Goal: Task Accomplishment & Management: Use online tool/utility

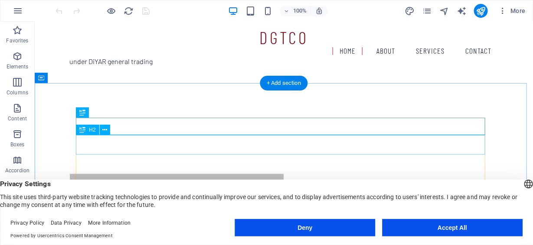
scroll to position [132, 0]
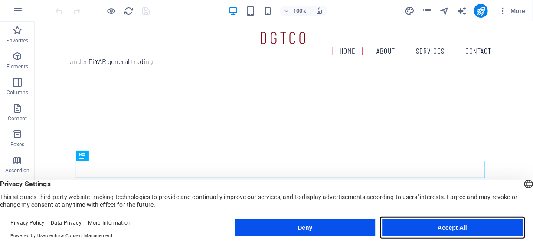
click at [498, 227] on button "Accept All" at bounding box center [452, 227] width 141 height 17
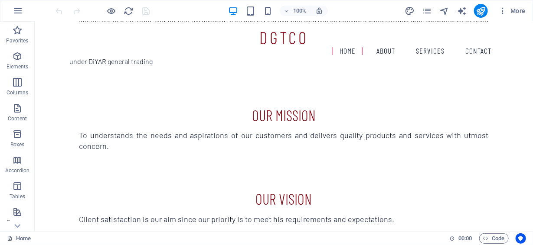
scroll to position [563, 0]
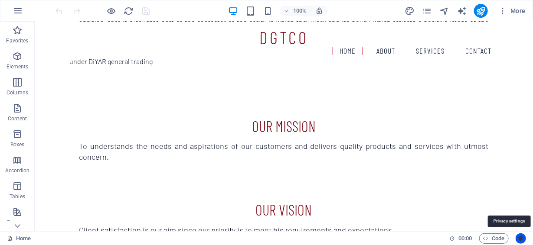
click at [523, 239] on icon "Usercentrics" at bounding box center [521, 239] width 6 height 6
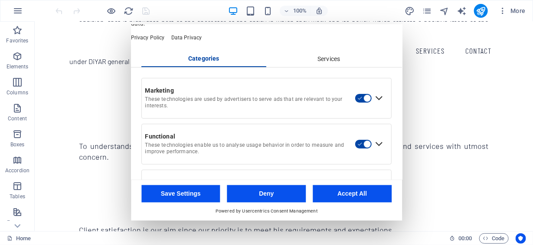
scroll to position [0, 0]
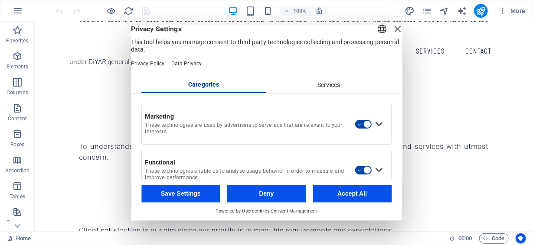
click at [326, 93] on div "Services" at bounding box center [329, 85] width 125 height 15
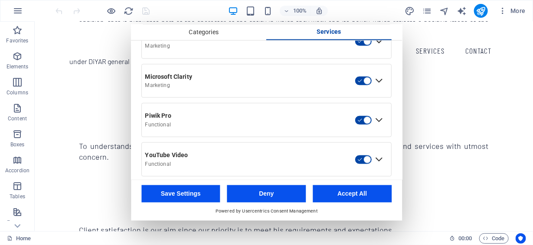
scroll to position [478, 0]
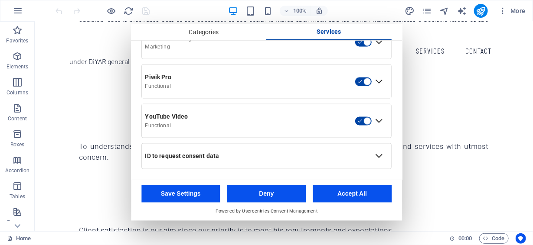
click at [380, 189] on button "Accept All" at bounding box center [352, 193] width 79 height 17
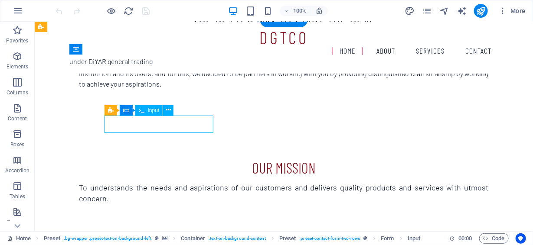
select select "characters"
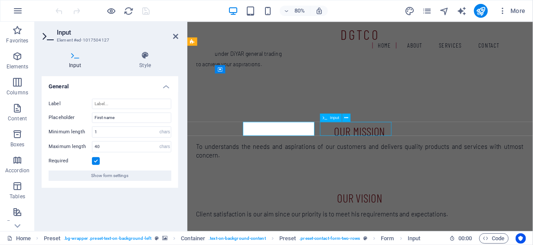
scroll to position [532, 0]
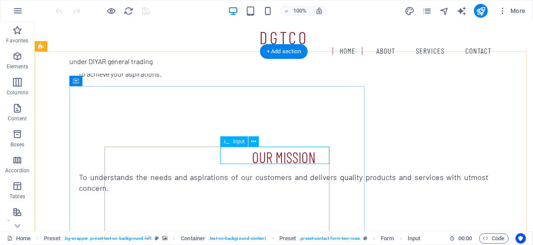
drag, startPoint x: 289, startPoint y: 151, endPoint x: 162, endPoint y: 184, distance: 130.8
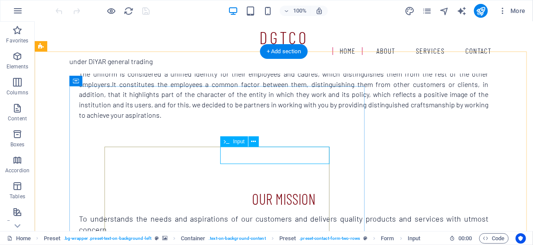
select select "characters"
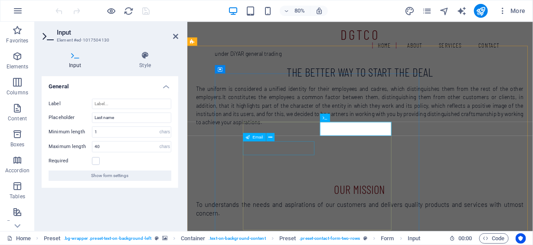
scroll to position [563, 0]
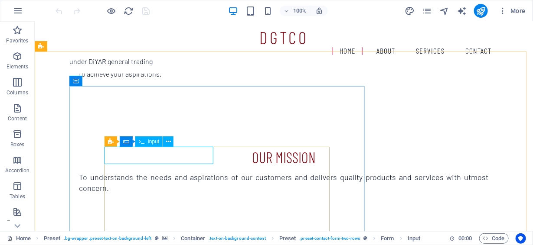
click at [155, 141] on span "Input" at bounding box center [154, 141] width 12 height 5
click at [170, 141] on icon at bounding box center [168, 141] width 5 height 9
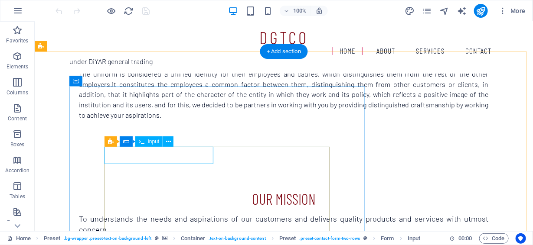
scroll to position [563, 0]
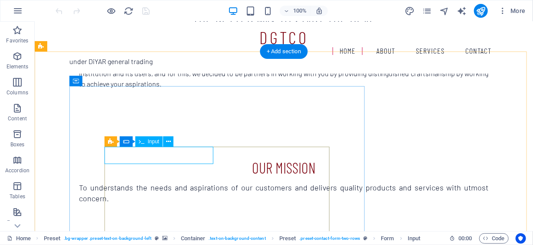
select select "characters"
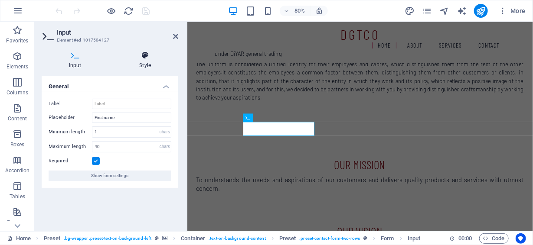
click at [147, 62] on h4 "Style" at bounding box center [145, 60] width 66 height 18
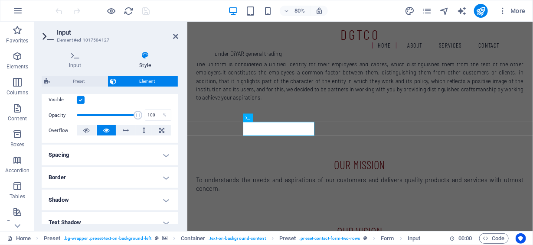
scroll to position [0, 0]
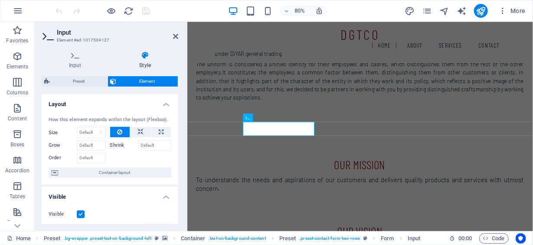
click at [180, 38] on aside "Input Element #ed-1017504127 Input Style General Label Placeholder First name M…" at bounding box center [111, 127] width 153 height 210
click at [175, 36] on icon at bounding box center [175, 36] width 5 height 7
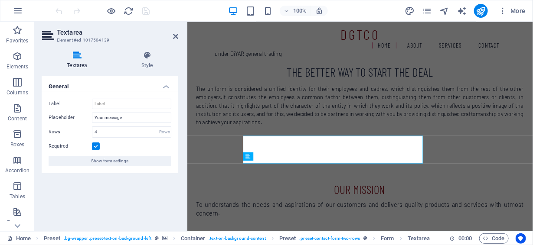
scroll to position [563, 0]
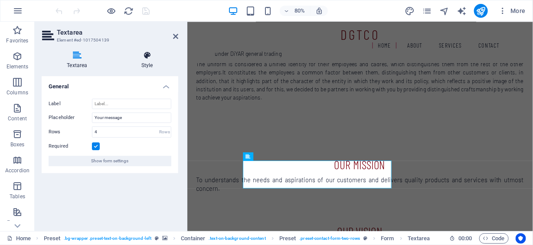
click at [147, 58] on icon at bounding box center [147, 55] width 62 height 9
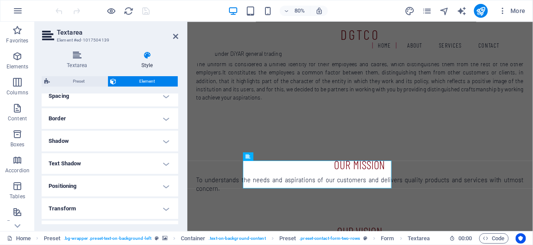
scroll to position [216, 0]
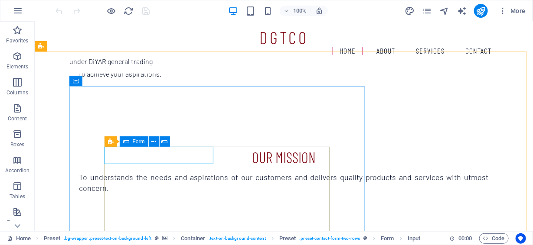
click at [134, 141] on span "Form" at bounding box center [139, 141] width 12 height 5
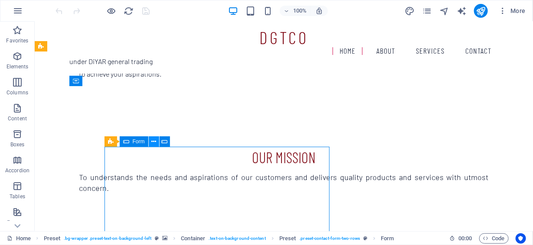
click at [155, 143] on icon at bounding box center [153, 141] width 5 height 9
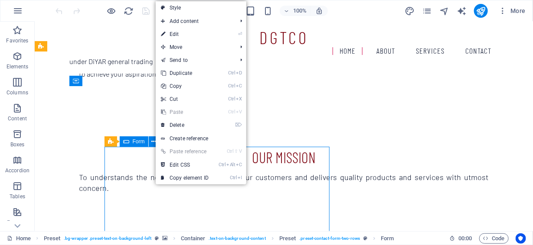
click at [138, 142] on span "Form" at bounding box center [139, 141] width 12 height 5
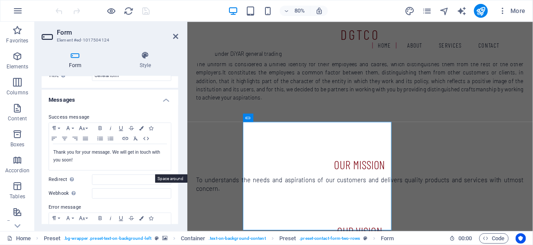
scroll to position [0, 0]
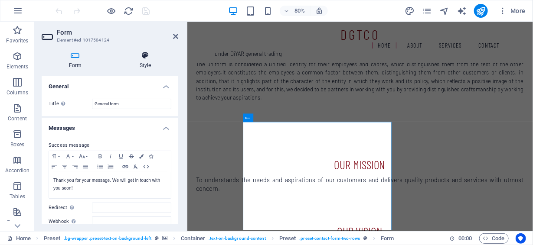
click at [146, 64] on h4 "Style" at bounding box center [145, 60] width 66 height 18
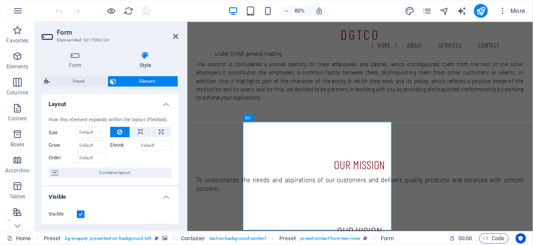
click at [154, 85] on span "Element" at bounding box center [147, 81] width 56 height 10
click at [93, 79] on span "Preset" at bounding box center [78, 81] width 52 height 10
select select "px"
select select "rem"
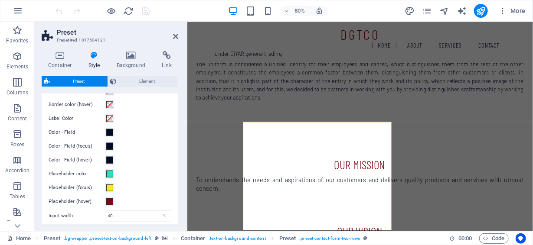
scroll to position [304, 0]
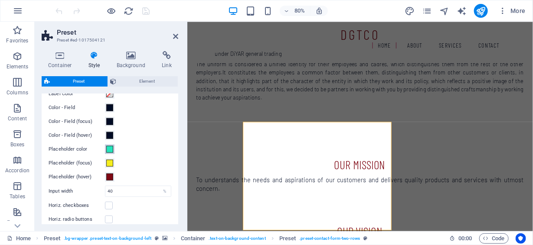
click at [110, 149] on span at bounding box center [109, 149] width 7 height 7
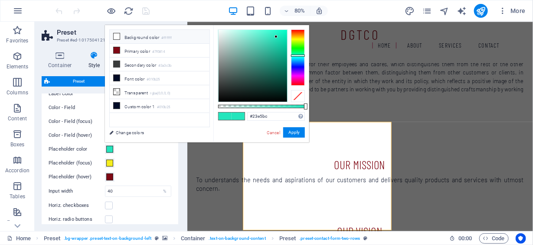
click at [137, 37] on li "Background color #ffffff" at bounding box center [160, 37] width 100 height 14
type input "#ffffff"
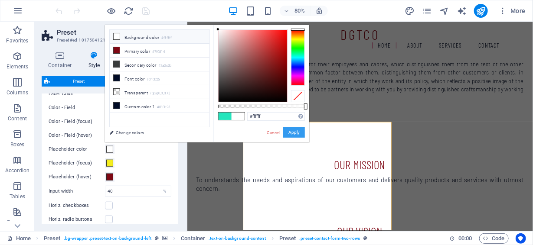
click at [291, 131] on button "Apply" at bounding box center [294, 133] width 22 height 10
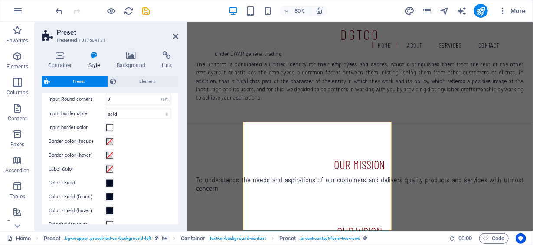
scroll to position [216, 0]
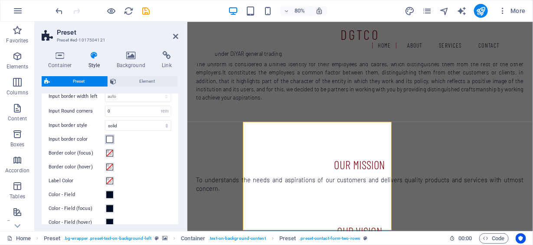
click at [111, 136] on span at bounding box center [109, 139] width 7 height 7
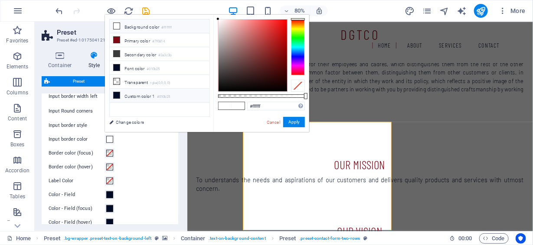
click at [147, 92] on li "Custom color 1 #010b25" at bounding box center [160, 96] width 100 height 14
type input "#010b25"
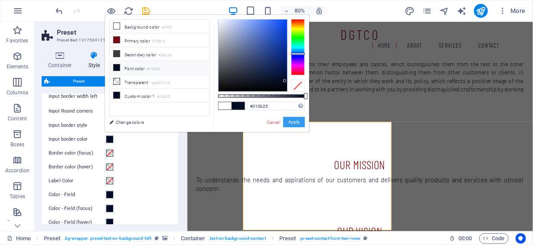
click at [297, 120] on button "Apply" at bounding box center [294, 122] width 22 height 10
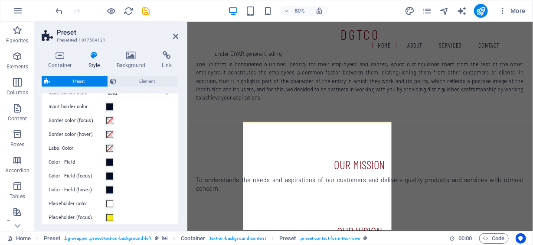
scroll to position [304, 0]
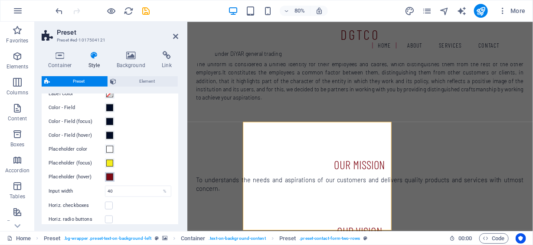
click at [111, 175] on span at bounding box center [109, 177] width 7 height 7
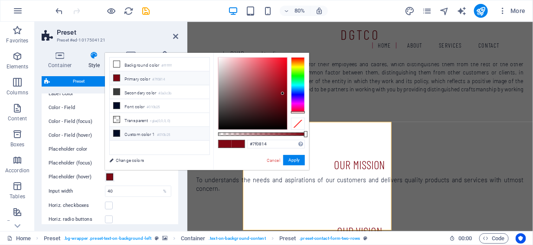
click at [149, 128] on li "Custom color 1 #010b25" at bounding box center [160, 134] width 100 height 14
type input "#010b25"
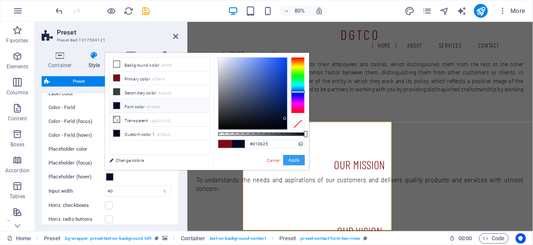
click at [295, 158] on button "Apply" at bounding box center [294, 160] width 22 height 10
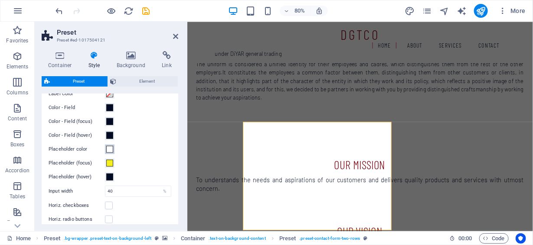
click at [108, 149] on span at bounding box center [109, 149] width 7 height 7
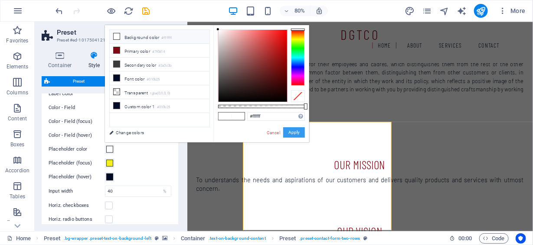
click at [293, 131] on button "Apply" at bounding box center [294, 133] width 22 height 10
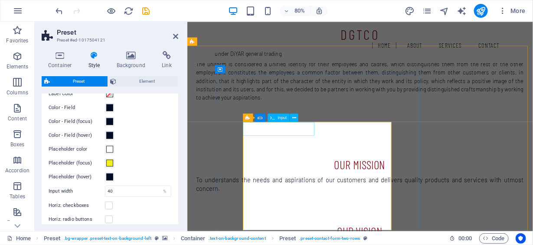
click at [110, 161] on span at bounding box center [109, 163] width 7 height 7
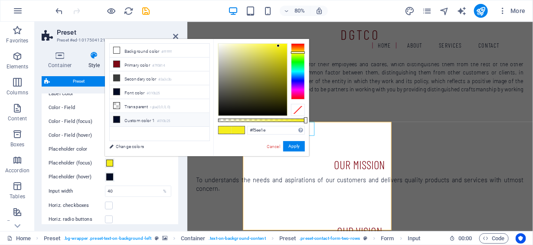
click at [141, 118] on li "Custom color 1 #010b25" at bounding box center [160, 120] width 100 height 14
type input "#010b25"
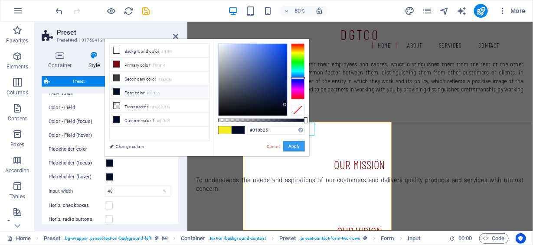
click at [295, 147] on button "Apply" at bounding box center [294, 146] width 22 height 10
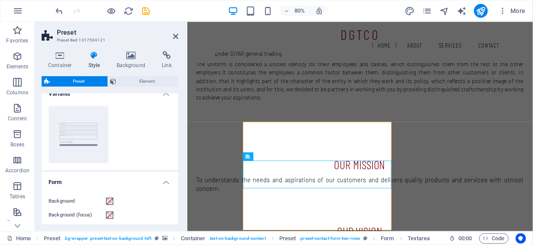
scroll to position [0, 0]
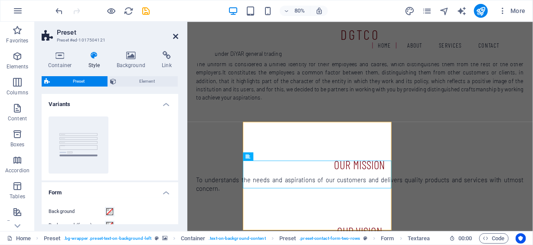
click at [176, 35] on icon at bounding box center [175, 36] width 5 height 7
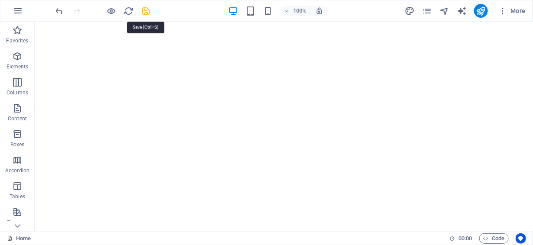
click at [148, 9] on icon "save" at bounding box center [146, 11] width 10 height 10
checkbox input "false"
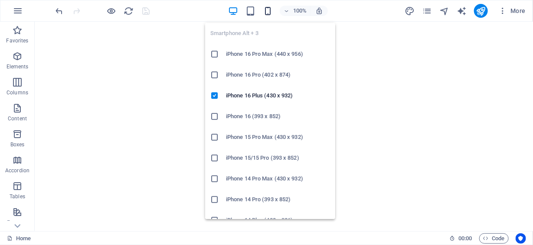
click at [267, 9] on icon "button" at bounding box center [268, 11] width 10 height 10
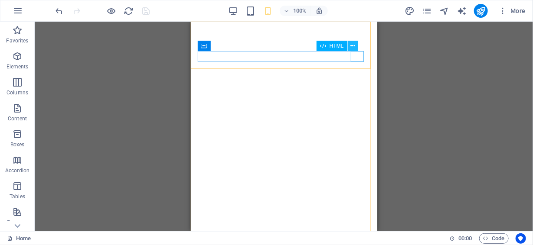
click at [352, 45] on icon at bounding box center [352, 46] width 5 height 9
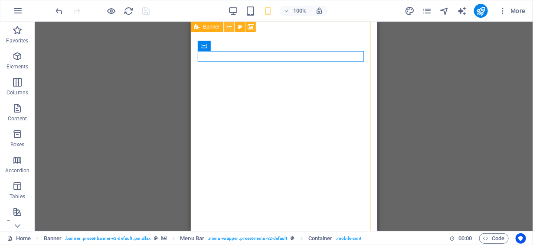
click at [231, 27] on icon at bounding box center [229, 27] width 5 height 9
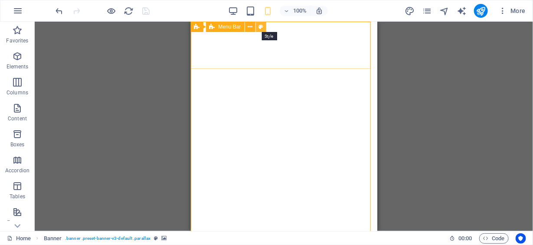
click at [260, 25] on icon at bounding box center [260, 27] width 5 height 9
select select "rem"
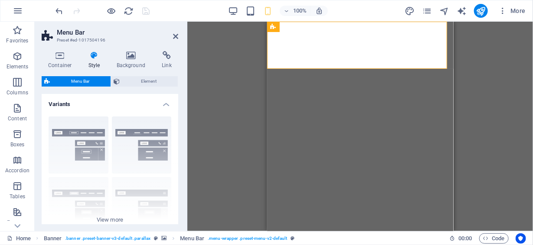
click at [93, 59] on icon at bounding box center [94, 55] width 25 height 9
click at [130, 59] on icon at bounding box center [131, 55] width 42 height 9
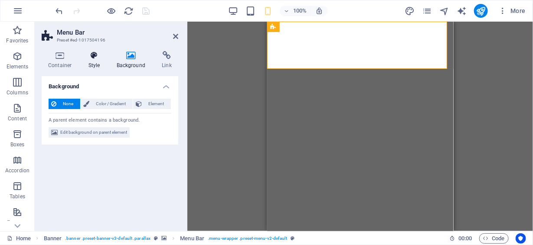
click at [91, 57] on icon at bounding box center [94, 55] width 25 height 9
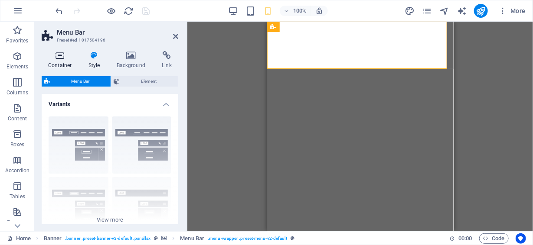
click at [62, 57] on icon at bounding box center [60, 55] width 37 height 9
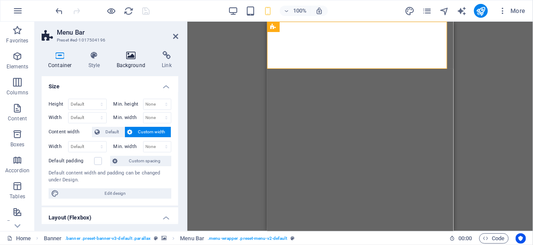
click at [131, 59] on icon at bounding box center [131, 55] width 42 height 9
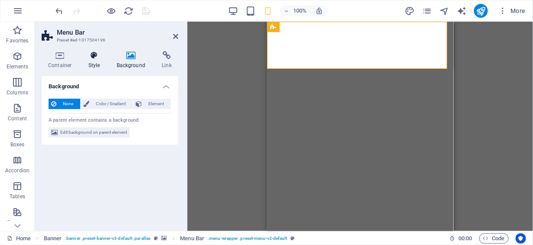
click at [95, 64] on h4 "Style" at bounding box center [96, 60] width 28 height 18
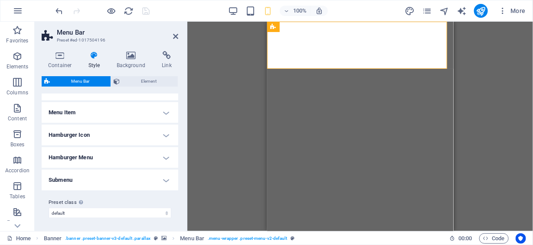
scroll to position [208, 0]
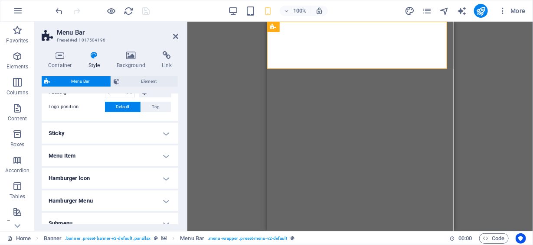
click at [167, 131] on h4 "Sticky" at bounding box center [110, 133] width 137 height 21
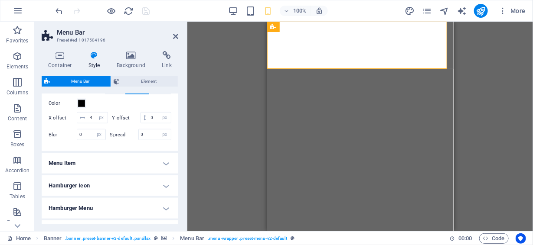
scroll to position [381, 0]
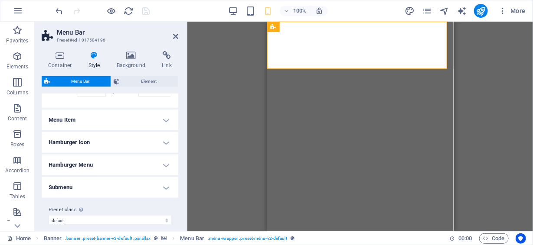
click at [166, 131] on h4 "Menu Item" at bounding box center [110, 120] width 137 height 21
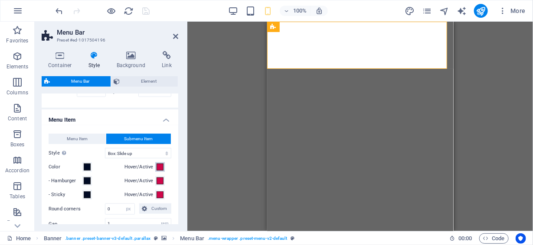
click at [158, 171] on span at bounding box center [160, 167] width 7 height 7
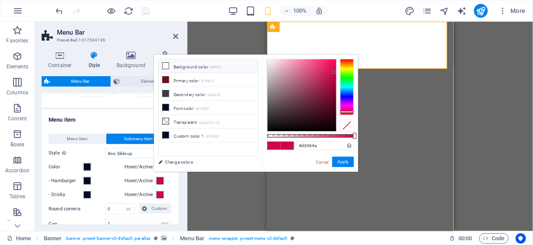
click at [198, 64] on li "Background color #ffffff" at bounding box center [209, 66] width 100 height 14
type input "#ffffff"
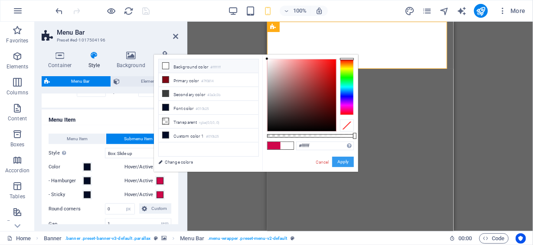
click at [349, 160] on button "Apply" at bounding box center [343, 162] width 22 height 10
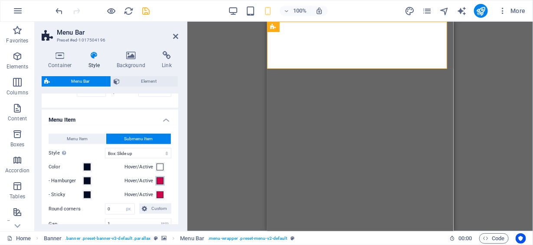
type input "#ffffff"
click at [159, 185] on span at bounding box center [160, 181] width 7 height 7
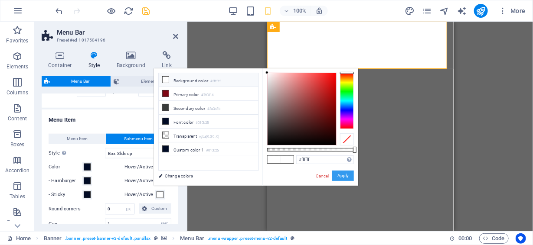
click at [343, 177] on button "Apply" at bounding box center [343, 176] width 22 height 10
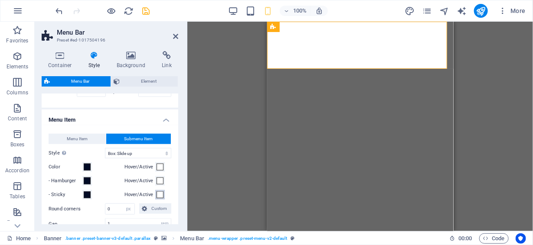
click at [157, 199] on span at bounding box center [160, 195] width 7 height 7
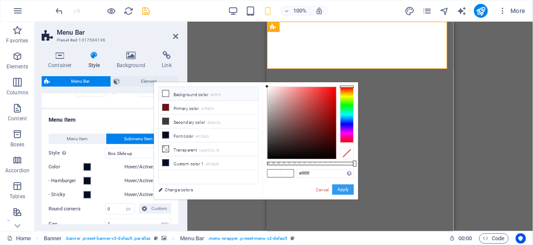
click at [344, 189] on button "Apply" at bounding box center [343, 190] width 22 height 10
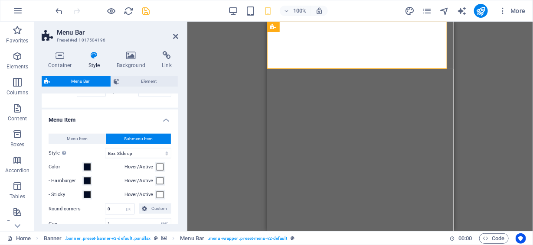
select select
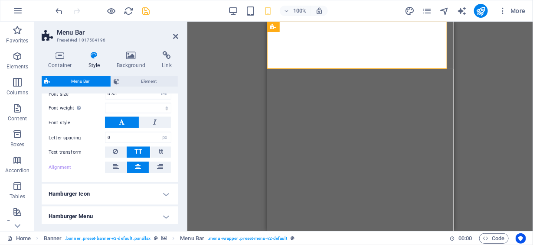
scroll to position [598, 0]
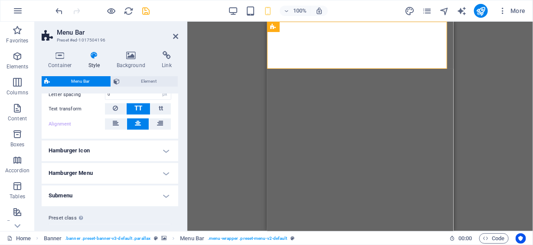
click at [160, 157] on h4 "Hamburger Icon" at bounding box center [110, 151] width 137 height 21
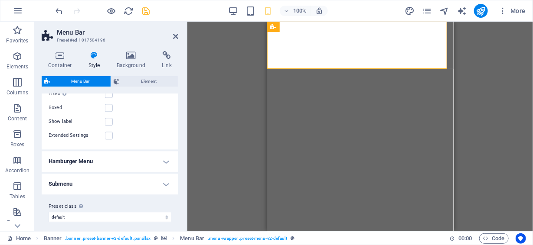
scroll to position [760, 0]
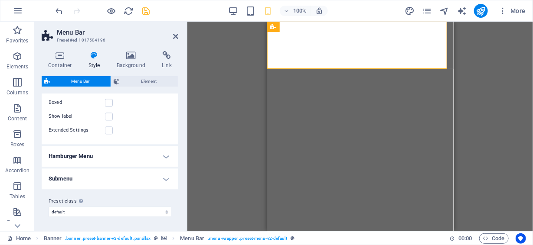
click at [166, 158] on h4 "Hamburger Menu" at bounding box center [110, 156] width 137 height 21
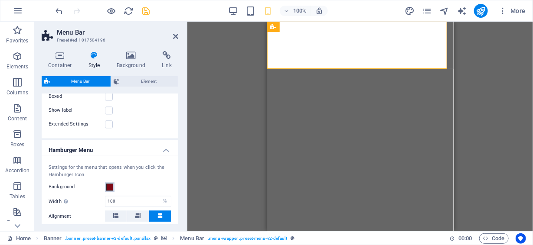
click at [111, 191] on span at bounding box center [109, 187] width 7 height 7
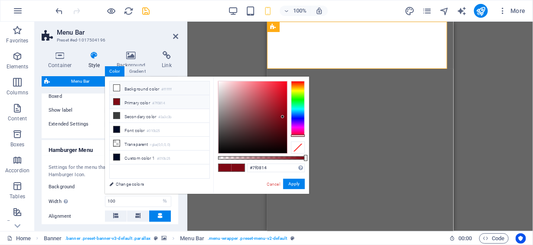
click at [150, 88] on li "Background color #ffffff" at bounding box center [160, 89] width 100 height 14
type input "#ffffff"
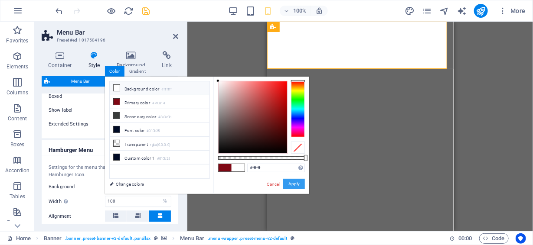
click at [294, 183] on button "Apply" at bounding box center [294, 184] width 22 height 10
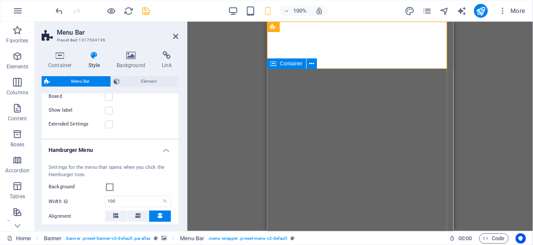
select select
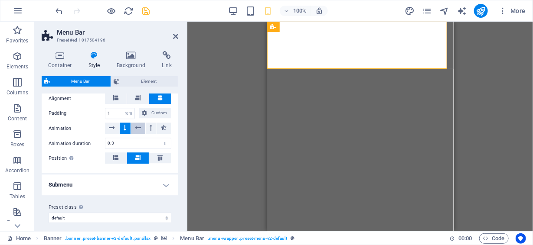
scroll to position [889, 0]
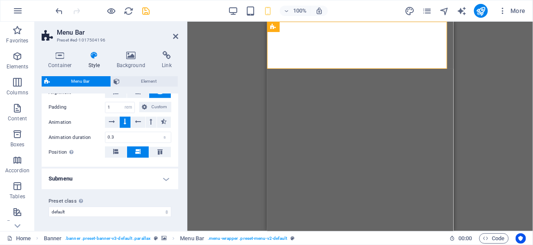
click at [167, 176] on h4 "Submenu" at bounding box center [110, 179] width 137 height 21
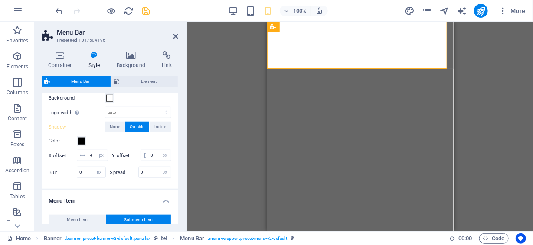
scroll to position [0, 0]
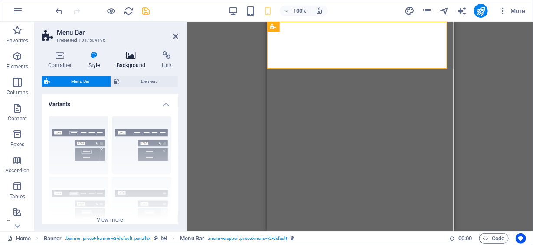
click at [132, 61] on h4 "Background" at bounding box center [133, 60] width 46 height 18
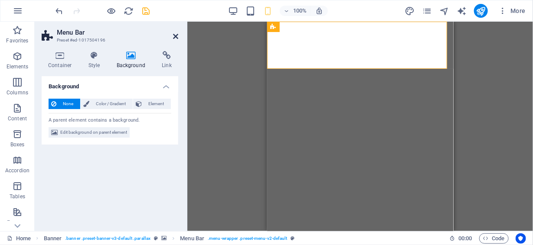
drag, startPoint x: 176, startPoint y: 36, endPoint x: 172, endPoint y: 41, distance: 6.5
click at [176, 36] on icon at bounding box center [175, 36] width 5 height 7
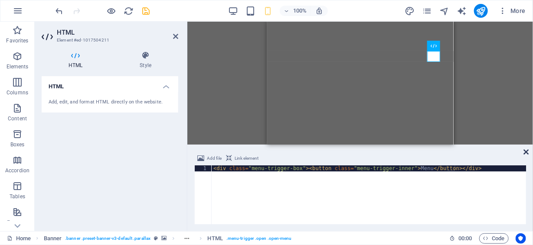
click at [526, 152] on icon at bounding box center [526, 152] width 5 height 7
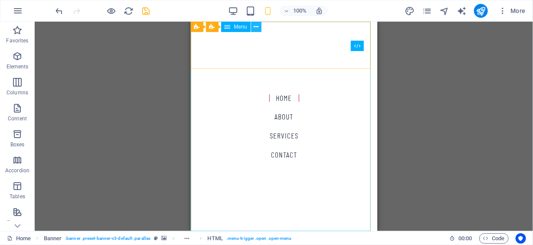
click at [256, 25] on icon at bounding box center [256, 27] width 5 height 9
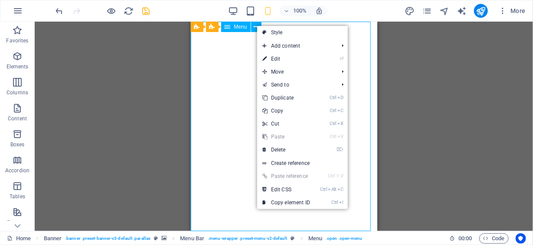
click at [242, 26] on span "Menu" at bounding box center [240, 26] width 13 height 5
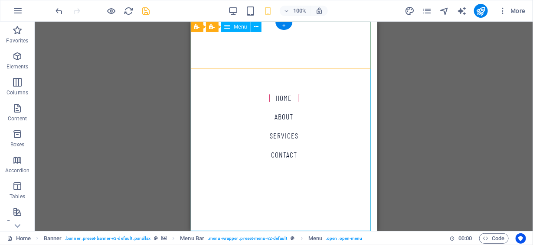
click at [284, 91] on nav "Home About Services Contact" at bounding box center [283, 126] width 186 height 210
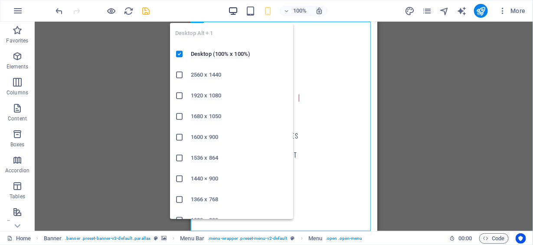
click at [232, 8] on icon "button" at bounding box center [233, 11] width 10 height 10
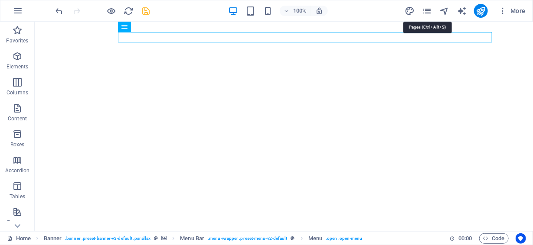
click at [432, 10] on icon "pages" at bounding box center [427, 11] width 10 height 10
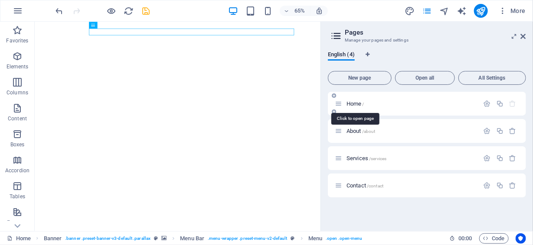
click at [356, 104] on span "Home /" at bounding box center [356, 104] width 18 height 7
click at [528, 36] on aside "Pages Manage your pages and settings English (4) New page Open all All Settings…" at bounding box center [427, 127] width 213 height 210
click at [525, 36] on icon at bounding box center [523, 36] width 5 height 7
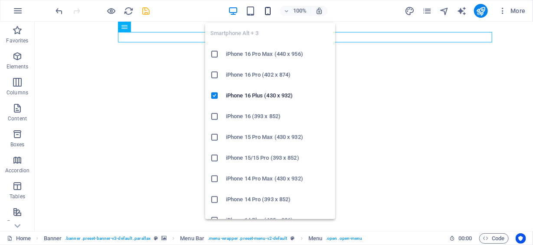
click at [266, 9] on icon "button" at bounding box center [268, 11] width 10 height 10
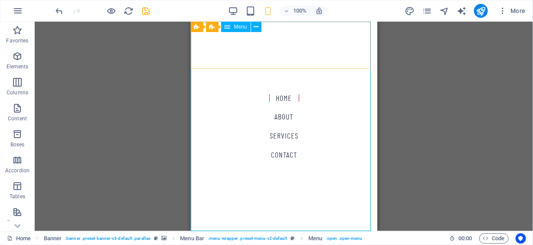
click at [239, 29] on span "Menu" at bounding box center [240, 26] width 13 height 5
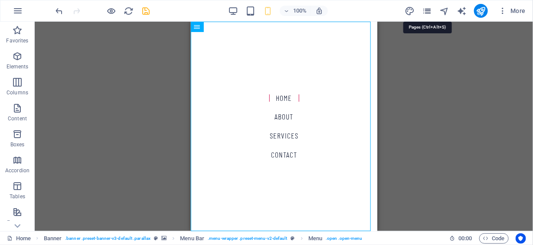
click at [432, 7] on icon "pages" at bounding box center [427, 11] width 10 height 10
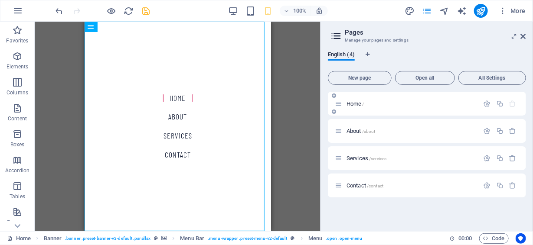
click at [352, 104] on span "Home /" at bounding box center [356, 104] width 18 height 7
click at [527, 37] on aside "Pages Manage your pages and settings English (4) New page Open all All Settings…" at bounding box center [427, 127] width 213 height 210
click at [520, 36] on h2 "Pages" at bounding box center [435, 33] width 181 height 8
click at [524, 36] on icon at bounding box center [523, 36] width 5 height 7
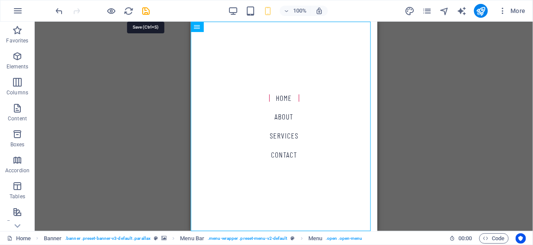
click at [145, 9] on icon "save" at bounding box center [146, 11] width 10 height 10
checkbox input "false"
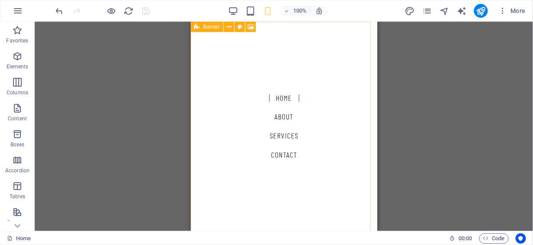
click at [209, 27] on span "Banner" at bounding box center [211, 26] width 17 height 5
select select "vh"
select select "header"
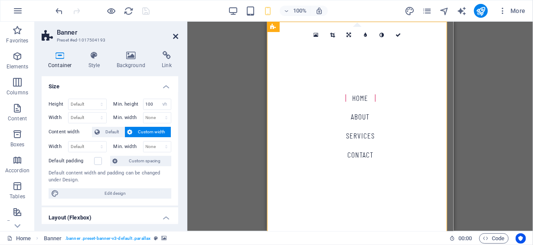
click at [176, 33] on icon at bounding box center [175, 36] width 5 height 7
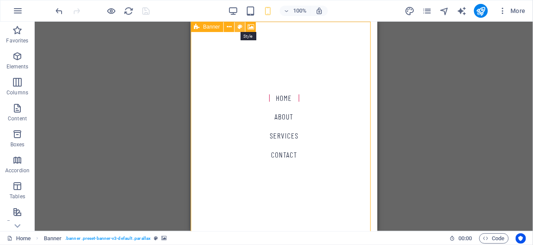
click at [241, 26] on icon at bounding box center [240, 27] width 5 height 9
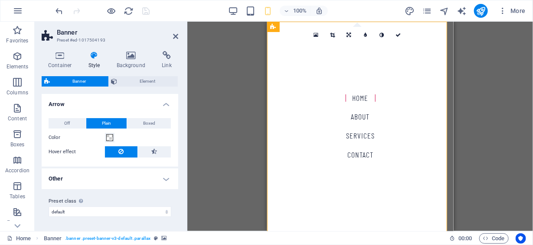
click at [173, 35] on icon at bounding box center [175, 36] width 5 height 7
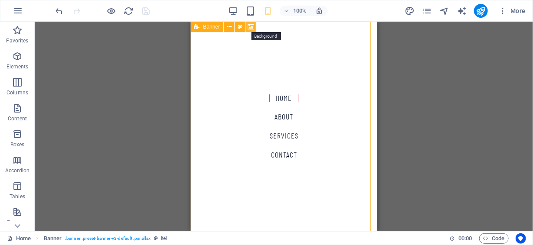
click at [250, 25] on icon at bounding box center [251, 27] width 7 height 9
select select "ms"
select select "s"
select select "progressive"
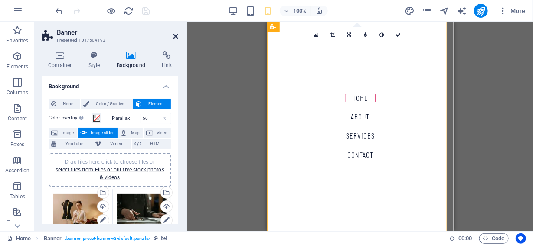
click at [173, 37] on header "Banner Preset #ed-1017504193" at bounding box center [110, 33] width 137 height 23
click at [175, 36] on icon at bounding box center [175, 36] width 5 height 7
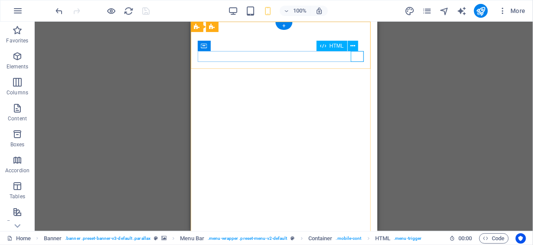
click at [352, 46] on icon at bounding box center [352, 46] width 5 height 9
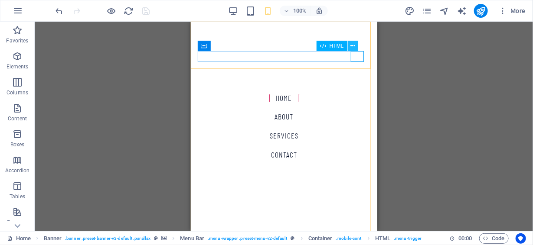
click at [356, 48] on button at bounding box center [353, 46] width 10 height 10
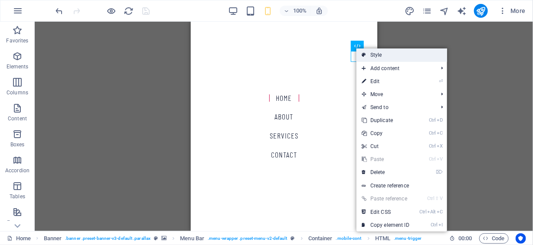
click at [382, 55] on link "Style" at bounding box center [402, 55] width 91 height 13
select select "rem"
select select "sticky_menu"
select select "px"
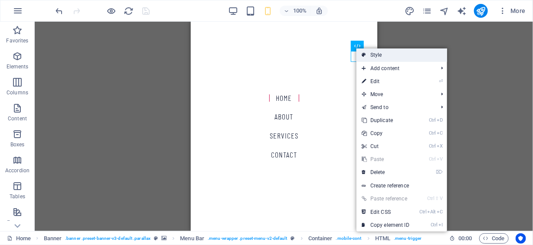
select select "px"
select select "hover_box_bottom"
select select "px"
select select "rem"
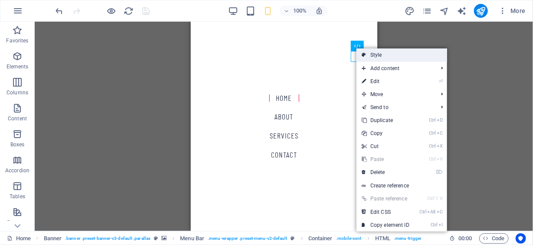
select select "rem"
select select
select select "px"
select select "%"
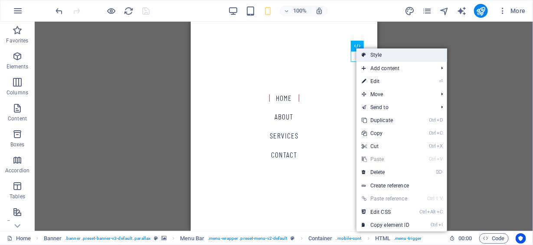
select select "rem"
select select "px"
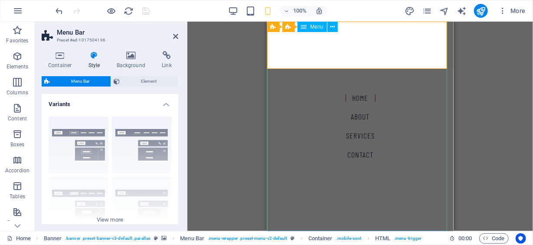
select select
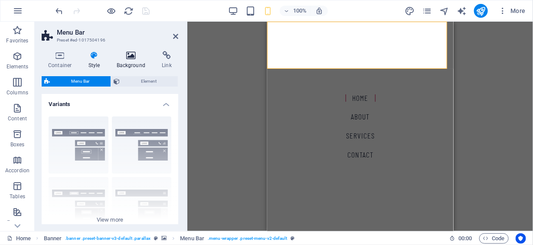
click at [133, 59] on icon at bounding box center [131, 55] width 42 height 9
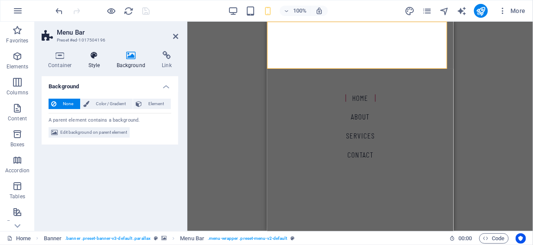
click at [97, 56] on icon at bounding box center [94, 55] width 25 height 9
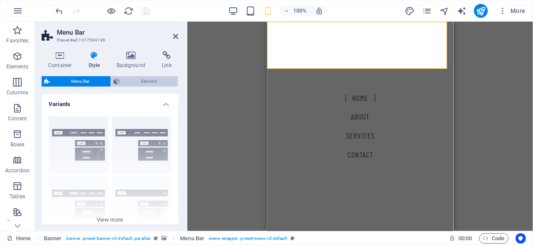
click at [153, 82] on span "Element" at bounding box center [148, 81] width 53 height 10
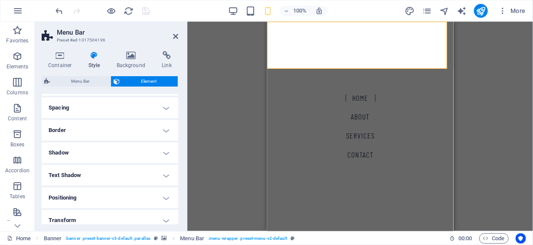
scroll to position [173, 0]
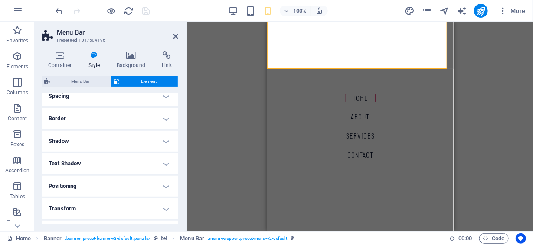
click at [167, 118] on h4 "Border" at bounding box center [110, 118] width 137 height 21
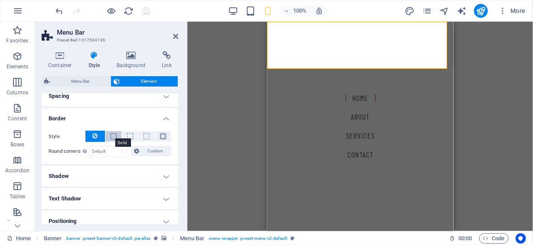
click at [114, 134] on span at bounding box center [114, 137] width 6 height 6
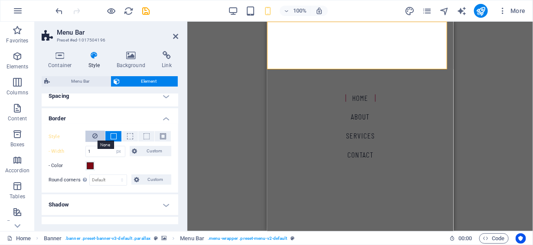
click at [93, 133] on icon at bounding box center [95, 136] width 5 height 10
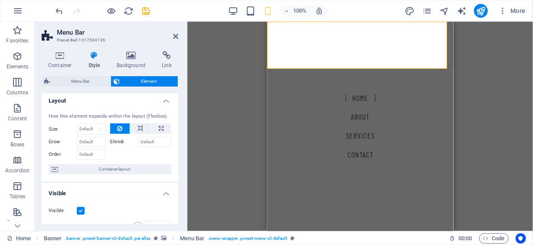
scroll to position [0, 0]
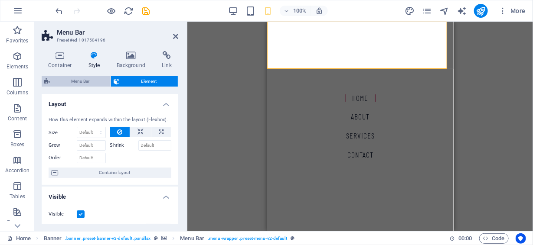
click at [91, 79] on span "Menu Bar" at bounding box center [80, 81] width 56 height 10
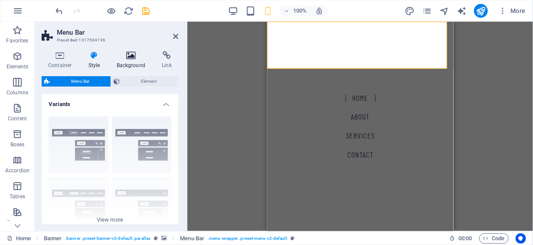
click at [130, 62] on h4 "Background" at bounding box center [133, 60] width 46 height 18
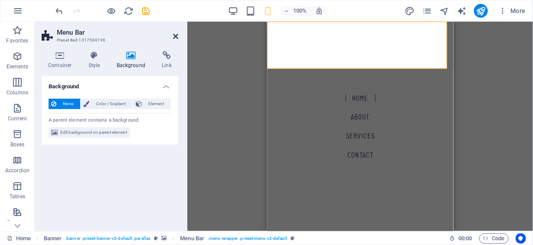
click at [176, 36] on icon at bounding box center [175, 36] width 5 height 7
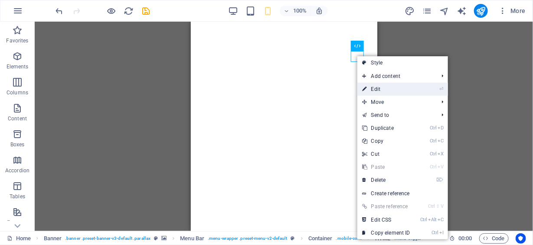
click at [377, 88] on link "⏎ Edit" at bounding box center [386, 89] width 58 height 13
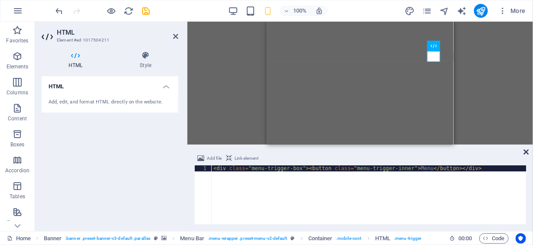
click at [526, 150] on icon at bounding box center [526, 152] width 5 height 7
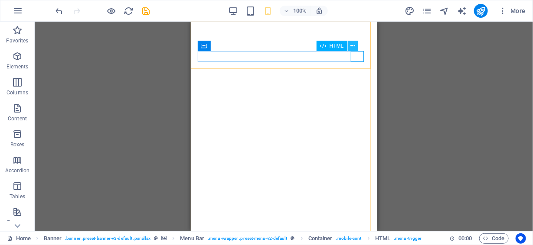
click at [352, 46] on icon at bounding box center [352, 46] width 5 height 9
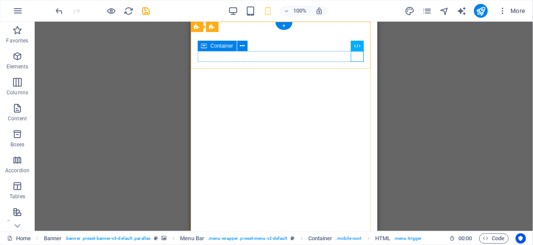
click at [243, 46] on icon at bounding box center [242, 46] width 5 height 9
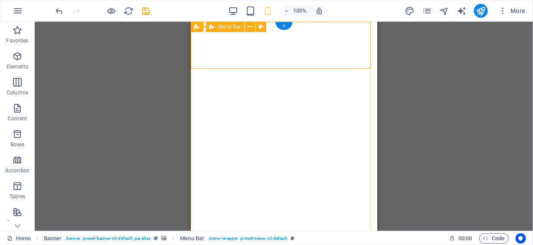
drag, startPoint x: 367, startPoint y: 27, endPoint x: 322, endPoint y: 23, distance: 45.8
click at [263, 27] on button at bounding box center [261, 27] width 10 height 10
select select "rem"
select select "sticky_menu"
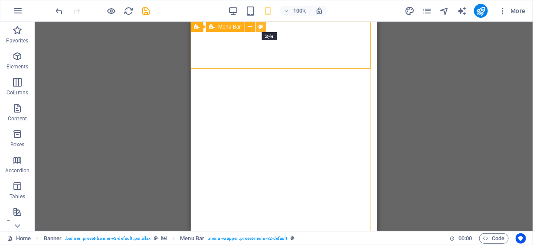
select select "px"
select select "hover_box_bottom"
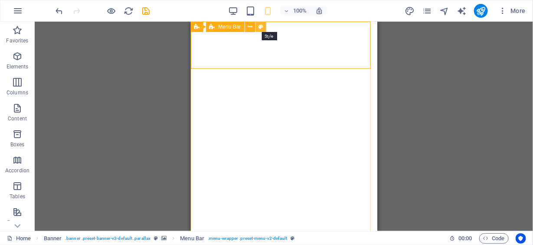
select select "px"
select select "rem"
select select
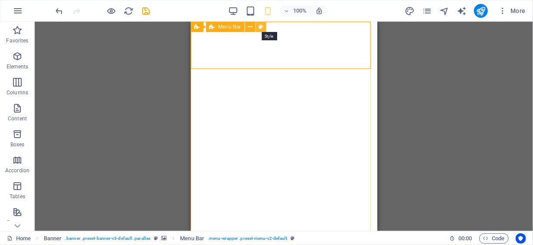
select select "px"
select select "%"
select select "rem"
select select "px"
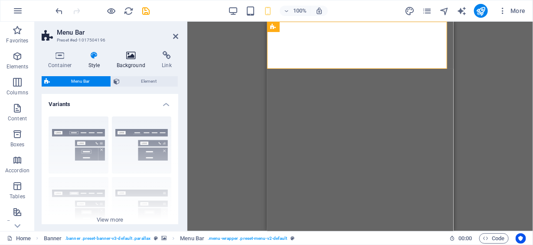
click at [127, 59] on icon at bounding box center [131, 55] width 42 height 9
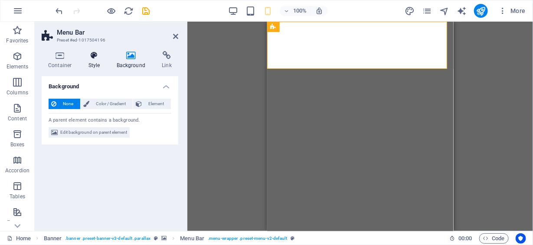
click at [96, 59] on icon at bounding box center [94, 55] width 25 height 9
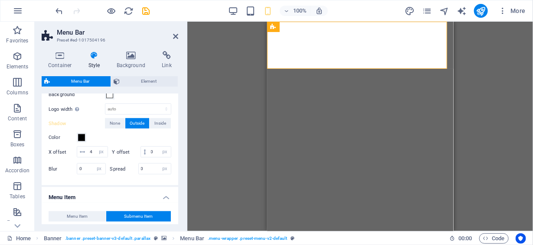
scroll to position [216, 0]
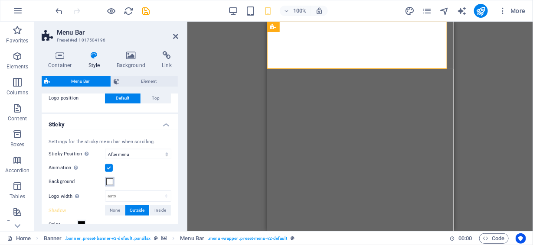
click at [111, 182] on span at bounding box center [109, 182] width 7 height 7
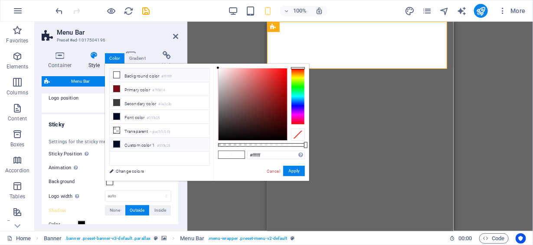
click at [140, 140] on li "Custom color 1 #010b25" at bounding box center [160, 145] width 100 height 14
type input "#010b25"
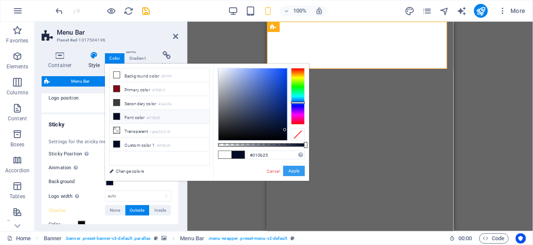
drag, startPoint x: 291, startPoint y: 171, endPoint x: 24, endPoint y: 149, distance: 267.6
click at [291, 171] on button "Apply" at bounding box center [294, 171] width 22 height 10
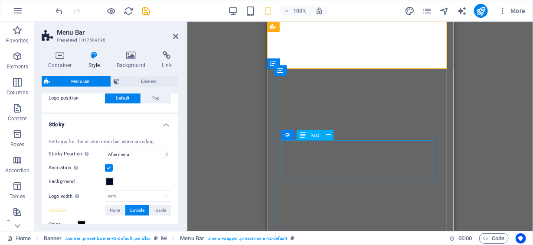
select select
click at [109, 182] on span at bounding box center [109, 182] width 7 height 7
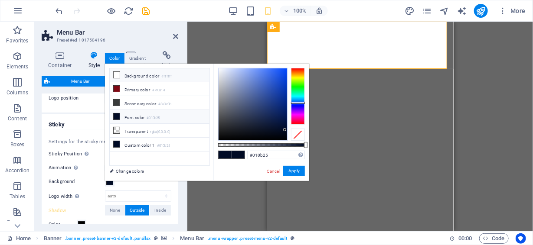
click at [142, 73] on li "Background color #ffffff" at bounding box center [160, 76] width 100 height 14
type input "#ffffff"
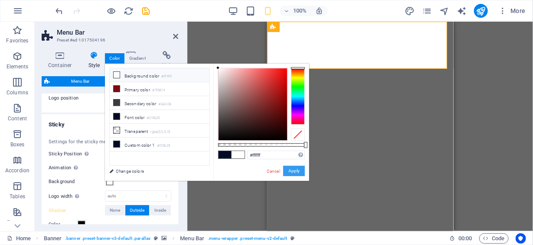
click at [299, 171] on button "Apply" at bounding box center [294, 171] width 22 height 10
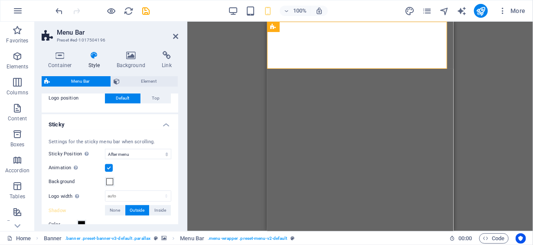
select select
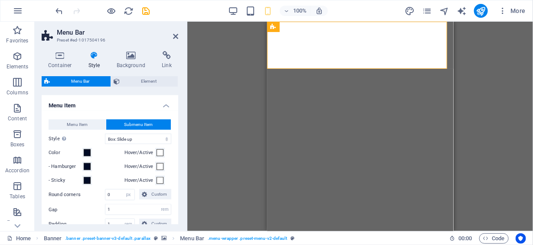
scroll to position [390, 0]
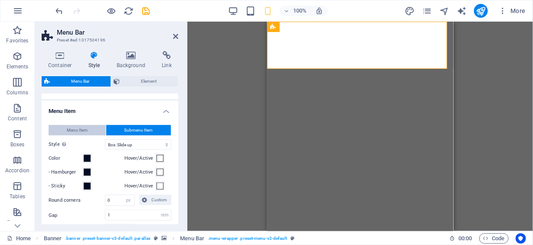
click at [82, 136] on span "Menu Item" at bounding box center [77, 130] width 21 height 10
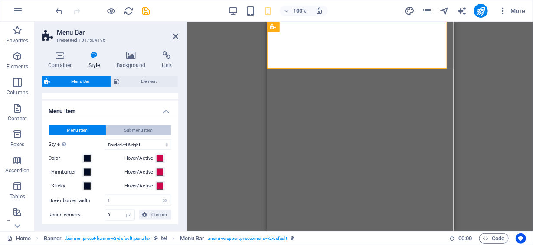
click at [146, 136] on span "Submenu Item" at bounding box center [138, 130] width 29 height 10
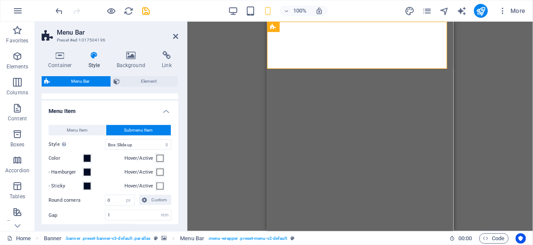
select select
click at [79, 136] on span "Menu Item" at bounding box center [77, 130] width 21 height 10
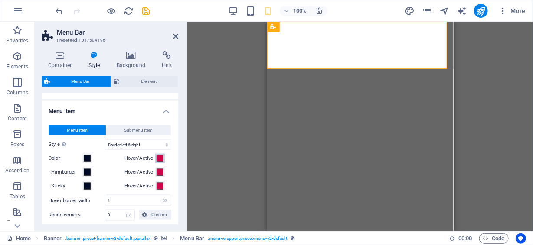
select select
click at [160, 162] on span at bounding box center [160, 158] width 7 height 7
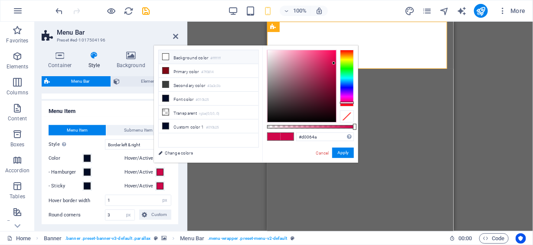
click at [177, 59] on li "Background color #ffffff" at bounding box center [209, 57] width 100 height 14
type input "#ffffff"
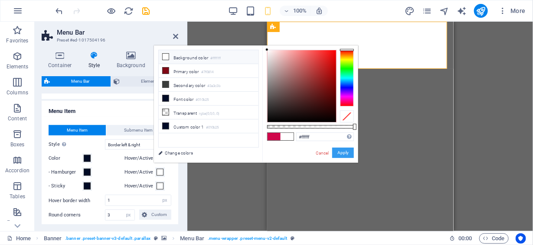
click at [341, 150] on button "Apply" at bounding box center [343, 153] width 22 height 10
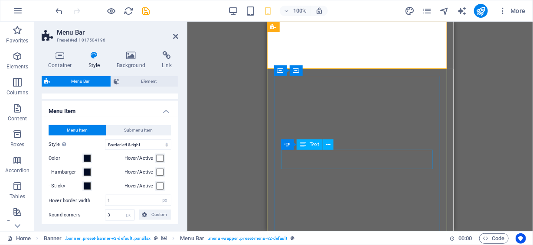
select select
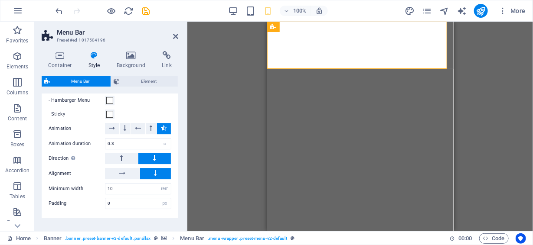
scroll to position [994, 0]
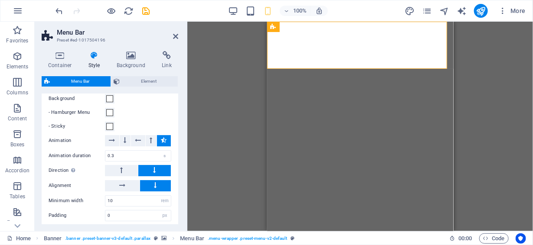
click at [164, 146] on icon at bounding box center [164, 140] width 6 height 10
click at [166, 145] on button at bounding box center [164, 140] width 14 height 11
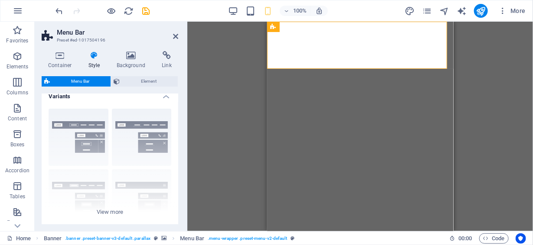
scroll to position [0, 0]
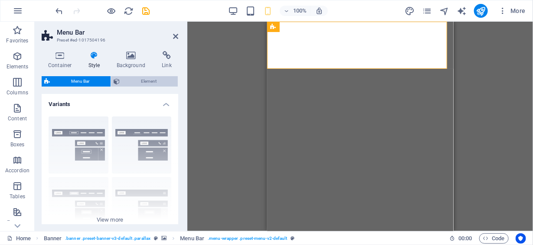
click at [146, 83] on span "Element" at bounding box center [148, 81] width 53 height 10
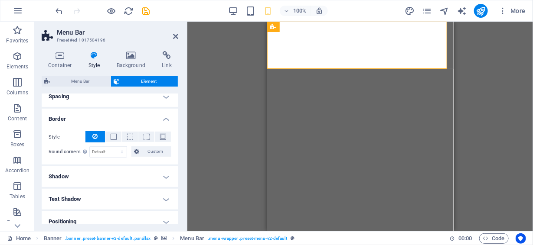
scroll to position [173, 0]
click at [113, 138] on span at bounding box center [114, 137] width 6 height 6
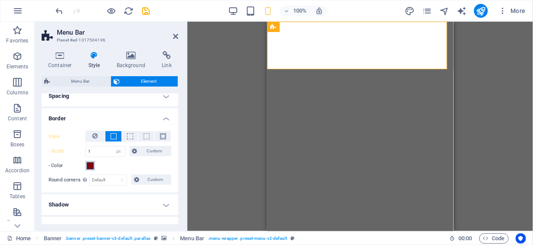
click at [92, 167] on span at bounding box center [90, 166] width 7 height 7
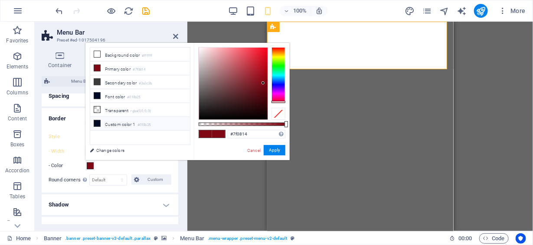
drag, startPoint x: 124, startPoint y: 120, endPoint x: 156, endPoint y: 125, distance: 32.1
click at [124, 120] on li "Custom color 1 #010b25" at bounding box center [140, 124] width 100 height 14
type input "#010b25"
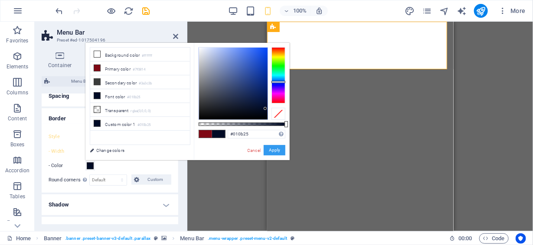
click at [275, 150] on button "Apply" at bounding box center [275, 150] width 22 height 10
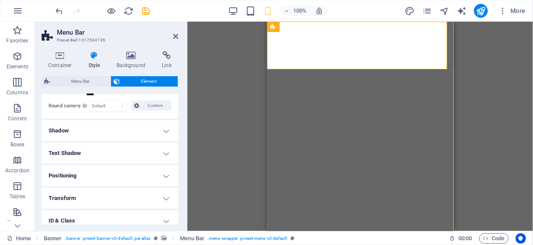
scroll to position [260, 0]
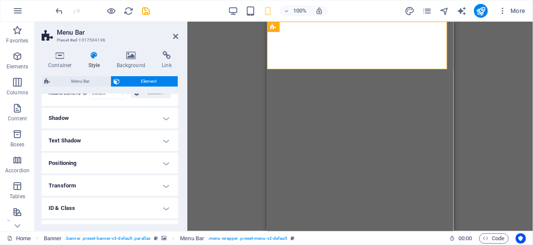
click at [81, 138] on h4 "Text Shadow" at bounding box center [110, 141] width 137 height 21
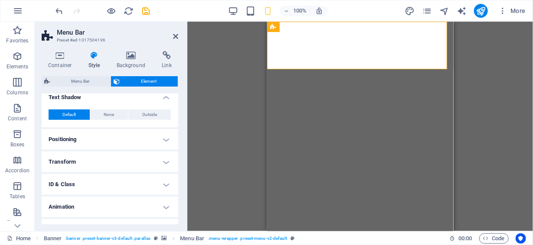
scroll to position [317, 0]
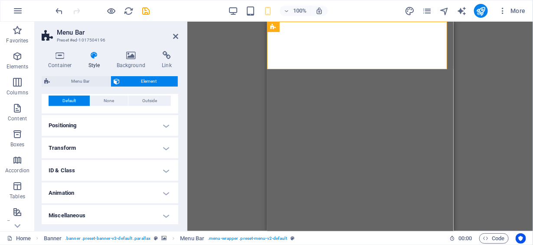
click at [114, 189] on h4 "Animation" at bounding box center [110, 193] width 137 height 21
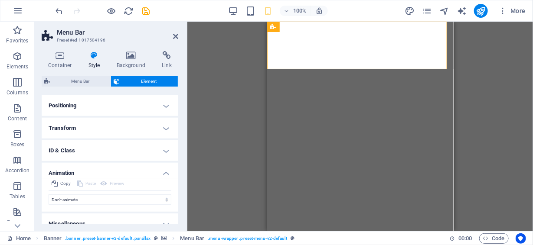
scroll to position [346, 0]
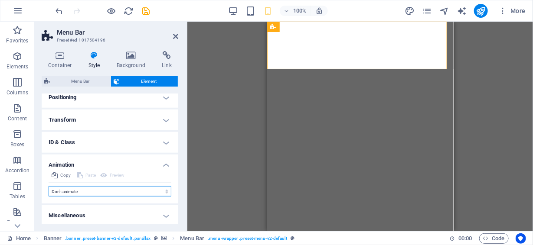
click at [160, 189] on select "Don't animate Show / Hide Slide up/down Zoom in/out Slide left to right Slide r…" at bounding box center [110, 191] width 123 height 10
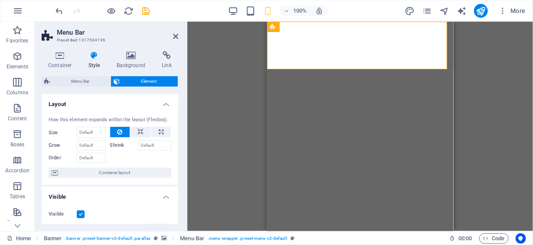
scroll to position [0, 0]
click at [132, 62] on h4 "Background" at bounding box center [133, 60] width 46 height 18
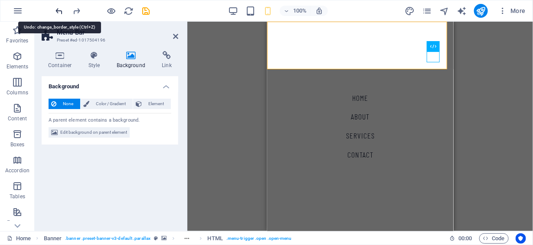
click at [63, 10] on icon "undo" at bounding box center [60, 11] width 10 height 10
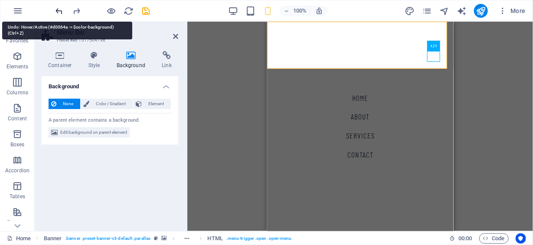
click at [63, 10] on icon "undo" at bounding box center [60, 11] width 10 height 10
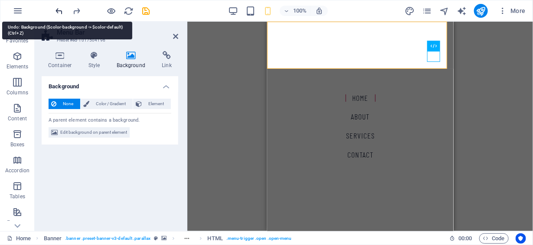
click at [63, 10] on icon "undo" at bounding box center [60, 11] width 10 height 10
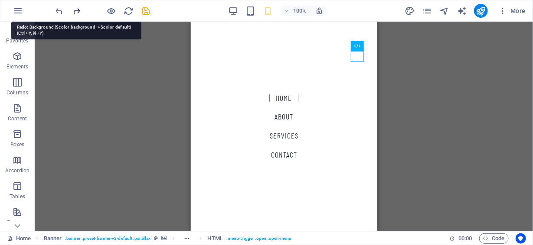
click at [77, 9] on icon "redo" at bounding box center [77, 11] width 10 height 10
click at [78, 9] on icon "redo" at bounding box center [77, 11] width 10 height 10
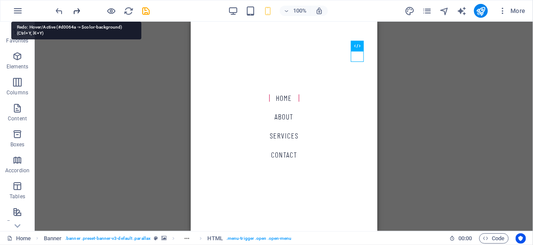
click at [78, 9] on icon "redo" at bounding box center [77, 11] width 10 height 10
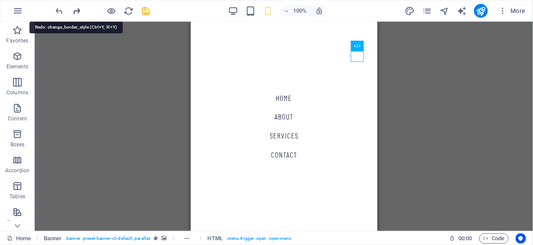
click at [78, 9] on icon "redo" at bounding box center [77, 11] width 10 height 10
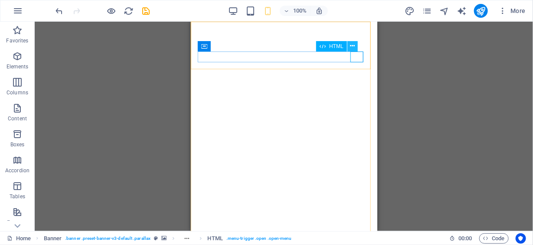
click at [353, 43] on icon at bounding box center [352, 46] width 5 height 9
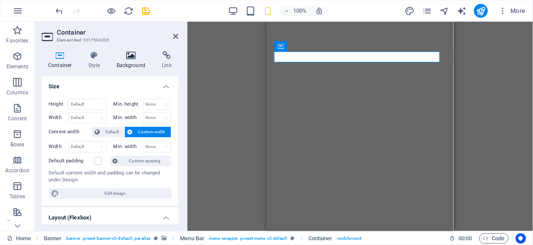
click at [130, 56] on icon at bounding box center [131, 55] width 42 height 9
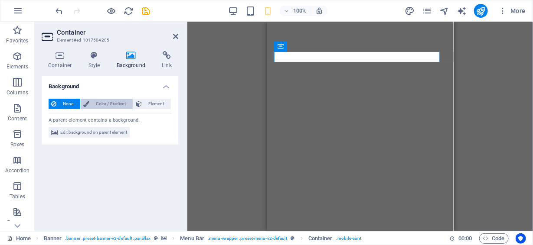
click at [116, 103] on span "Color / Gradient" at bounding box center [111, 104] width 38 height 10
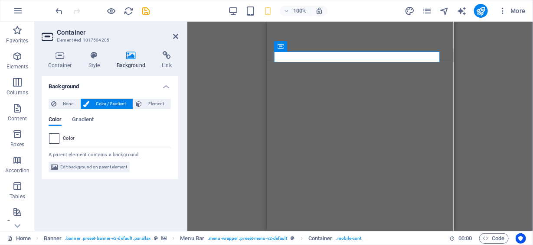
click at [51, 138] on span at bounding box center [54, 139] width 10 height 10
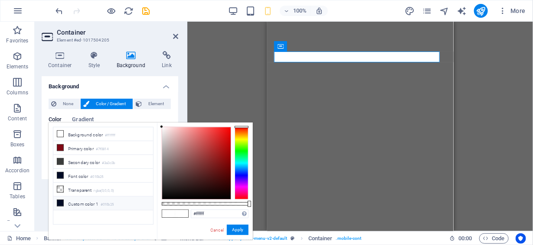
click at [74, 198] on li "Custom color 1 #010b25" at bounding box center [103, 204] width 100 height 14
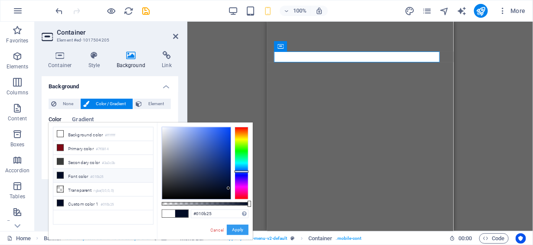
click at [241, 230] on button "Apply" at bounding box center [238, 230] width 22 height 10
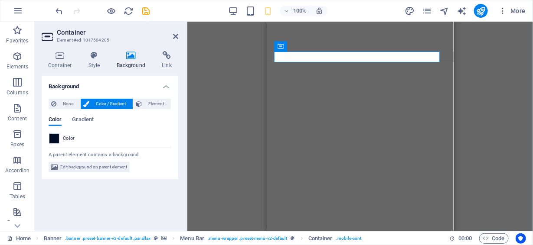
click at [464, 104] on div "Preset H1 Container Preset Container Banner H2 Container Container Preset Prese…" at bounding box center [360, 127] width 346 height 210
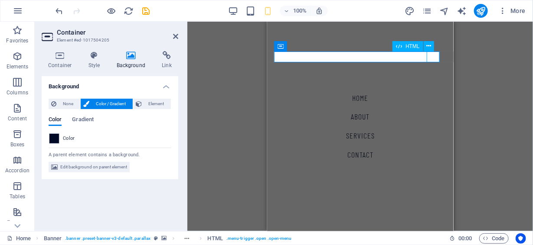
click at [176, 38] on icon at bounding box center [175, 36] width 5 height 7
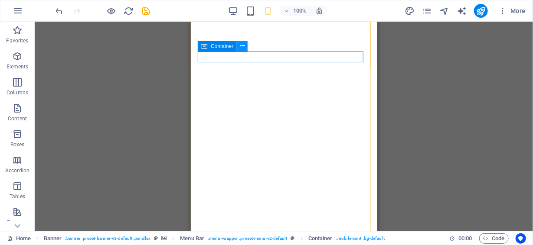
click at [245, 46] on icon at bounding box center [242, 46] width 5 height 9
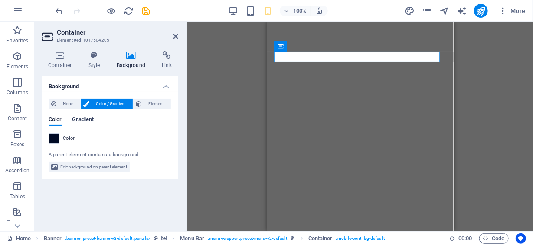
click at [83, 119] on span "Gradient" at bounding box center [83, 120] width 22 height 12
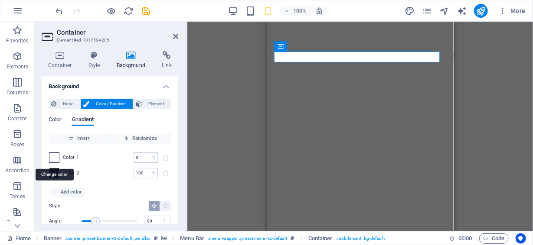
click at [56, 157] on span at bounding box center [54, 158] width 10 height 10
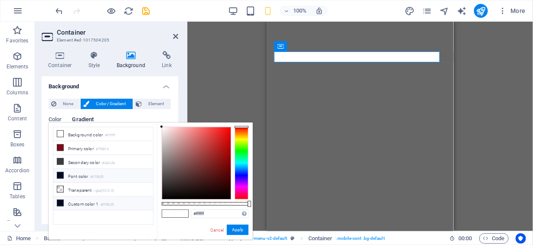
click at [59, 200] on icon at bounding box center [60, 203] width 6 height 6
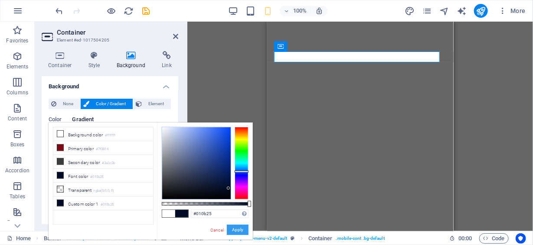
click at [238, 230] on button "Apply" at bounding box center [238, 230] width 22 height 10
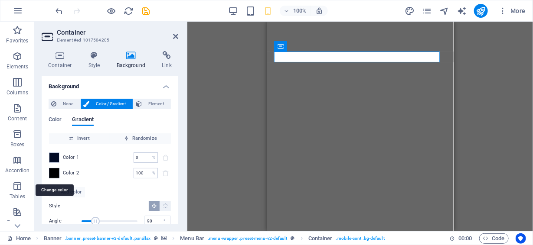
click at [56, 173] on span at bounding box center [54, 174] width 10 height 10
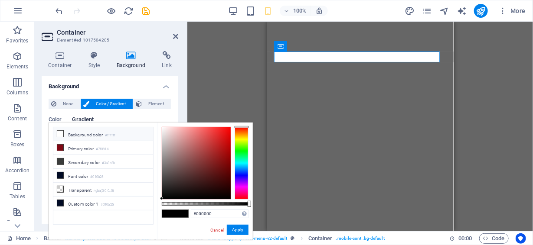
click at [89, 133] on li "Background color #ffffff" at bounding box center [103, 135] width 100 height 14
click at [236, 230] on button "Apply" at bounding box center [238, 230] width 22 height 10
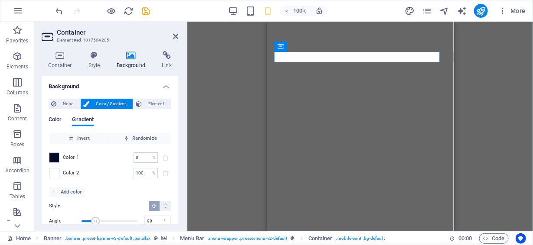
click at [59, 118] on span "Color" at bounding box center [55, 120] width 13 height 12
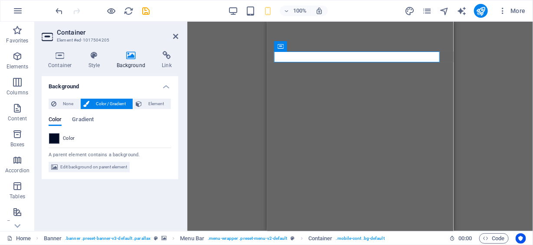
click at [56, 137] on span at bounding box center [54, 139] width 10 height 10
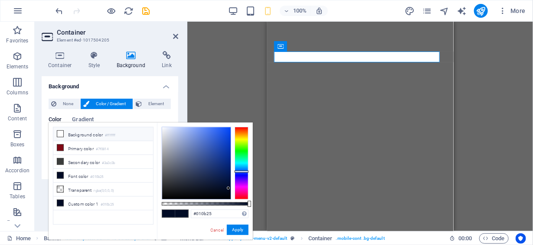
click at [61, 136] on span at bounding box center [60, 134] width 7 height 7
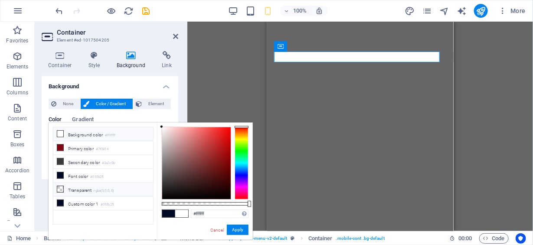
click at [71, 185] on li "Transparent rgba(0,0,0,.0)" at bounding box center [103, 190] width 100 height 14
type input "rgba(0, 0, 0, 0)"
click at [62, 186] on icon at bounding box center [60, 189] width 6 height 6
click at [241, 232] on button "Apply" at bounding box center [238, 230] width 22 height 10
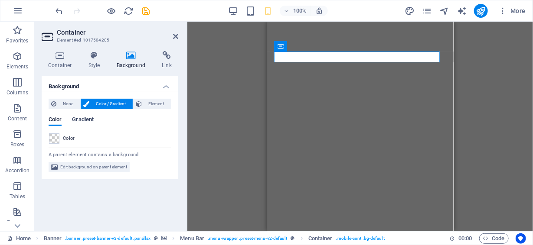
click at [89, 118] on span "Gradient" at bounding box center [83, 120] width 22 height 12
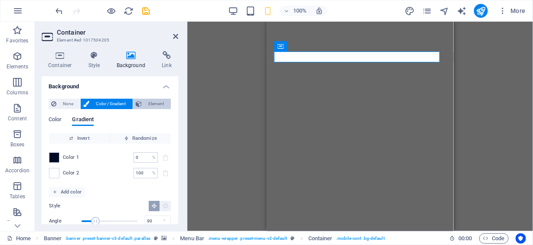
click at [155, 102] on span "Element" at bounding box center [156, 104] width 24 height 10
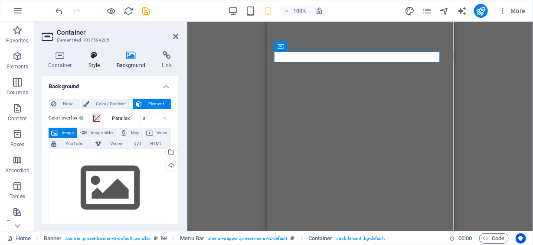
click at [95, 58] on icon at bounding box center [94, 55] width 25 height 9
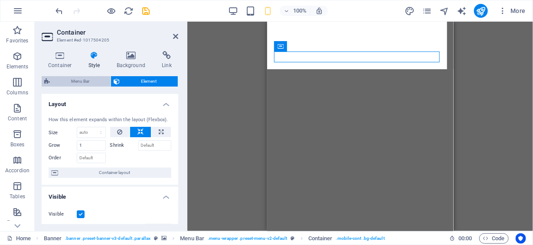
click at [82, 81] on span "Menu Bar" at bounding box center [80, 81] width 56 height 10
select select "rem"
select select "sticky_menu"
select select "px"
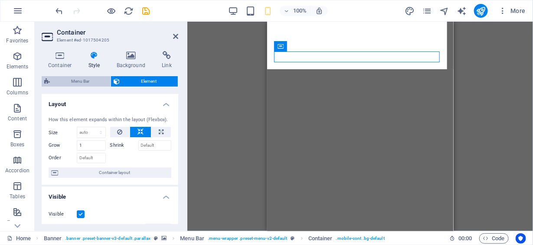
select select "px"
select select "hover_border_horizontal"
select select "px"
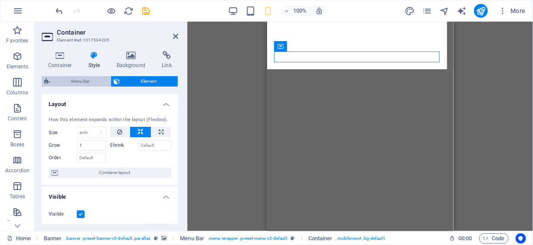
select select "rem"
select select "link-special-font"
select select "rem"
select select
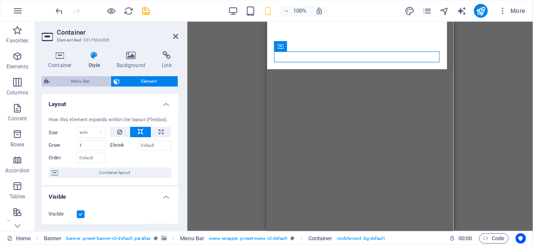
select select "px"
select select "%"
select select "rem"
select select "px"
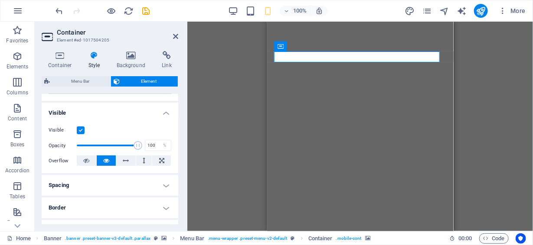
scroll to position [87, 0]
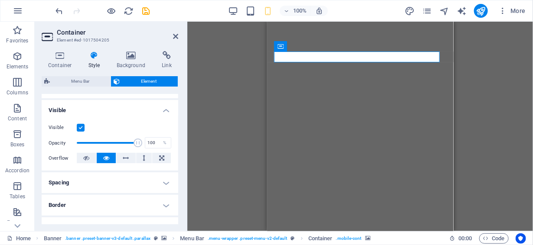
click at [80, 129] on label at bounding box center [81, 128] width 8 height 8
click at [0, 0] on input "Visible" at bounding box center [0, 0] width 0 height 0
click at [80, 129] on label at bounding box center [81, 128] width 8 height 8
click at [0, 0] on input "Visible" at bounding box center [0, 0] width 0 height 0
drag, startPoint x: 138, startPoint y: 142, endPoint x: 76, endPoint y: 143, distance: 61.6
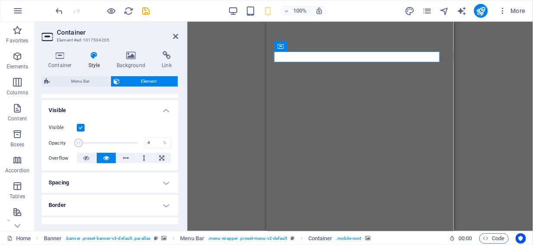
click at [78, 142] on span at bounding box center [78, 143] width 9 height 9
type input "100"
drag, startPoint x: 76, startPoint y: 143, endPoint x: 141, endPoint y: 145, distance: 64.7
click at [141, 145] on span at bounding box center [138, 143] width 9 height 9
click at [88, 156] on icon at bounding box center [86, 158] width 6 height 10
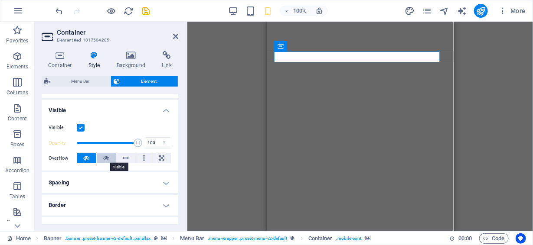
click at [105, 159] on icon at bounding box center [106, 158] width 6 height 10
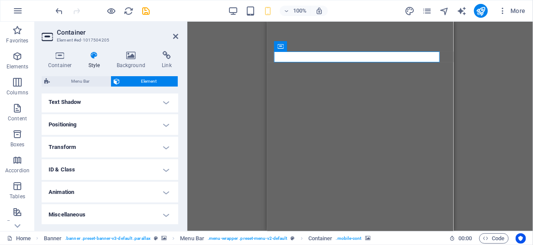
scroll to position [18, 0]
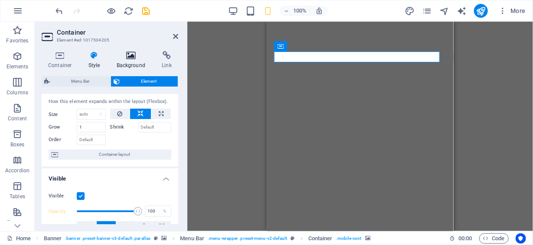
click at [131, 57] on icon at bounding box center [131, 55] width 42 height 9
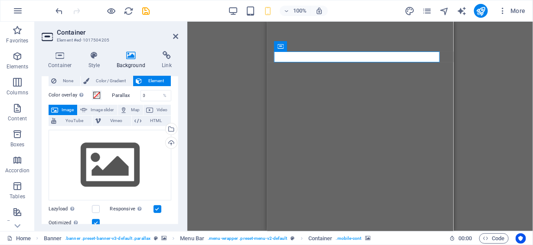
scroll to position [0, 0]
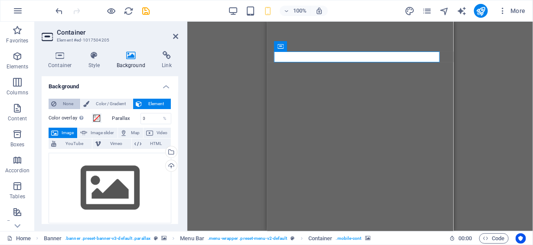
click at [67, 101] on span "None" at bounding box center [68, 104] width 19 height 10
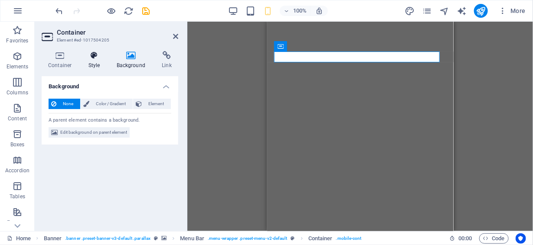
click at [95, 64] on h4 "Style" at bounding box center [96, 60] width 28 height 18
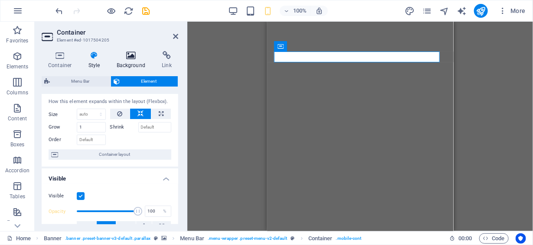
click at [125, 59] on icon at bounding box center [131, 55] width 42 height 9
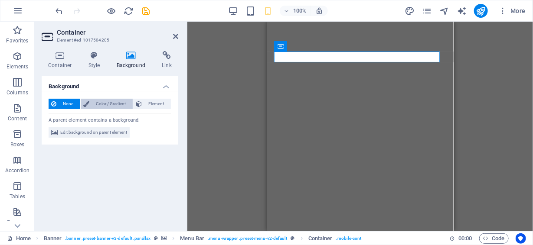
click at [103, 100] on span "Color / Gradient" at bounding box center [111, 104] width 38 height 10
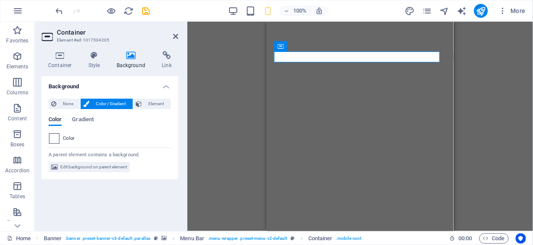
click at [50, 139] on span at bounding box center [54, 139] width 10 height 10
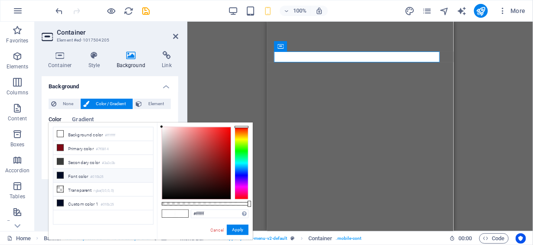
click at [60, 174] on icon at bounding box center [60, 176] width 6 height 6
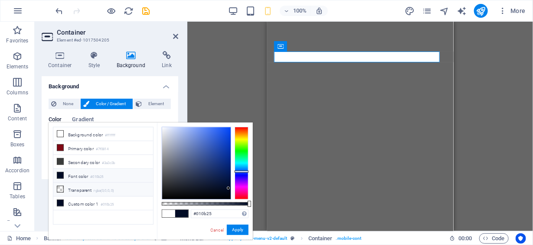
click at [74, 187] on li "Transparent rgba(0,0,0,.0)" at bounding box center [103, 190] width 100 height 14
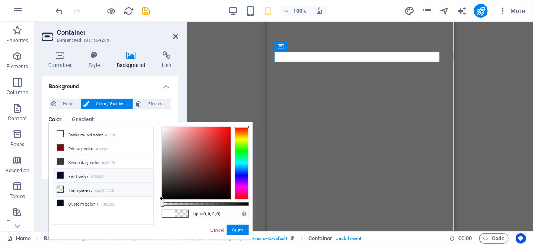
click at [64, 173] on li "Font color #010b25" at bounding box center [103, 176] width 100 height 14
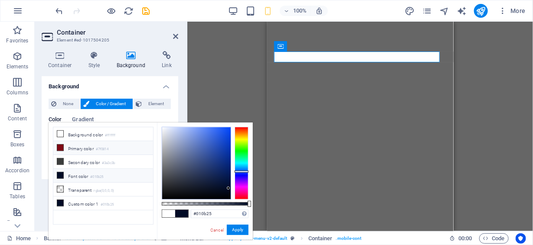
click at [81, 147] on li "Primary color #7f0814" at bounding box center [103, 148] width 100 height 14
type input "#7f0814"
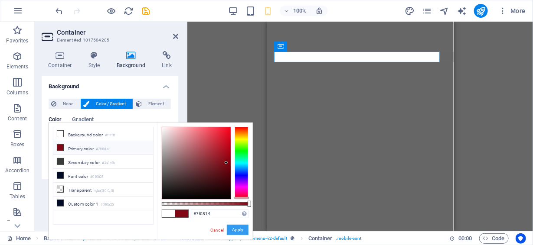
click at [239, 231] on button "Apply" at bounding box center [238, 230] width 22 height 10
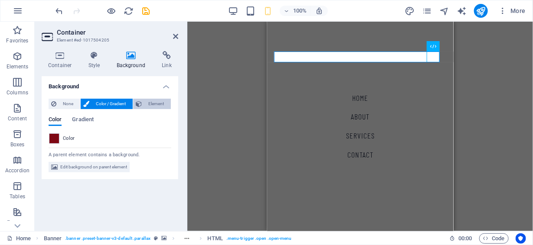
click at [149, 103] on span "Element" at bounding box center [156, 104] width 24 height 10
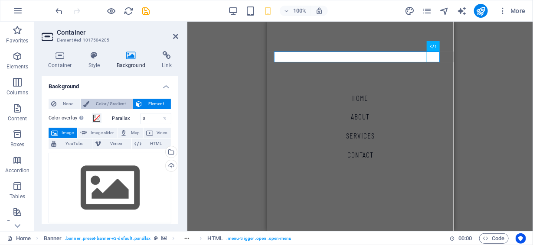
click at [122, 103] on span "Color / Gradient" at bounding box center [111, 104] width 38 height 10
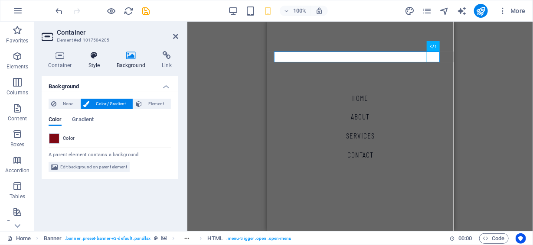
click at [95, 54] on icon at bounding box center [94, 55] width 25 height 9
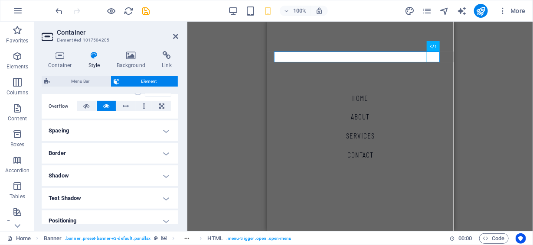
scroll to position [149, 0]
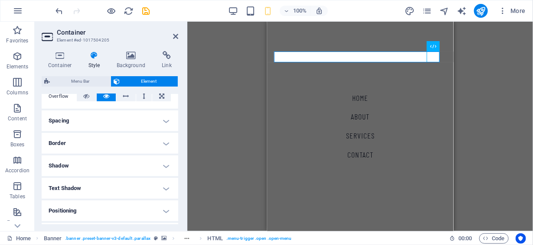
click at [141, 144] on h4 "Border" at bounding box center [110, 143] width 137 height 21
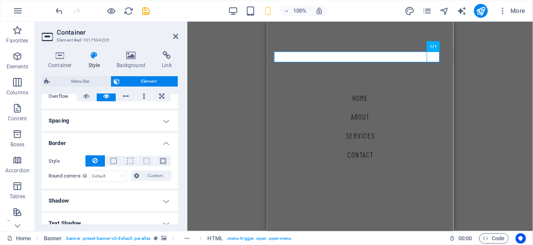
click at [121, 219] on h4 "Text Shadow" at bounding box center [110, 223] width 137 height 21
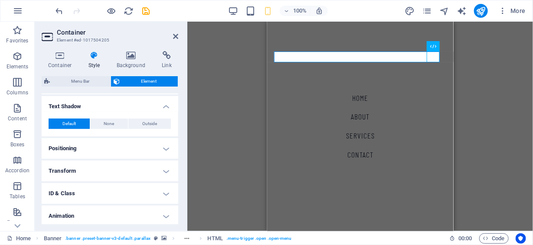
scroll to position [278, 0]
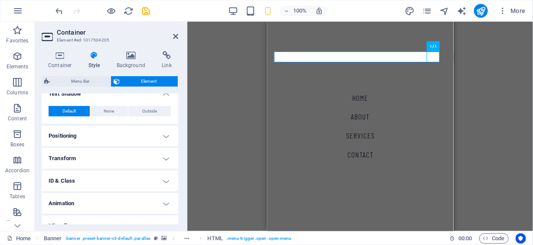
click at [122, 139] on h4 "Positioning" at bounding box center [110, 136] width 137 height 21
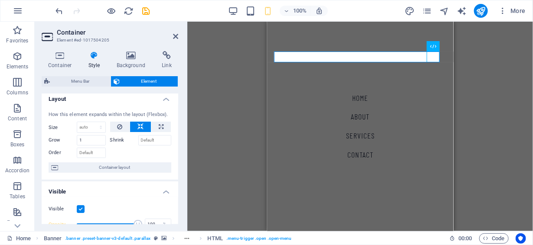
scroll to position [0, 0]
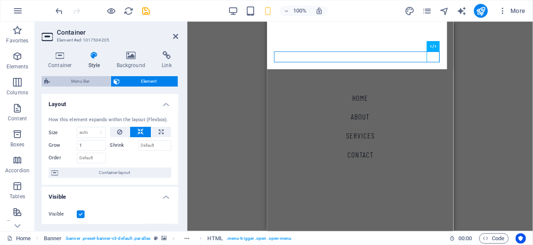
click at [83, 82] on span "Menu Bar" at bounding box center [80, 81] width 56 height 10
select select "rem"
select select "sticky_menu"
select select "px"
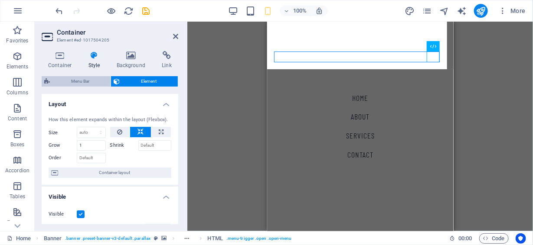
select select "px"
select select "hover_border_horizontal"
select select "px"
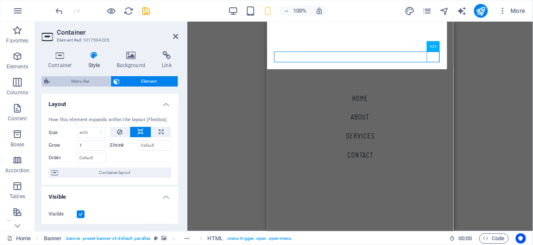
select select "rem"
select select "link-special-font"
select select "rem"
select select
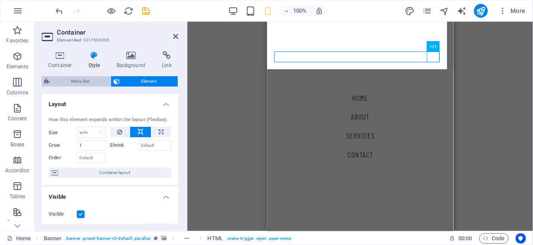
select select "px"
select select "%"
select select "rem"
select select "px"
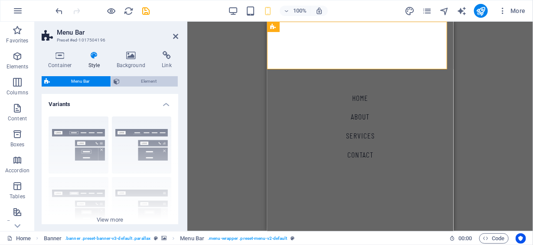
click at [147, 80] on span "Element" at bounding box center [148, 81] width 53 height 10
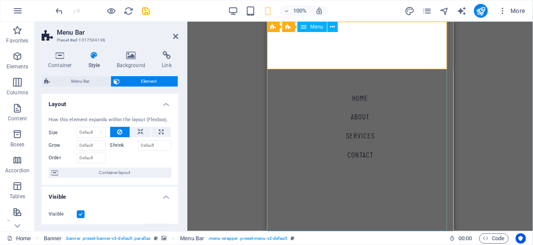
click at [424, 56] on nav "Home About Services Contact" at bounding box center [360, 126] width 186 height 210
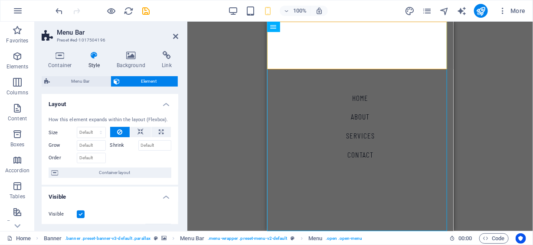
click at [179, 38] on aside "Menu Bar Preset #ed-1017504196 Container Style Background Link Size Height Defa…" at bounding box center [111, 127] width 153 height 210
click at [177, 37] on aside "Menu Bar Preset #ed-1017504196 Container Style Background Link Size Height Defa…" at bounding box center [111, 127] width 153 height 210
click at [177, 36] on icon at bounding box center [175, 36] width 5 height 7
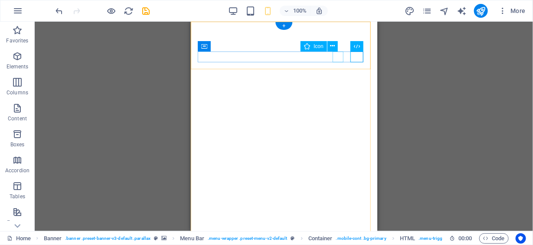
select select "xMidYMid"
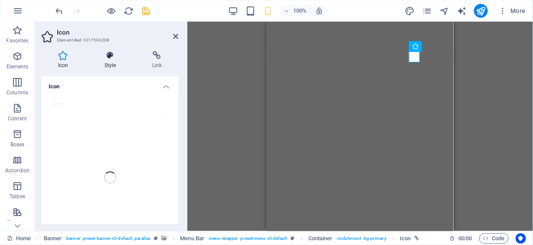
click at [107, 55] on icon at bounding box center [110, 55] width 44 height 9
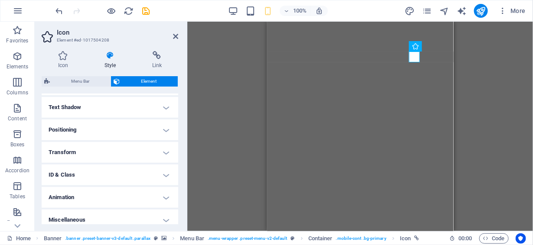
scroll to position [235, 0]
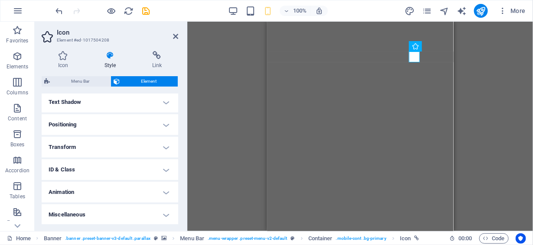
click at [87, 102] on h4 "Text Shadow" at bounding box center [110, 102] width 137 height 21
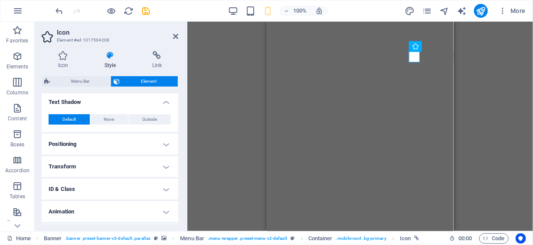
click at [101, 142] on h4 "Positioning" at bounding box center [110, 144] width 137 height 21
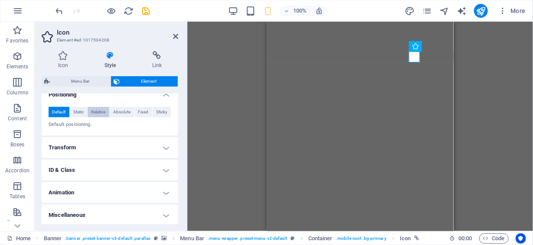
scroll to position [285, 0]
click at [100, 144] on h4 "Transform" at bounding box center [110, 147] width 137 height 21
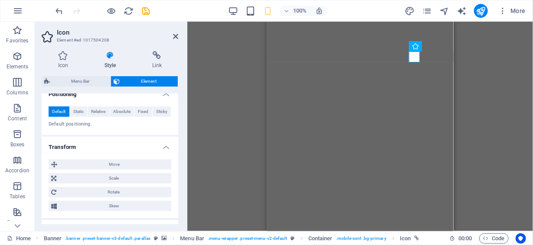
click at [161, 146] on h4 "Transform" at bounding box center [110, 145] width 137 height 16
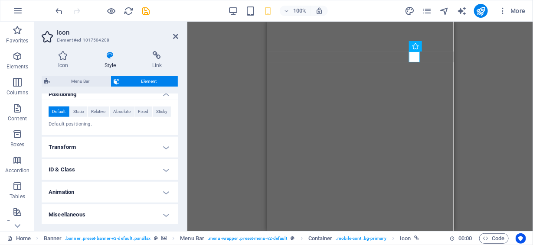
click at [118, 190] on h4 "Animation" at bounding box center [110, 192] width 137 height 21
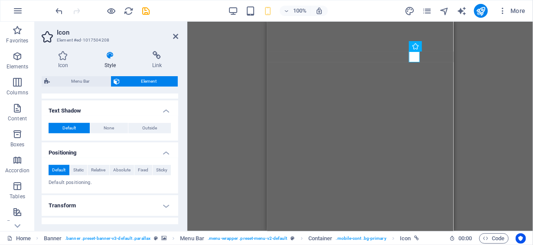
scroll to position [313, 0]
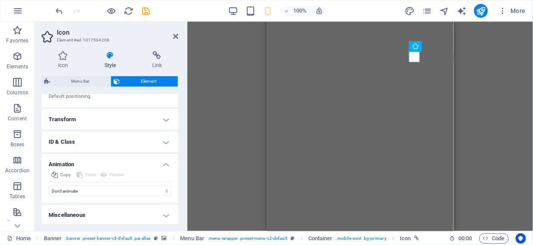
click at [105, 212] on h4 "Miscellaneous" at bounding box center [110, 215] width 137 height 21
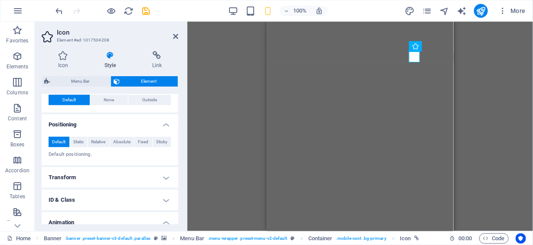
scroll to position [236, 0]
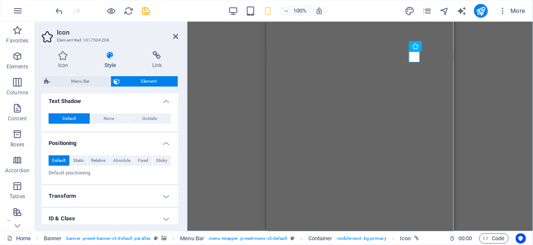
click at [124, 197] on h4 "Transform" at bounding box center [110, 196] width 137 height 21
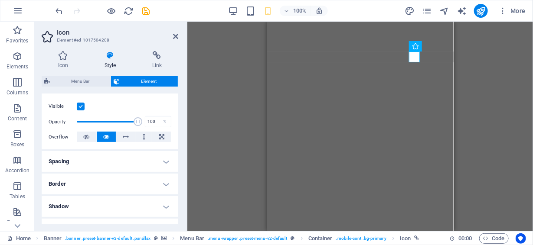
scroll to position [106, 0]
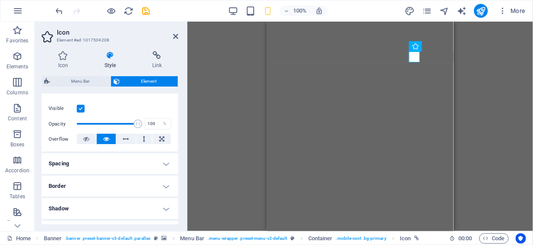
click at [122, 207] on h4 "Shadow" at bounding box center [110, 209] width 137 height 21
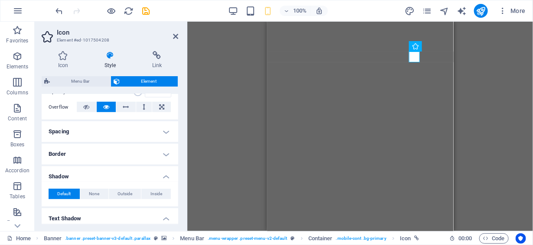
scroll to position [149, 0]
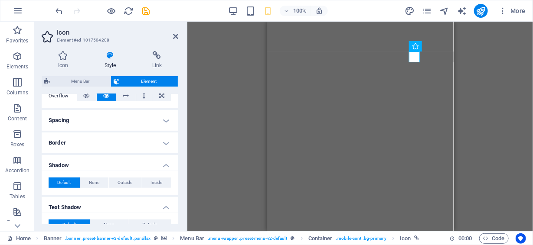
click at [107, 141] on h4 "Border" at bounding box center [110, 143] width 137 height 21
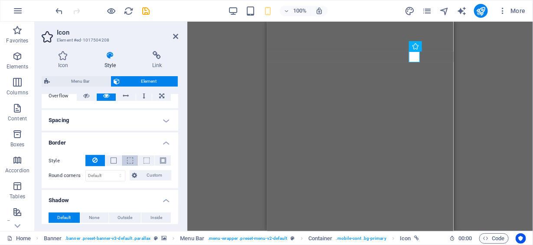
scroll to position [106, 0]
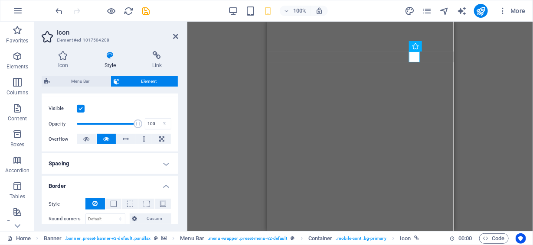
click at [119, 160] on h4 "Spacing" at bounding box center [110, 164] width 137 height 21
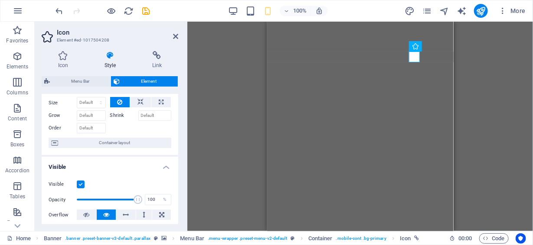
scroll to position [19, 0]
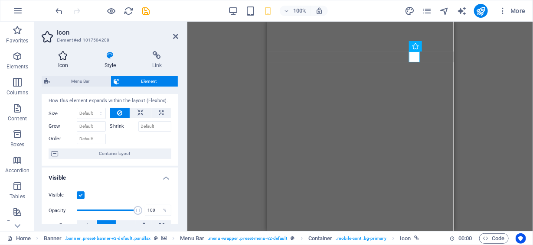
click at [64, 54] on icon at bounding box center [63, 55] width 43 height 9
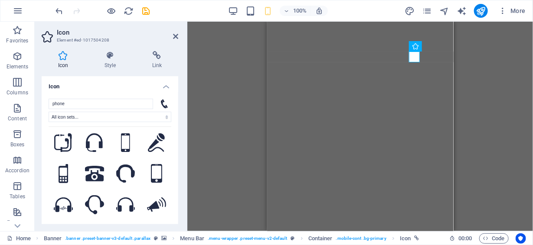
scroll to position [0, 0]
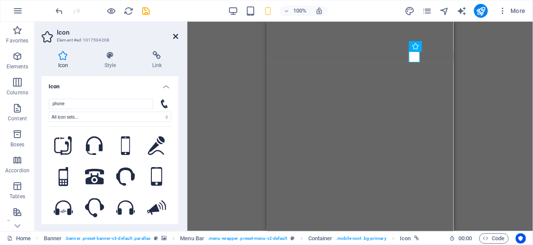
click at [178, 36] on icon at bounding box center [175, 36] width 5 height 7
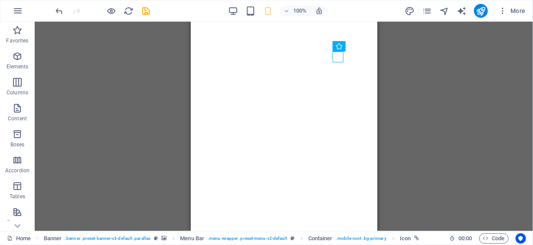
drag, startPoint x: 569, startPoint y: 81, endPoint x: 348, endPoint y: 56, distance: 221.8
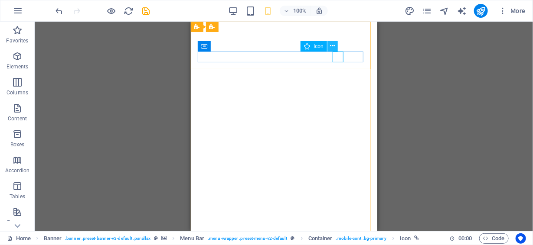
click at [333, 48] on icon at bounding box center [332, 46] width 5 height 9
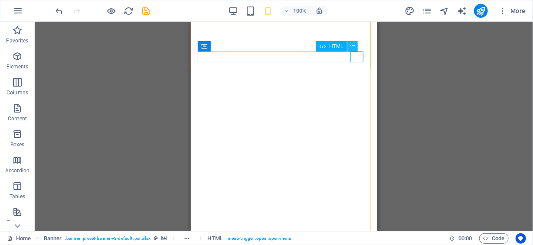
click at [352, 45] on icon at bounding box center [352, 46] width 5 height 9
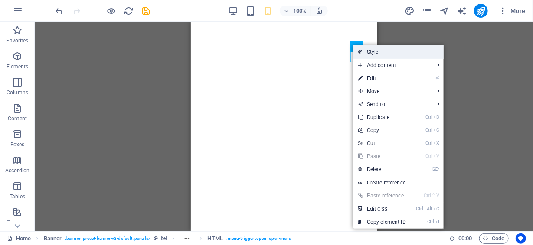
drag, startPoint x: 371, startPoint y: 51, endPoint x: 107, endPoint y: 29, distance: 264.6
click at [371, 51] on link "Style" at bounding box center [398, 52] width 91 height 13
select select "rem"
select select "sticky_menu"
select select "px"
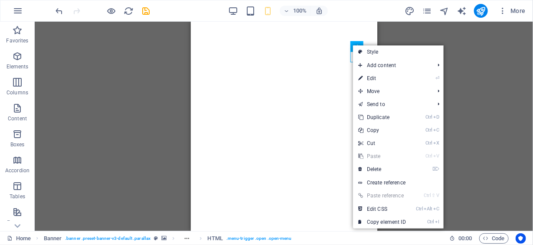
select select "px"
select select "hover_border_horizontal"
select select "px"
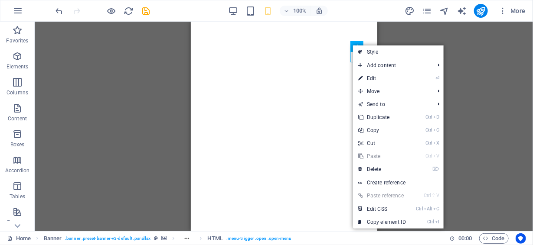
select select "px"
select select "rem"
select select "link-special-font"
select select "rem"
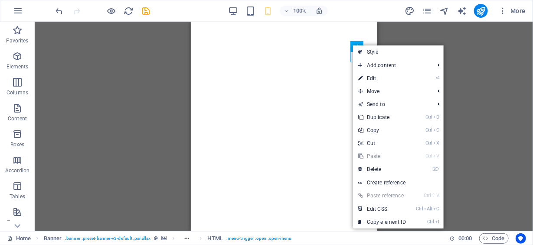
select select
select select "px"
select select "%"
select select "rem"
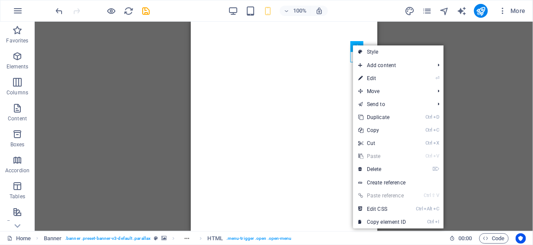
select select "px"
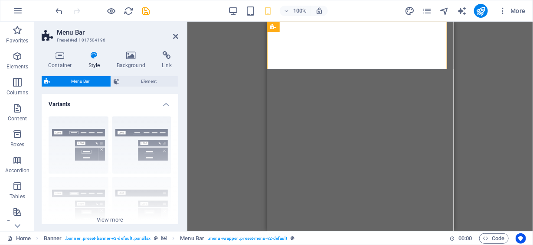
click at [94, 59] on icon at bounding box center [94, 55] width 25 height 9
click at [129, 60] on h4 "Background" at bounding box center [133, 60] width 46 height 18
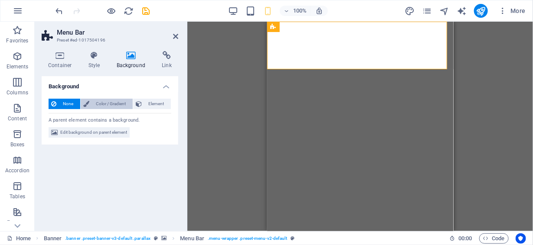
click at [116, 102] on span "Color / Gradient" at bounding box center [111, 104] width 38 height 10
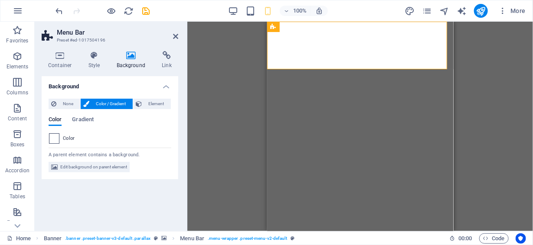
click at [52, 137] on span at bounding box center [54, 139] width 10 height 10
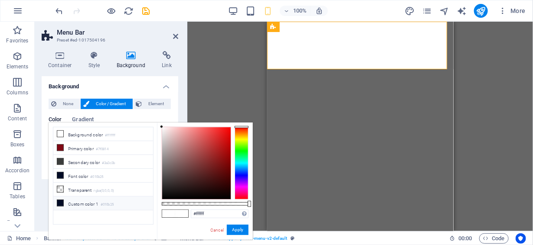
click at [86, 200] on li "Custom color 1 #010b25" at bounding box center [103, 204] width 100 height 14
type input "#010b25"
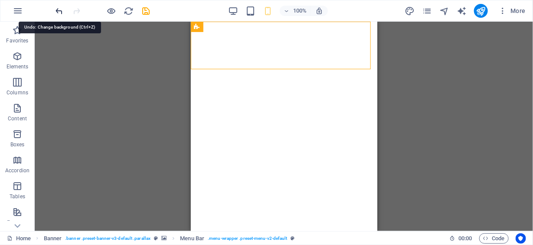
click at [59, 9] on icon "undo" at bounding box center [60, 11] width 10 height 10
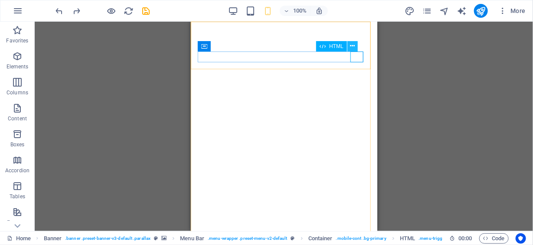
click at [353, 47] on icon at bounding box center [352, 46] width 5 height 9
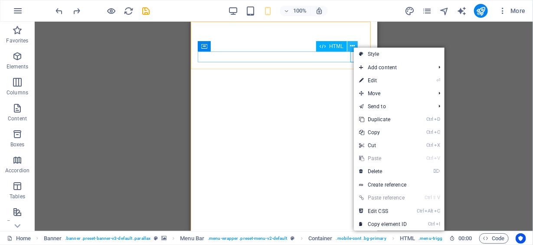
click at [353, 47] on icon at bounding box center [352, 46] width 5 height 9
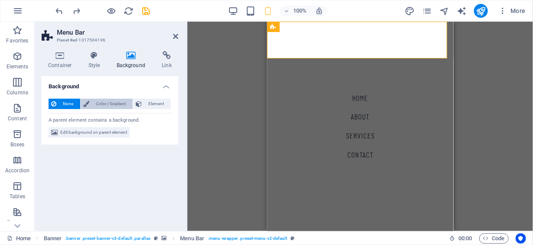
click at [108, 103] on span "Color / Gradient" at bounding box center [111, 104] width 38 height 10
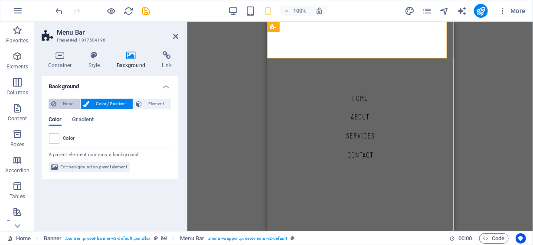
click at [68, 103] on span "None" at bounding box center [68, 104] width 19 height 10
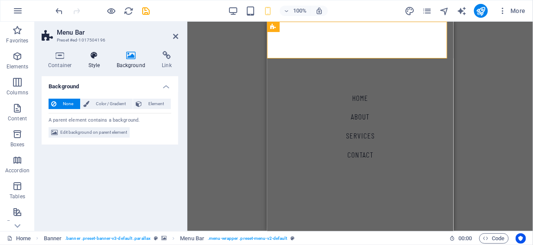
click at [95, 59] on icon at bounding box center [94, 55] width 25 height 9
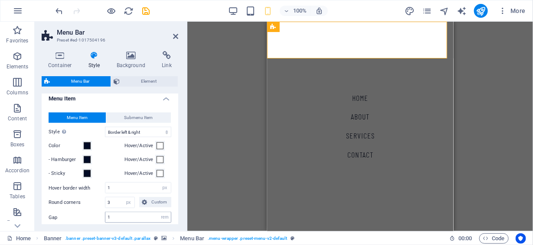
scroll to position [390, 0]
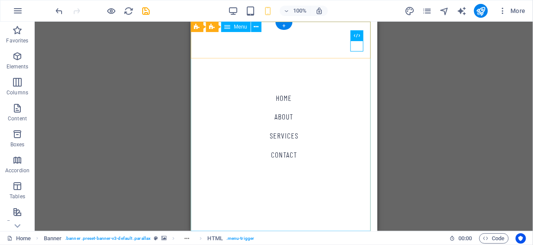
click at [335, 50] on nav "Home About Services Contact" at bounding box center [283, 126] width 186 height 210
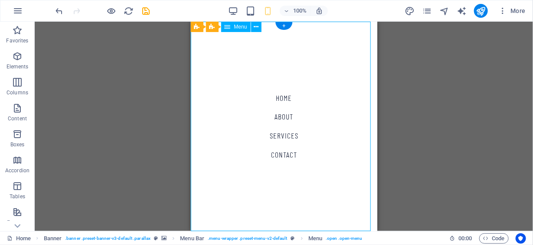
click at [336, 49] on nav "Home About Services Contact" at bounding box center [283, 126] width 186 height 210
click at [337, 37] on nav "Home About Services Contact" at bounding box center [283, 126] width 186 height 210
click at [257, 27] on icon at bounding box center [256, 27] width 5 height 9
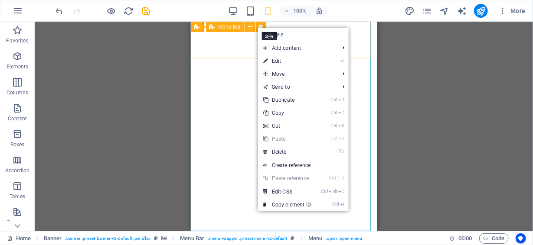
click at [260, 24] on icon at bounding box center [260, 27] width 5 height 9
select select "rem"
select select "sticky_menu"
select select "px"
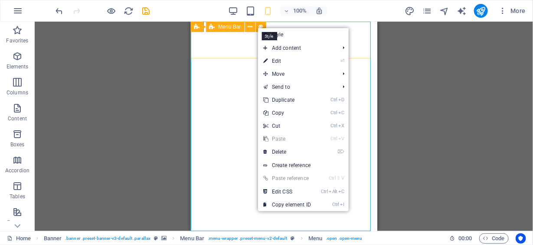
select select "px"
select select "hover_border_horizontal"
select select "px"
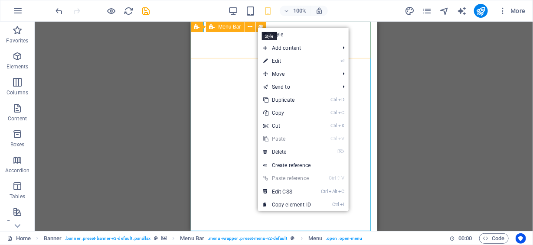
select select "rem"
select select "link-special-font"
select select "rem"
select select
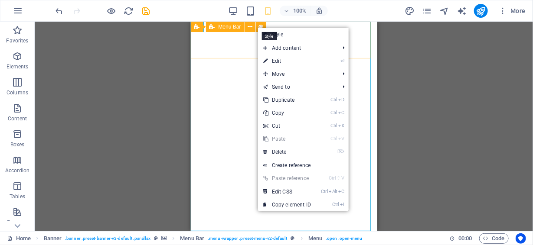
select select "px"
select select "%"
select select "rem"
select select "px"
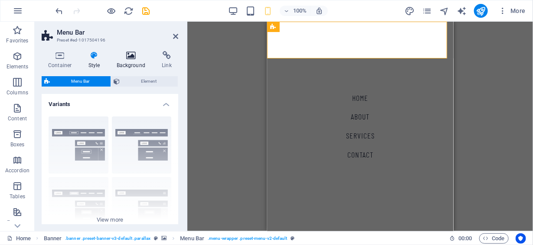
click at [131, 57] on icon at bounding box center [131, 55] width 42 height 9
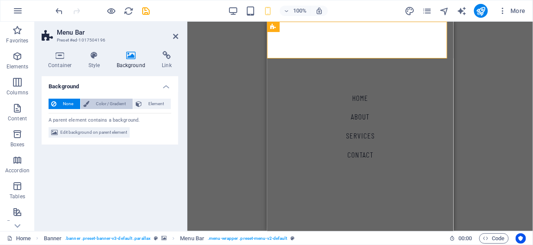
click at [108, 101] on span "Color / Gradient" at bounding box center [111, 104] width 38 height 10
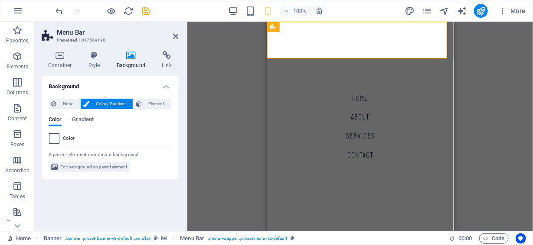
click at [53, 138] on span at bounding box center [54, 139] width 10 height 10
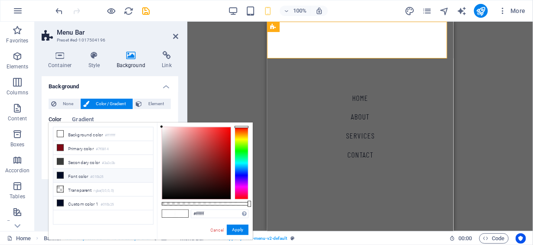
drag, startPoint x: 87, startPoint y: 167, endPoint x: 77, endPoint y: 173, distance: 11.5
click at [85, 177] on ul "Background color #ffffff Primary color #7f0814 Secondary color #3a3c3b Font col…" at bounding box center [103, 176] width 101 height 98
click at [81, 200] on li "Custom color 1 #010b25" at bounding box center [103, 204] width 100 height 14
type input "#010b25"
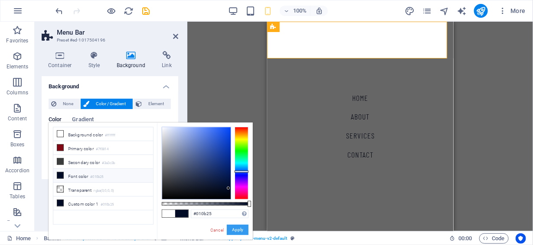
click at [240, 229] on button "Apply" at bounding box center [238, 230] width 22 height 10
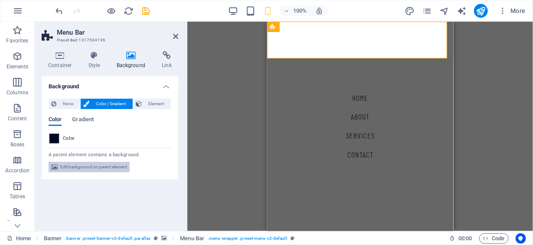
click at [108, 169] on span "Edit background on parent element" at bounding box center [93, 167] width 67 height 10
select select "ms"
select select "s"
select select "progressive"
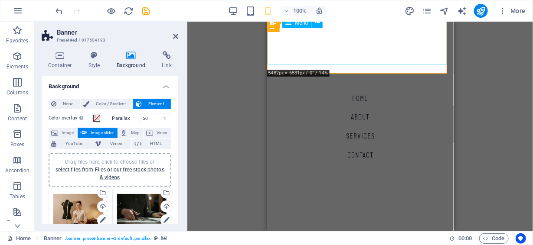
scroll to position [0, 0]
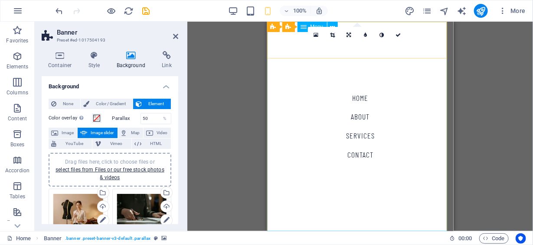
click at [421, 52] on nav "Home About Services Contact" at bounding box center [360, 126] width 186 height 210
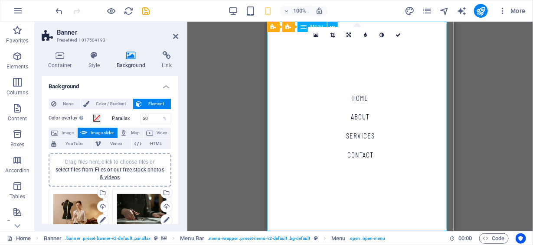
click at [429, 71] on nav "Home About Services Contact" at bounding box center [360, 126] width 186 height 210
click at [424, 92] on nav "Home About Services Contact" at bounding box center [360, 126] width 186 height 210
click at [423, 46] on nav "Home About Services Contact" at bounding box center [360, 126] width 186 height 210
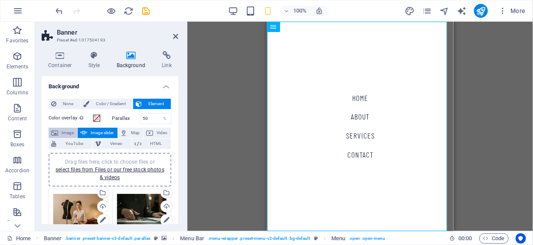
click at [67, 132] on span "Image" at bounding box center [68, 133] width 14 height 10
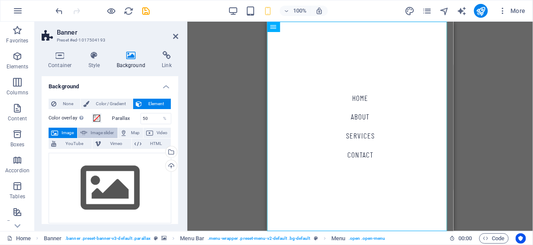
click at [92, 133] on span "Image slider" at bounding box center [102, 133] width 25 height 10
select select "ms"
select select "s"
select select "progressive"
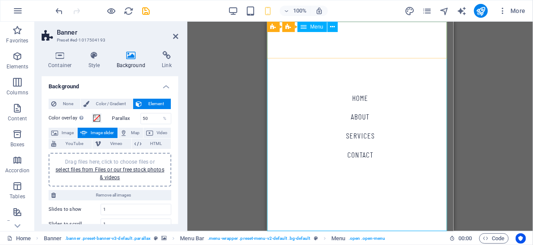
click at [425, 109] on nav "Home About Services Contact" at bounding box center [360, 126] width 186 height 210
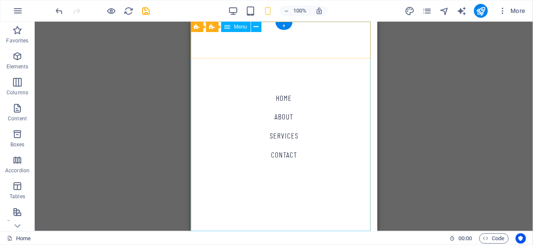
click at [347, 57] on nav "Home About Services Contact" at bounding box center [283, 126] width 186 height 210
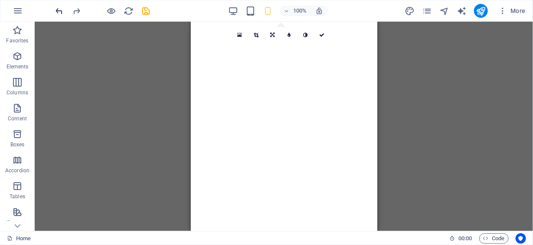
click at [62, 10] on icon "undo" at bounding box center [60, 11] width 10 height 10
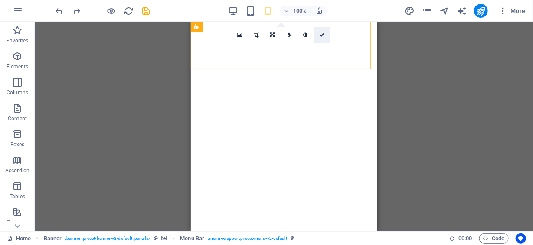
drag, startPoint x: 321, startPoint y: 37, endPoint x: 159, endPoint y: 20, distance: 163.1
click at [321, 37] on icon at bounding box center [321, 35] width 5 height 5
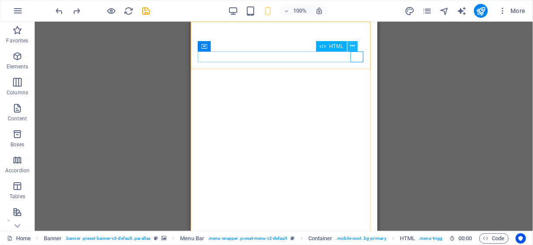
click at [352, 47] on icon at bounding box center [352, 46] width 5 height 9
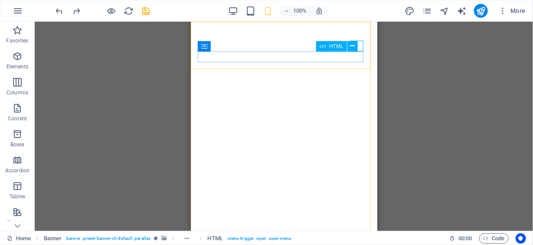
click at [356, 47] on div "HTML" at bounding box center [339, 46] width 47 height 11
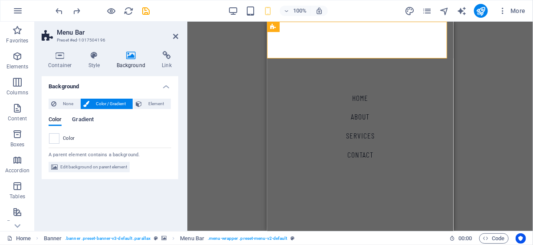
click at [83, 120] on span "Gradient" at bounding box center [83, 120] width 22 height 12
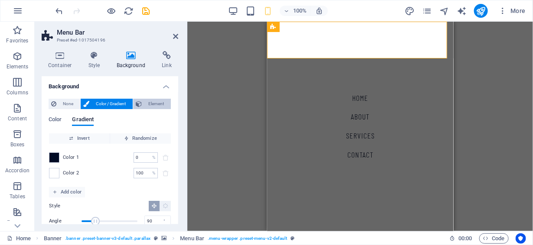
click at [160, 105] on span "Element" at bounding box center [156, 104] width 24 height 10
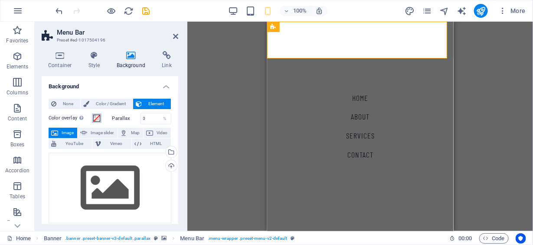
click at [98, 118] on span at bounding box center [96, 118] width 7 height 7
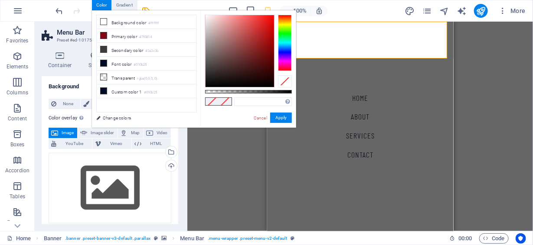
type input "#000000"
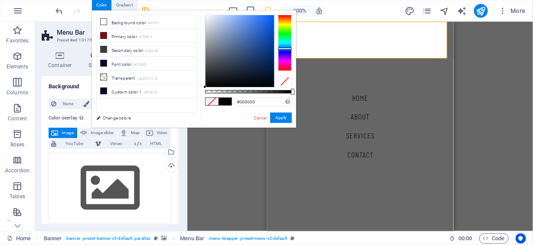
click at [287, 49] on div at bounding box center [285, 43] width 14 height 56
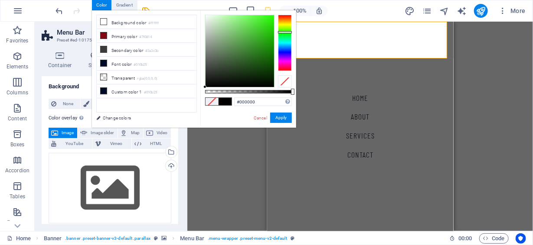
click at [282, 32] on div at bounding box center [285, 43] width 14 height 56
click at [284, 118] on button "Apply" at bounding box center [281, 118] width 22 height 10
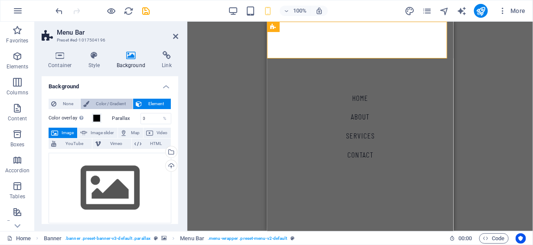
click at [110, 106] on span "Color / Gradient" at bounding box center [111, 104] width 38 height 10
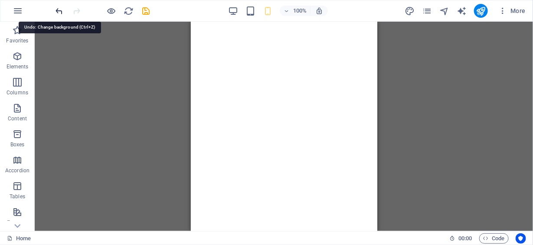
click at [58, 11] on icon "undo" at bounding box center [60, 11] width 10 height 10
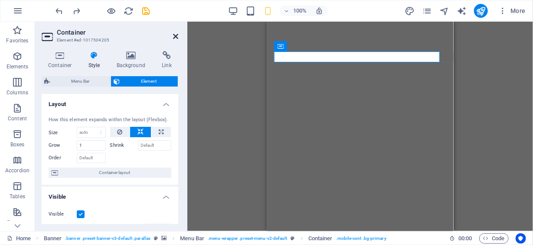
click at [176, 36] on icon at bounding box center [175, 36] width 5 height 7
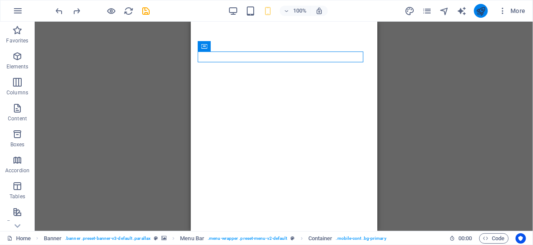
click at [484, 16] on button "publish" at bounding box center [481, 11] width 14 height 14
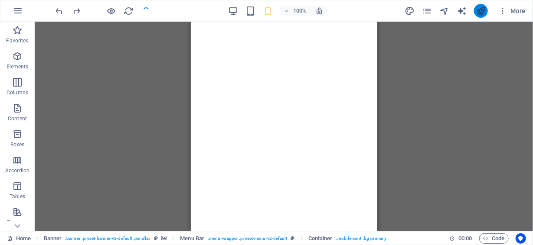
checkbox input "false"
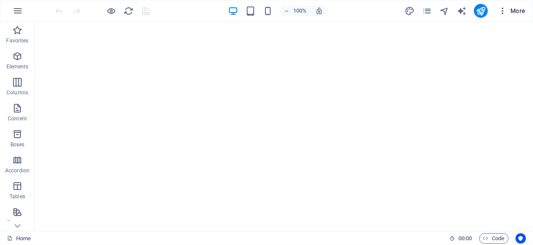
click at [512, 11] on span "More" at bounding box center [511, 11] width 27 height 9
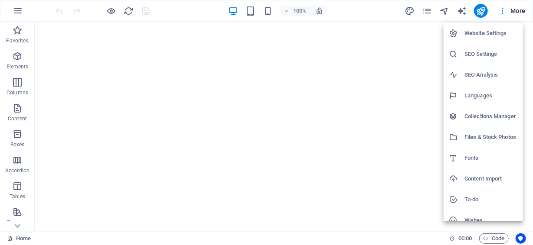
click at [428, 9] on div at bounding box center [266, 122] width 533 height 245
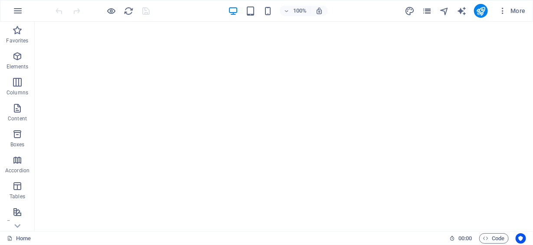
click at [430, 9] on icon "pages" at bounding box center [427, 11] width 10 height 10
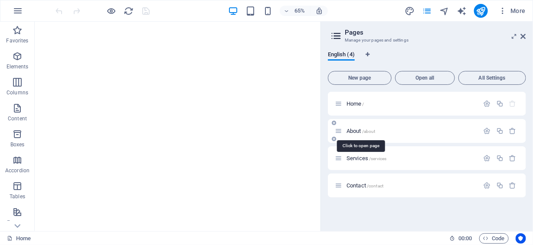
click at [360, 131] on span "About /about" at bounding box center [361, 131] width 29 height 7
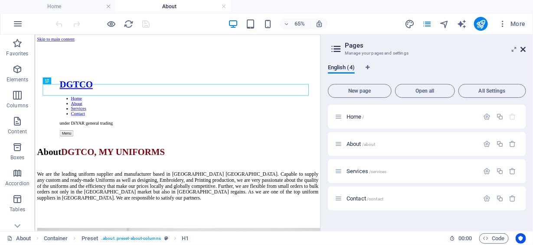
click at [523, 50] on icon at bounding box center [523, 49] width 5 height 7
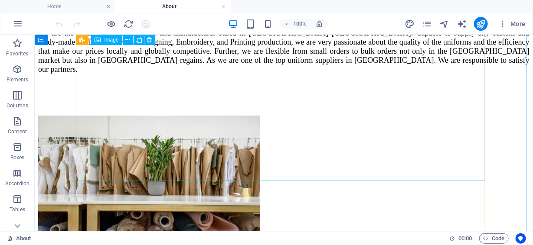
scroll to position [216, 0]
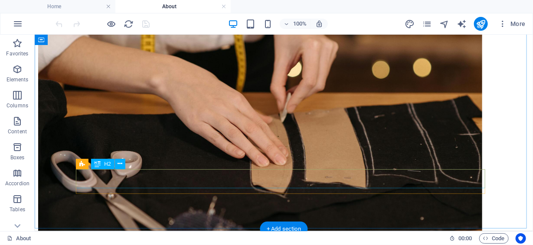
scroll to position [694, 0]
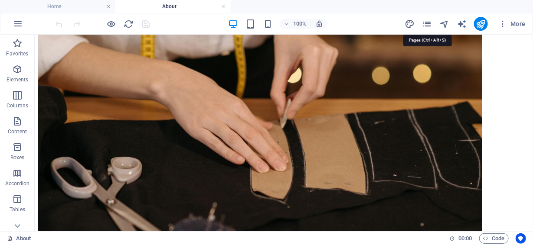
click at [426, 24] on icon "pages" at bounding box center [427, 24] width 10 height 10
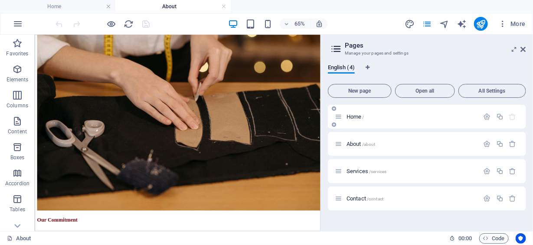
click at [355, 119] on span "Home /" at bounding box center [356, 117] width 18 height 7
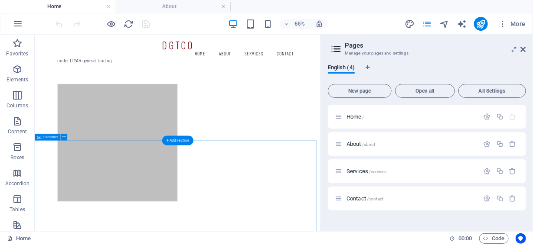
scroll to position [0, 0]
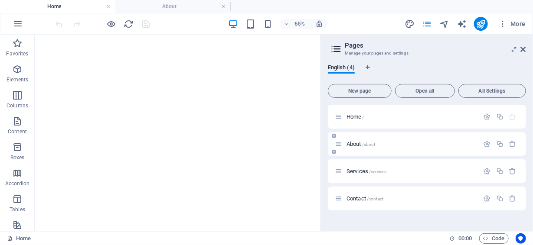
click at [360, 146] on span "About /about" at bounding box center [361, 144] width 29 height 7
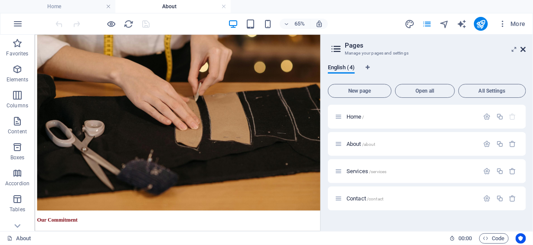
click at [523, 48] on icon at bounding box center [523, 49] width 5 height 7
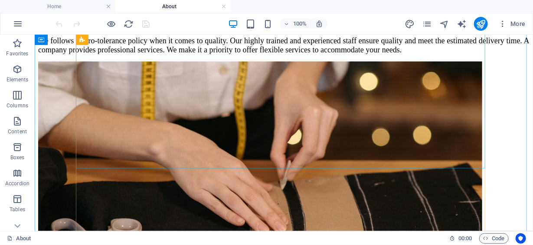
scroll to position [651, 0]
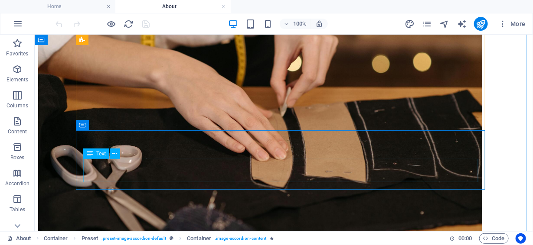
scroll to position [694, 0]
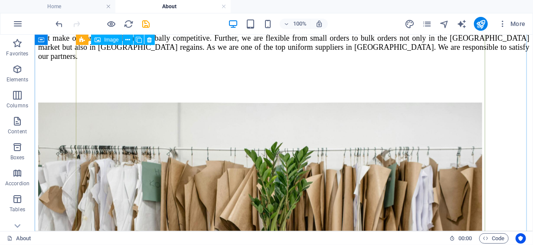
scroll to position [216, 0]
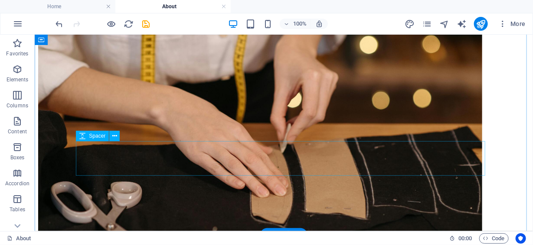
scroll to position [694, 0]
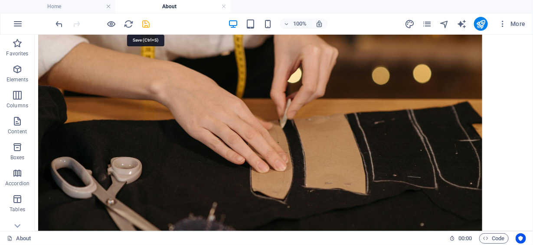
click at [145, 23] on icon "save" at bounding box center [146, 24] width 10 height 10
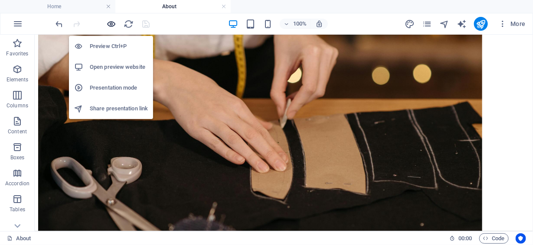
click at [111, 24] on icon "button" at bounding box center [112, 24] width 10 height 10
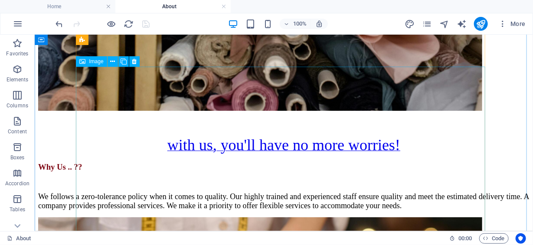
scroll to position [477, 0]
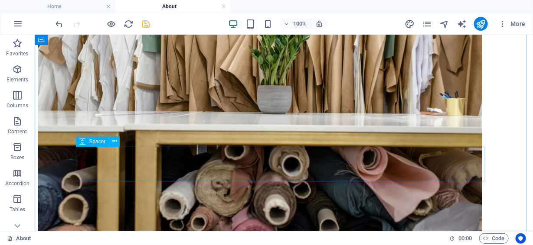
scroll to position [390, 0]
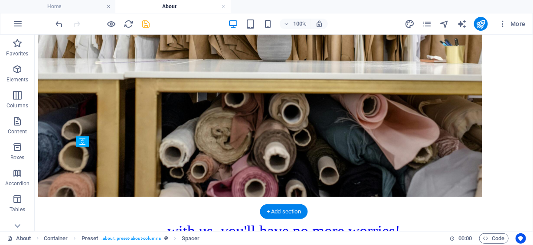
drag, startPoint x: 434, startPoint y: 174, endPoint x: 432, endPoint y: 154, distance: 20.5
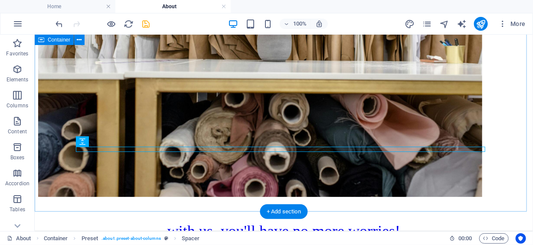
click at [510, 143] on div "About DGTCO, MY UNIFORMS We are the leading uniform supplier and manufacturer b…" at bounding box center [283, 59] width 491 height 568
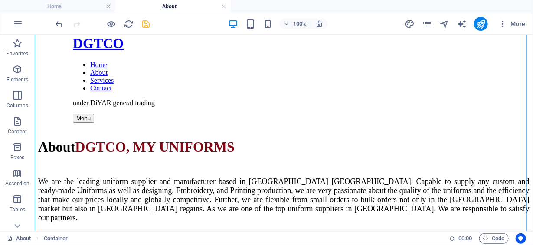
scroll to position [87, 0]
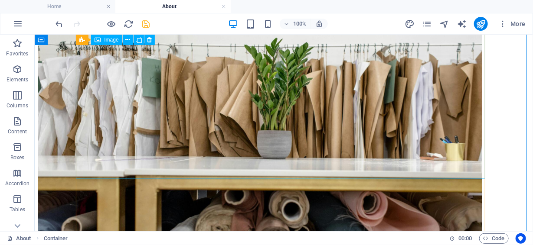
scroll to position [304, 0]
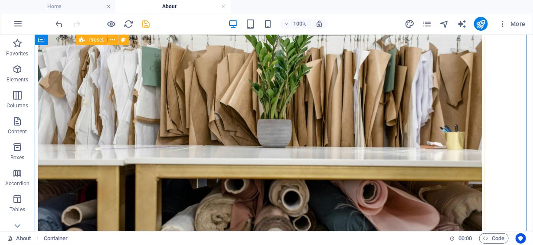
click at [277, 159] on div "with us, you'll have no more worries! Why Us .. ?? We follows a zero-tolerance …" at bounding box center [283, 185] width 491 height 396
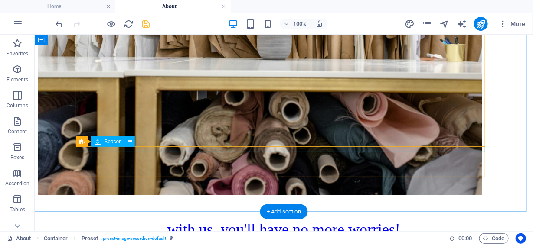
scroll to position [390, 0]
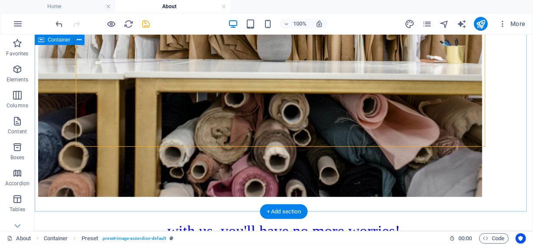
click at [430, 189] on div "About DGTCO, MY UNIFORMS We are the leading uniform supplier and manufacturer b…" at bounding box center [283, 59] width 491 height 568
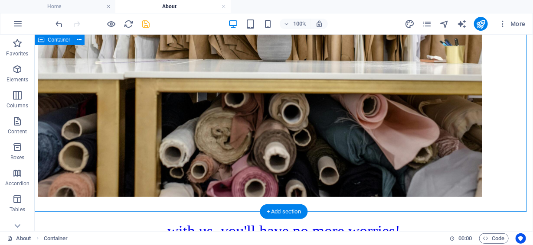
click at [367, 193] on div "About DGTCO, MY UNIFORMS We are the leading uniform supplier and manufacturer b…" at bounding box center [283, 59] width 491 height 568
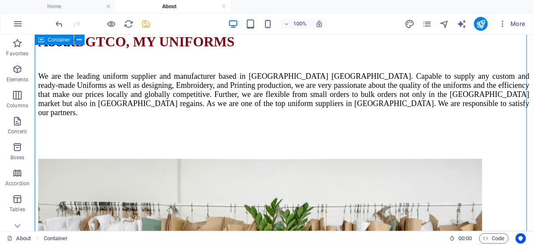
scroll to position [216, 0]
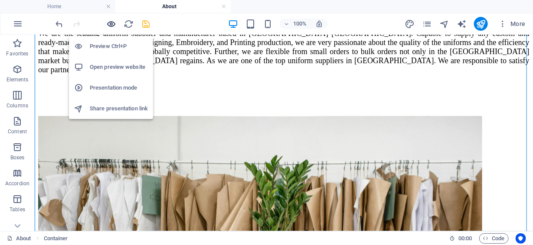
click at [113, 22] on icon "button" at bounding box center [112, 24] width 10 height 10
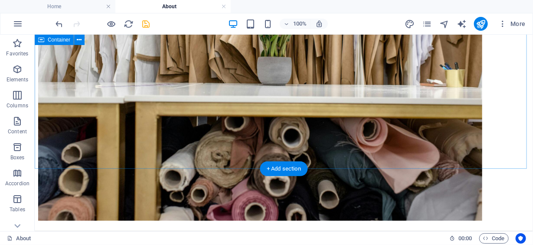
scroll to position [434, 0]
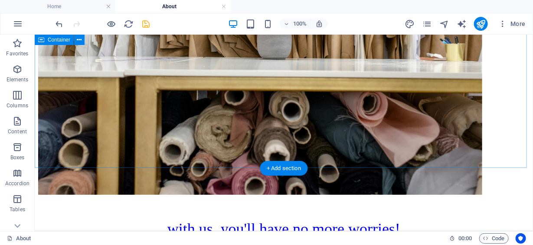
click at [502, 150] on div "About DGTCO, MY UNIFORMS We are the leading uniform supplier and manufacturer b…" at bounding box center [283, 57] width 491 height 568
click at [367, 161] on div "About DGTCO, MY UNIFORMS We are the leading uniform supplier and manufacturer b…" at bounding box center [283, 57] width 491 height 568
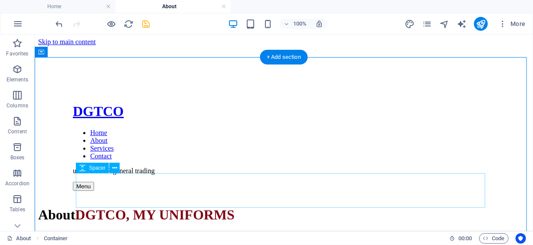
scroll to position [43, 0]
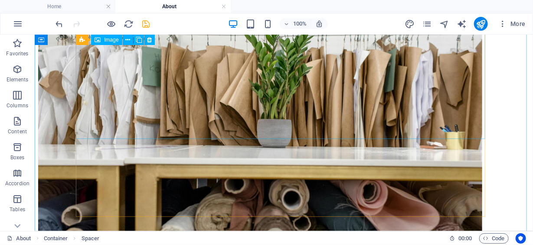
scroll to position [347, 0]
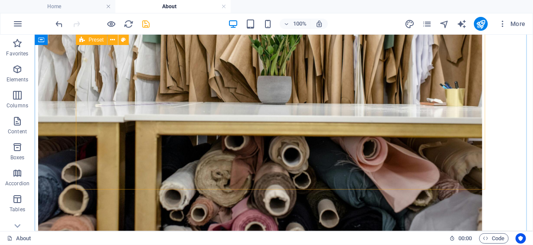
click at [480, 114] on div "with us, you'll have no more worries! Why Us .. ?? We follows a zero-tolerance …" at bounding box center [283, 142] width 491 height 396
click at [215, 113] on div "with us, you'll have no more worries! Why Us .. ?? We follows a zero-tolerance …" at bounding box center [283, 142] width 491 height 396
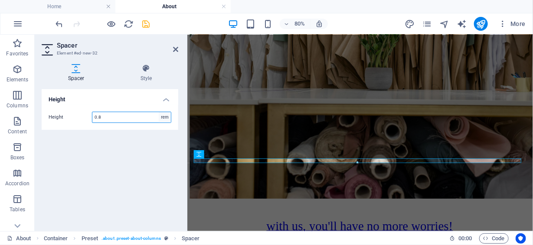
click at [165, 116] on select "px rem vh vw" at bounding box center [165, 117] width 12 height 10
select select "px"
click at [159, 112] on select "px rem vh vw" at bounding box center [165, 117] width 12 height 10
type input "50"
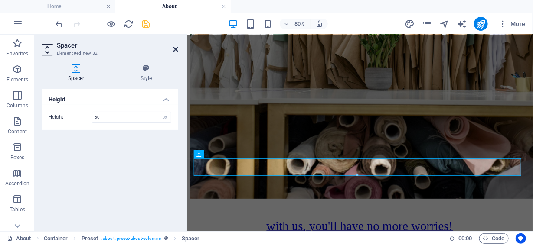
click at [177, 49] on icon at bounding box center [175, 49] width 5 height 7
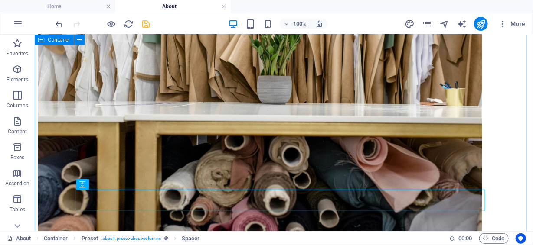
click at [507, 184] on div "About DGTCO, MY UNIFORMS We are the leading uniform supplier and manufacturer b…" at bounding box center [283, 110] width 491 height 585
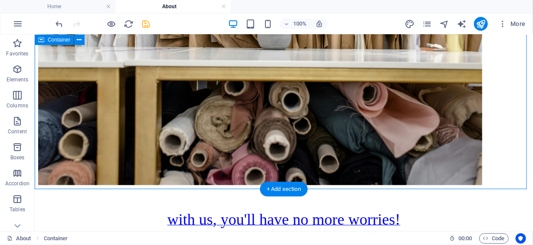
scroll to position [434, 0]
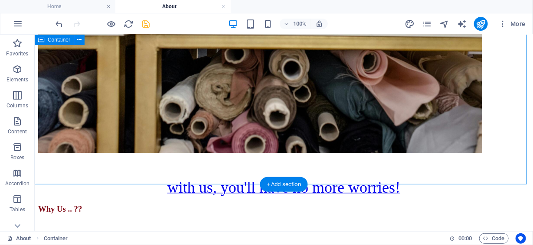
click at [356, 164] on div "About DGTCO, MY UNIFORMS We are the leading uniform supplier and manufacturer b…" at bounding box center [283, 24] width 491 height 585
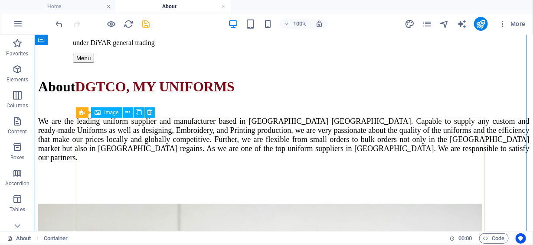
scroll to position [0, 0]
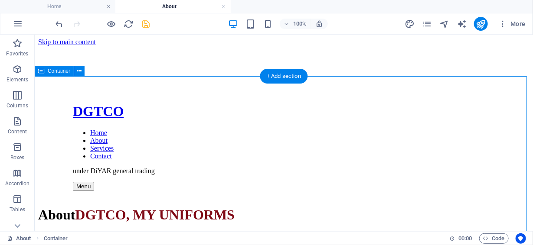
click at [79, 72] on icon at bounding box center [79, 71] width 5 height 9
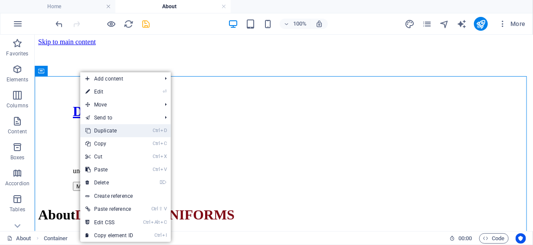
click at [129, 130] on link "Ctrl D Duplicate" at bounding box center [109, 130] width 58 height 13
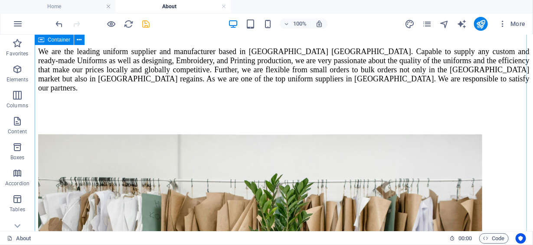
scroll to position [737, 0]
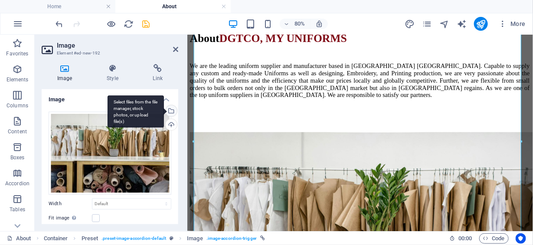
click at [170, 109] on div "Select files from the file manager, stock photos, or upload file(s)" at bounding box center [170, 111] width 13 height 13
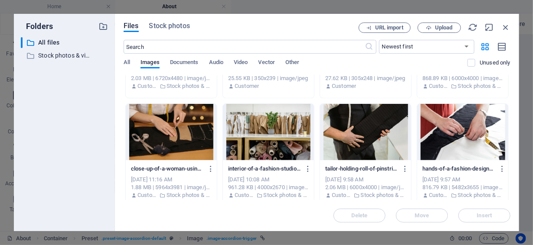
click at [189, 132] on div at bounding box center [171, 132] width 91 height 56
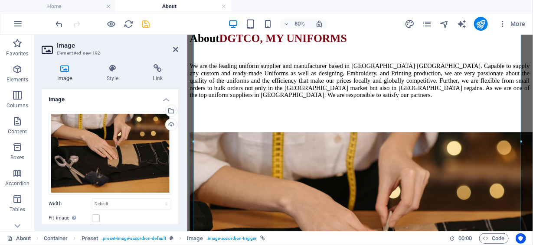
scroll to position [81, 0]
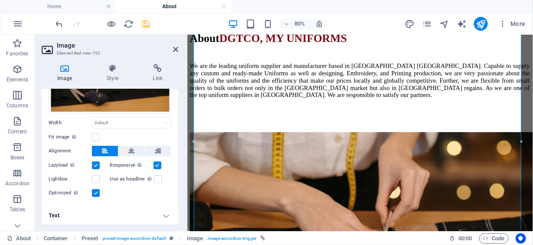
click at [51, 214] on h4 "Text" at bounding box center [110, 216] width 137 height 21
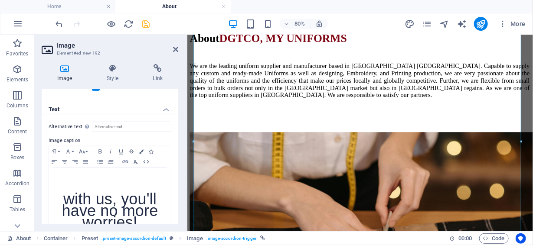
scroll to position [203, 0]
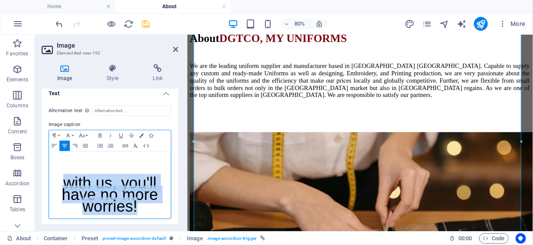
drag, startPoint x: 64, startPoint y: 183, endPoint x: 141, endPoint y: 208, distance: 81.1
click at [141, 208] on p "with us, you'll have no more worries!" at bounding box center [109, 197] width 113 height 35
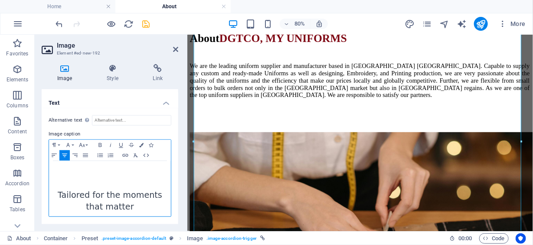
scroll to position [192, 0]
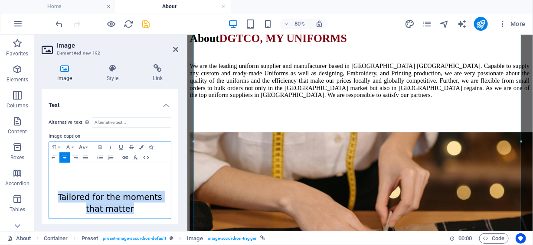
drag, startPoint x: 54, startPoint y: 194, endPoint x: 136, endPoint y: 218, distance: 85.4
click at [135, 218] on div "Alternative text The alternative text is used by devices that cannot display im…" at bounding box center [110, 169] width 137 height 116
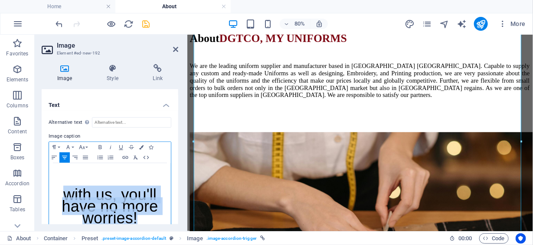
scroll to position [203, 0]
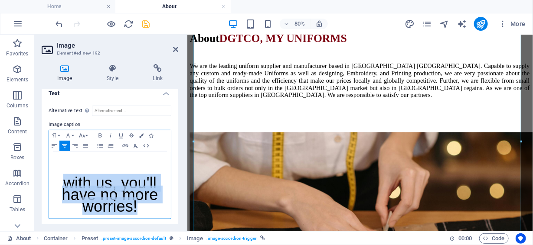
click at [155, 212] on p "with us, you'll have no more worries!" at bounding box center [109, 197] width 113 height 35
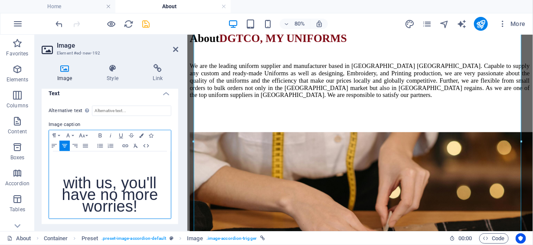
click at [143, 156] on p at bounding box center [109, 160] width 113 height 8
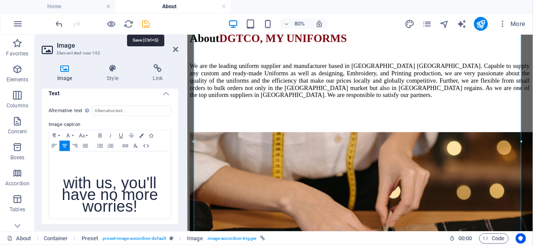
click at [147, 24] on icon "save" at bounding box center [146, 24] width 10 height 10
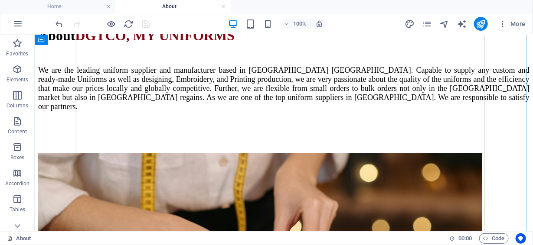
scroll to position [781, 0]
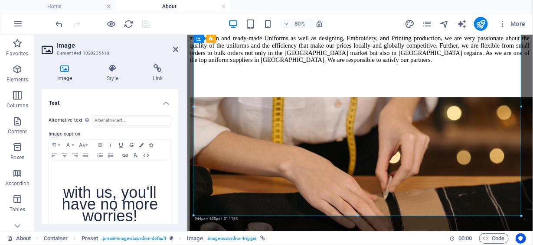
scroll to position [203, 0]
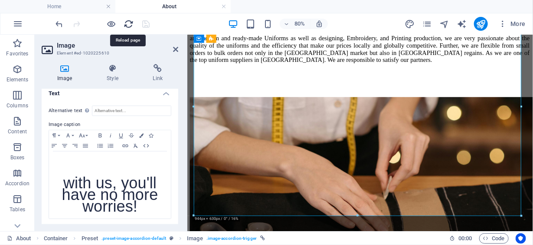
click at [127, 24] on icon "reload" at bounding box center [129, 24] width 10 height 10
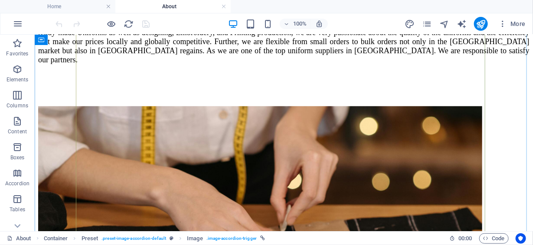
scroll to position [824, 0]
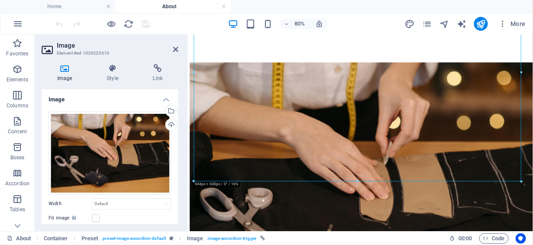
scroll to position [81, 0]
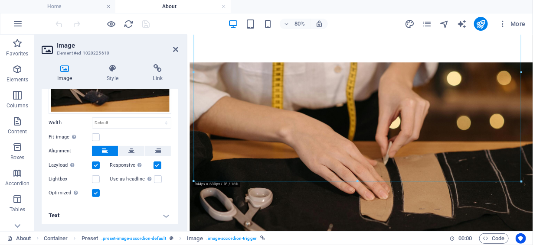
drag, startPoint x: 107, startPoint y: 211, endPoint x: 111, endPoint y: 206, distance: 5.8
click at [108, 210] on h4 "Text" at bounding box center [110, 216] width 137 height 21
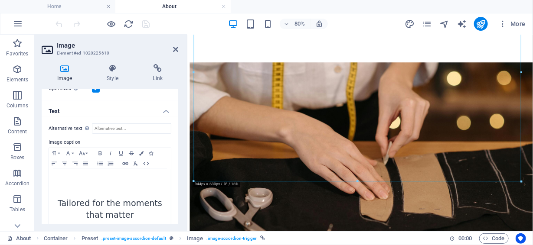
scroll to position [192, 0]
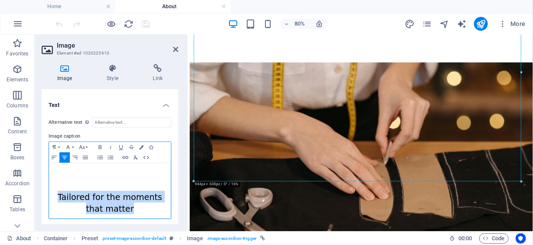
drag, startPoint x: 54, startPoint y: 194, endPoint x: 139, endPoint y: 213, distance: 86.6
click at [139, 213] on div "Tailored for the moments that matter" at bounding box center [110, 192] width 122 height 56
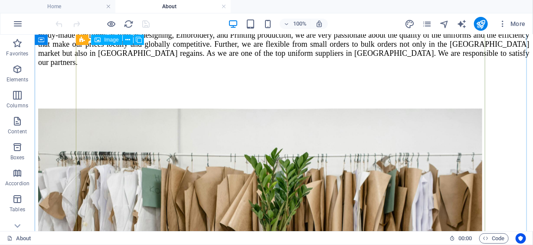
scroll to position [173, 0]
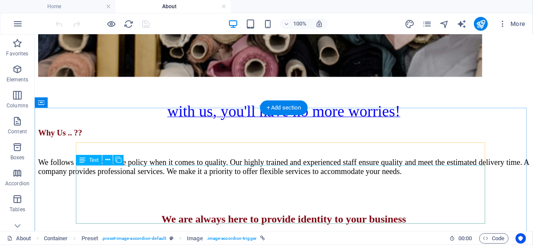
scroll to position [520, 0]
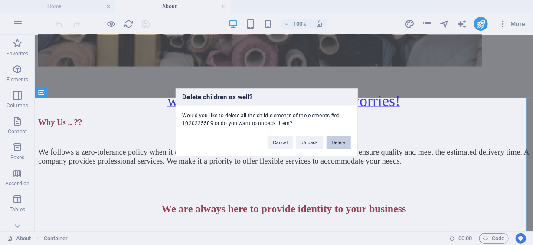
click at [341, 141] on button "Delete" at bounding box center [339, 143] width 24 height 13
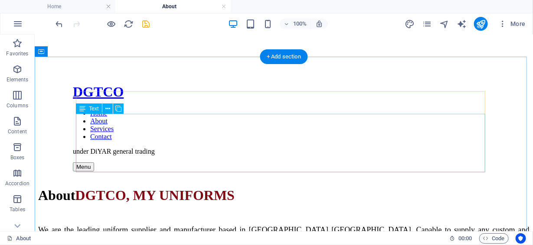
scroll to position [0, 0]
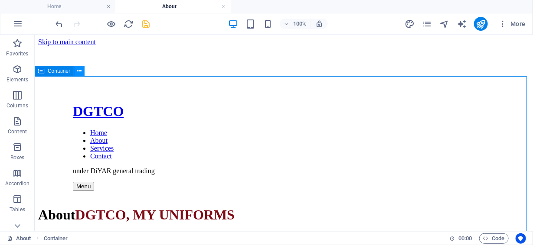
click at [79, 72] on icon at bounding box center [79, 71] width 5 height 9
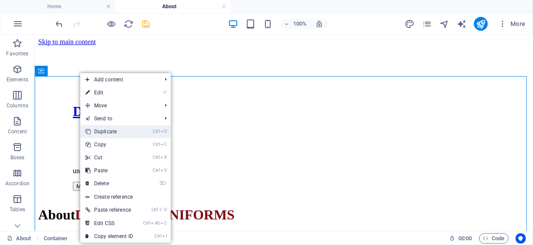
drag, startPoint x: 131, startPoint y: 133, endPoint x: 99, endPoint y: 98, distance: 47.6
click at [131, 133] on link "Ctrl D Duplicate" at bounding box center [109, 131] width 58 height 13
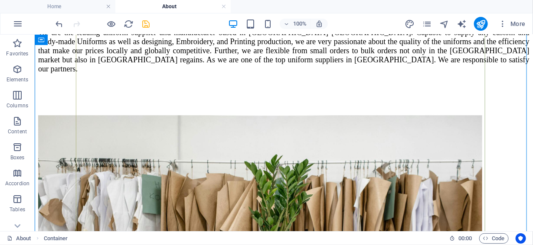
scroll to position [777, 0]
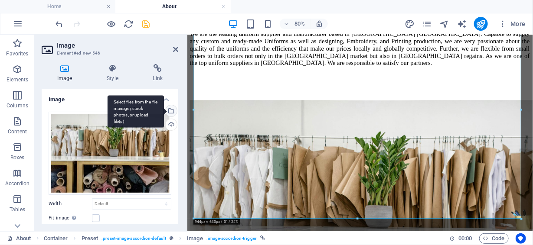
click at [170, 111] on div "Select files from the file manager, stock photos, or upload file(s)" at bounding box center [170, 111] width 13 height 13
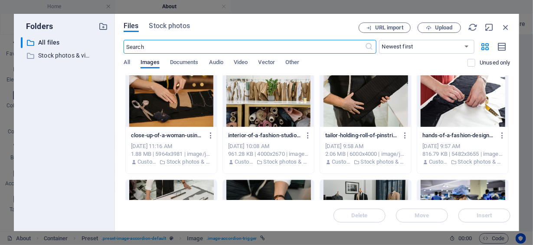
scroll to position [781, 0]
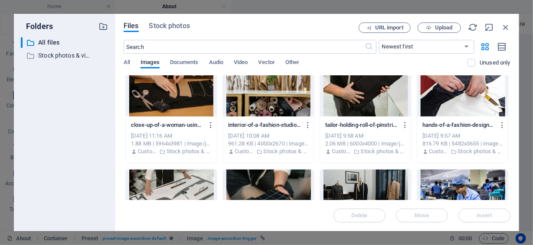
click at [184, 102] on div at bounding box center [171, 88] width 91 height 56
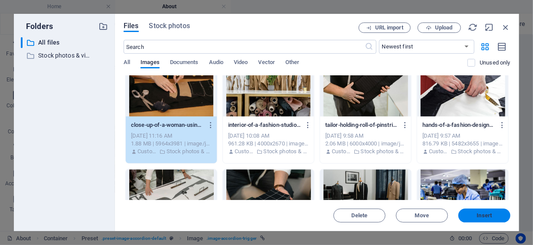
click at [492, 216] on span "Insert" at bounding box center [484, 215] width 15 height 5
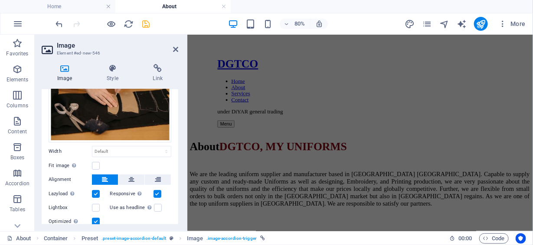
scroll to position [81, 0]
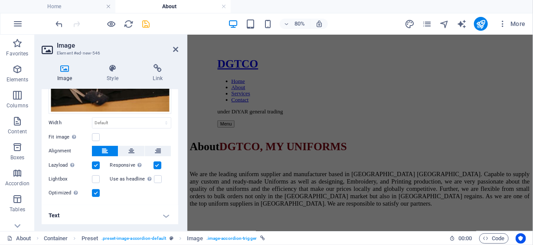
click at [167, 215] on h4 "Text" at bounding box center [110, 216] width 137 height 21
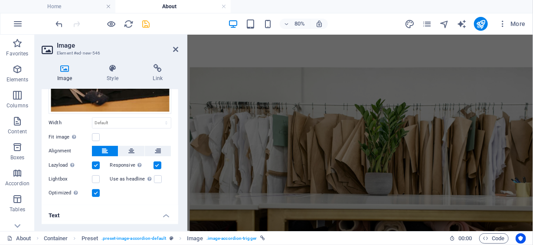
scroll to position [203, 0]
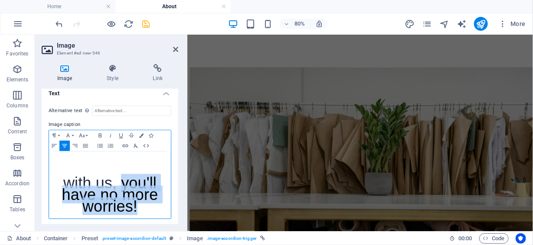
drag, startPoint x: 122, startPoint y: 181, endPoint x: 147, endPoint y: 202, distance: 31.7
click at [147, 202] on span "with us, you'll have no more worries!" at bounding box center [110, 194] width 96 height 41
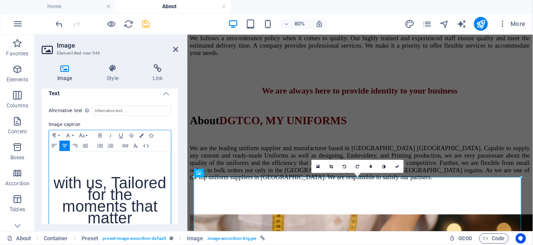
scroll to position [748, 0]
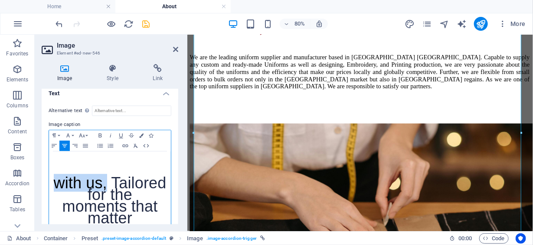
drag, startPoint x: 83, startPoint y: 181, endPoint x: 135, endPoint y: 187, distance: 52.3
click at [135, 187] on span "with us, Tailored for the moments that matter" at bounding box center [110, 200] width 113 height 53
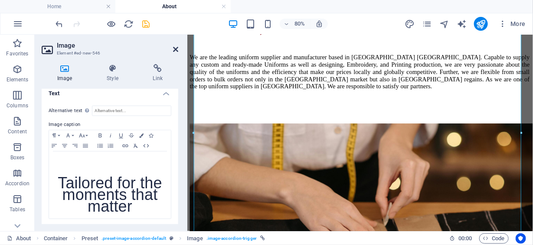
click at [174, 49] on icon at bounding box center [175, 49] width 5 height 7
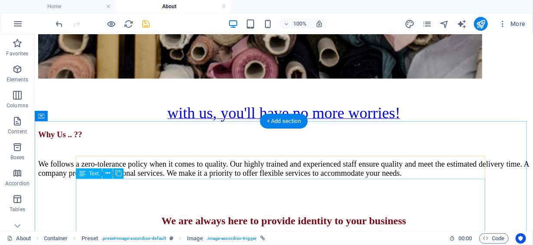
scroll to position [531, 0]
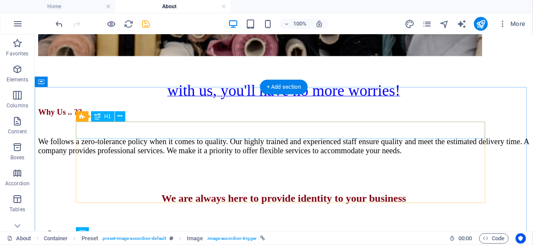
click at [204, 228] on div "About DGTCO, MY UNIFORMS" at bounding box center [283, 236] width 491 height 16
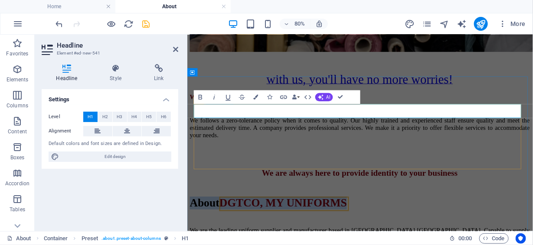
click at [227, 237] on span "About" at bounding box center [208, 245] width 37 height 16
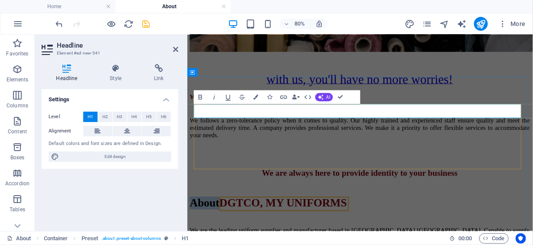
drag, startPoint x: 294, startPoint y: 131, endPoint x: 340, endPoint y: 134, distance: 46.0
click at [227, 237] on span "About" at bounding box center [208, 245] width 37 height 16
click at [350, 237] on span "DGTCO, MY UNIFORMS" at bounding box center [270, 245] width 160 height 16
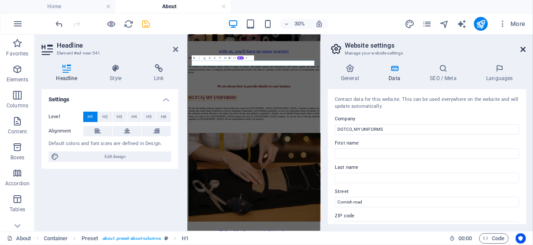
click at [523, 52] on icon at bounding box center [523, 49] width 5 height 7
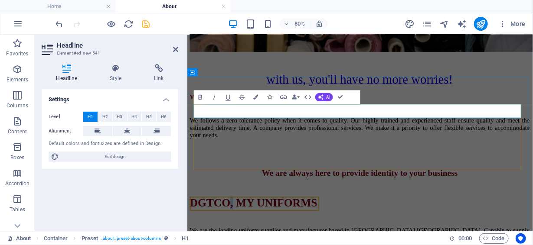
click at [350, 237] on span "DGTCO, MY UNIFORMS" at bounding box center [270, 245] width 160 height 16
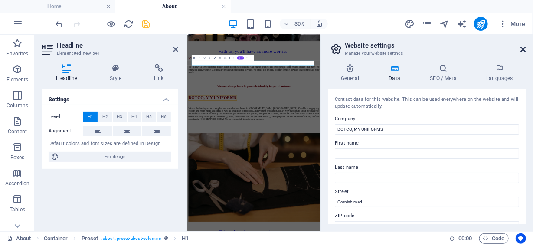
click at [523, 52] on icon at bounding box center [523, 49] width 5 height 7
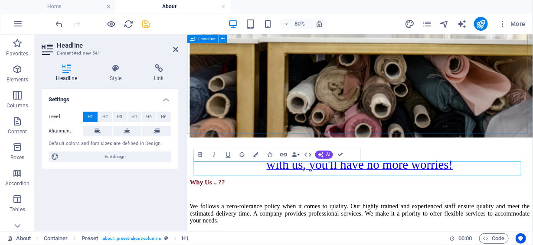
scroll to position [477, 0]
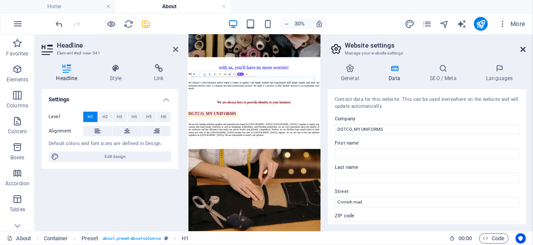
click at [525, 51] on icon at bounding box center [523, 49] width 5 height 7
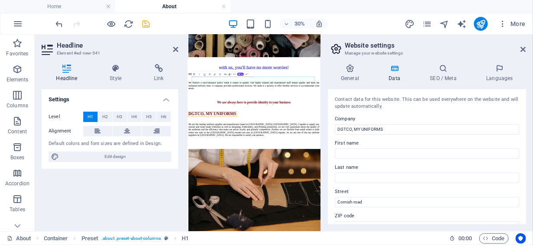
click at [520, 48] on h2 "Website settings" at bounding box center [435, 46] width 181 height 8
click at [527, 49] on aside "Website settings Manage your website settings General Data SEO / Meta Languages…" at bounding box center [427, 133] width 213 height 197
click at [526, 49] on icon at bounding box center [523, 49] width 5 height 7
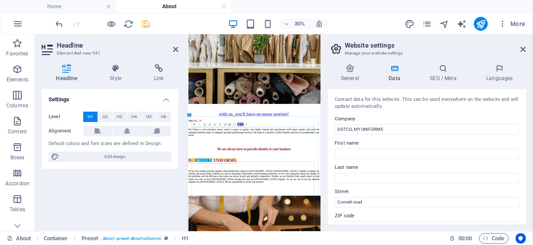
scroll to position [304, 0]
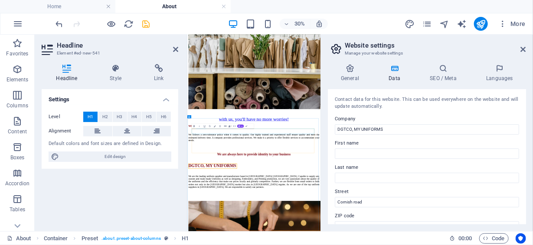
drag, startPoint x: 416, startPoint y: 357, endPoint x: 462, endPoint y: 381, distance: 52.0
click at [523, 49] on icon at bounding box center [523, 49] width 5 height 7
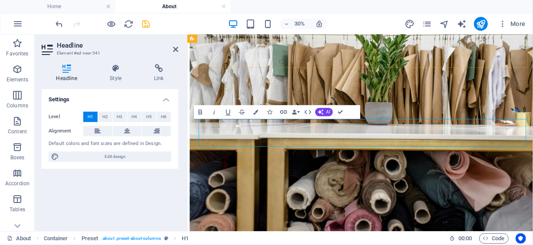
scroll to position [513, 0]
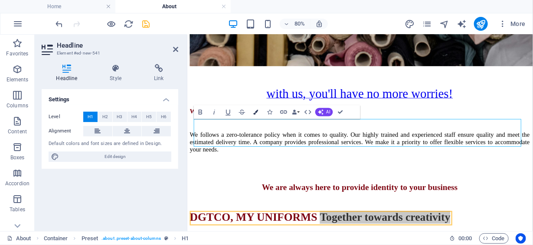
click at [254, 111] on icon "button" at bounding box center [256, 112] width 5 height 5
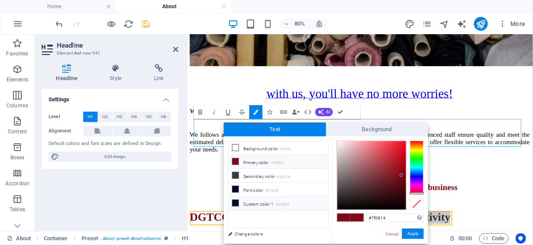
click at [258, 201] on li "Custom color 1 #010b25" at bounding box center [279, 204] width 100 height 14
type input "#010b25"
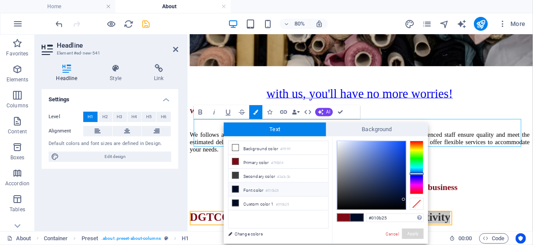
drag, startPoint x: 414, startPoint y: 233, endPoint x: 422, endPoint y: 232, distance: 7.4
click at [416, 233] on button "Apply" at bounding box center [413, 234] width 22 height 10
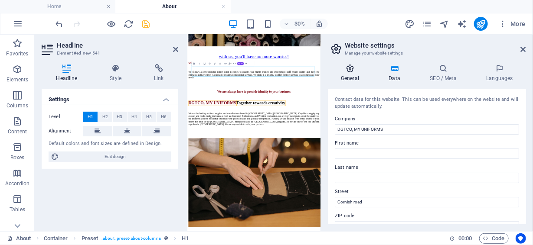
click at [354, 75] on h4 "General" at bounding box center [352, 73] width 48 height 18
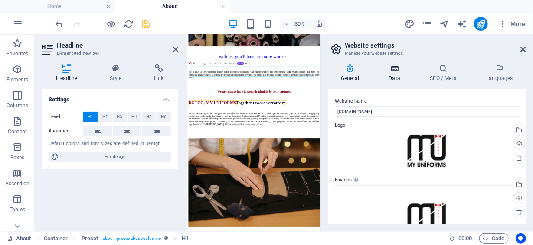
click at [398, 77] on h4 "Data" at bounding box center [396, 73] width 41 height 18
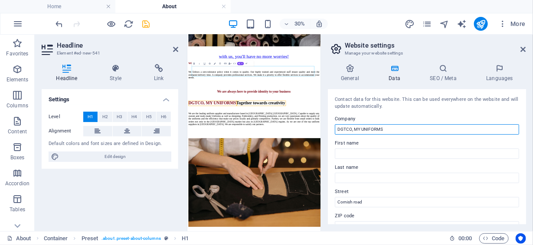
click at [396, 126] on input "DGTCO, MY UNIFORMS" at bounding box center [427, 129] width 184 height 10
type input "DGTCO, MY UNIFORMS"
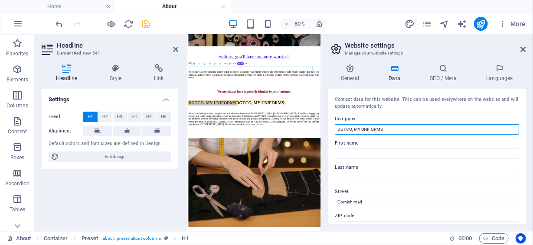
click at [385, 128] on input "DGTCO, MY UNIFORMS" at bounding box center [427, 129] width 184 height 10
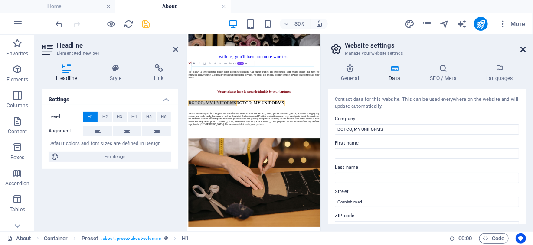
click at [526, 49] on icon at bounding box center [523, 49] width 5 height 7
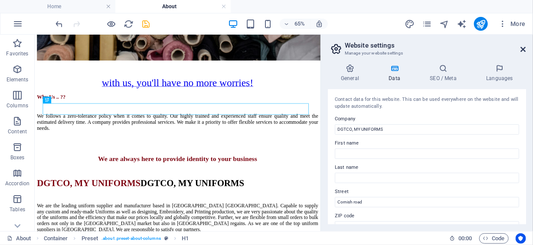
click at [525, 49] on icon at bounding box center [523, 49] width 5 height 7
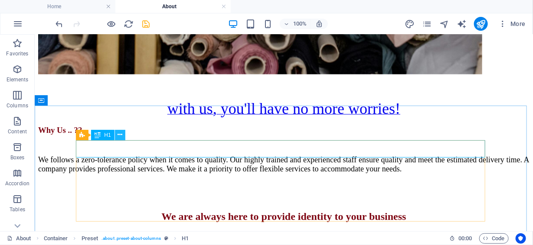
click at [119, 136] on icon at bounding box center [120, 135] width 5 height 9
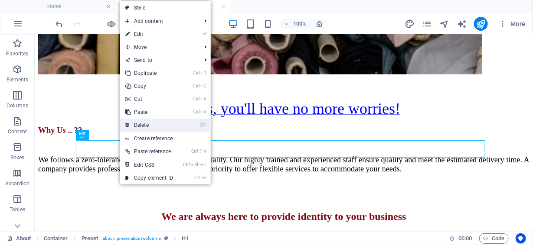
click at [148, 129] on link "⌦ Delete" at bounding box center [149, 125] width 58 height 13
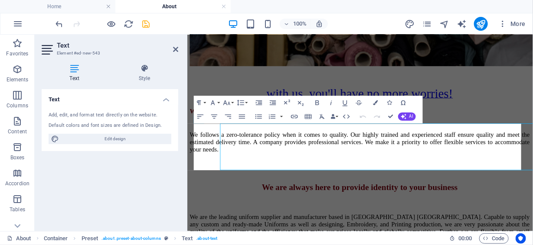
click at [91, 154] on div "Text Element #ed-new-543 Text Style Text Add, edit, and format text directly on…" at bounding box center [284, 133] width 498 height 197
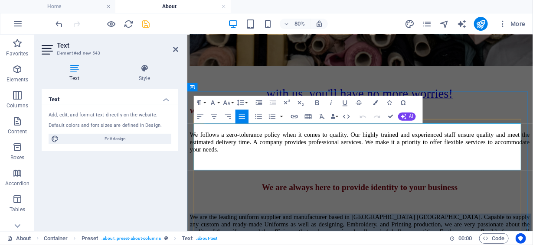
drag, startPoint x: 196, startPoint y: 149, endPoint x: 343, endPoint y: 198, distance: 154.8
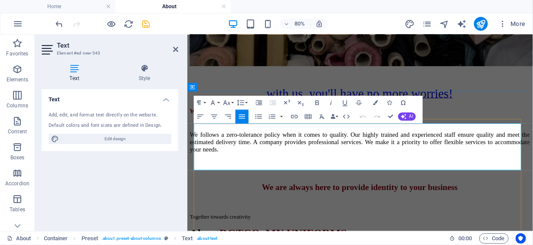
scroll to position [0, 2]
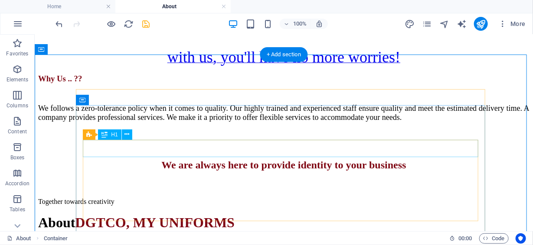
scroll to position [520, 0]
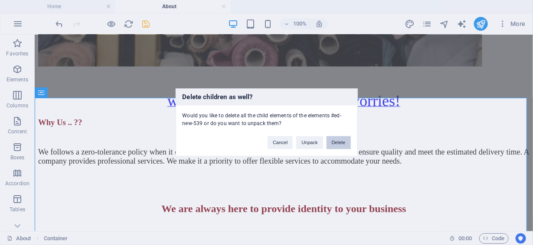
click at [347, 143] on button "Delete" at bounding box center [339, 143] width 24 height 13
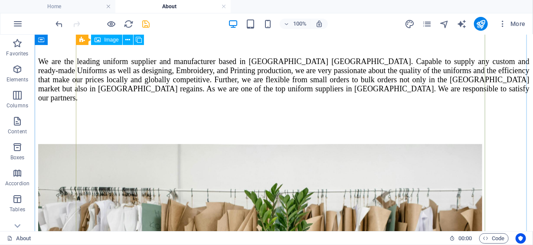
scroll to position [0, 0]
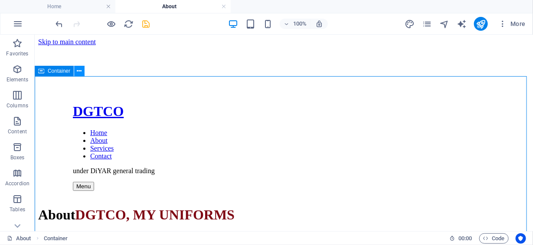
click at [81, 72] on icon at bounding box center [79, 71] width 5 height 9
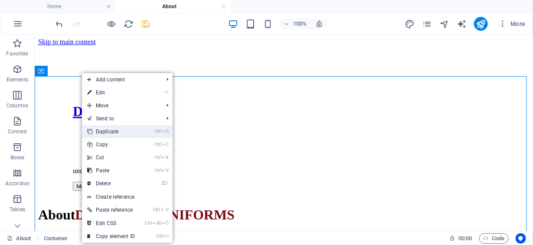
drag, startPoint x: 126, startPoint y: 129, endPoint x: 97, endPoint y: 95, distance: 44.6
click at [126, 129] on link "Ctrl D Duplicate" at bounding box center [111, 131] width 58 height 13
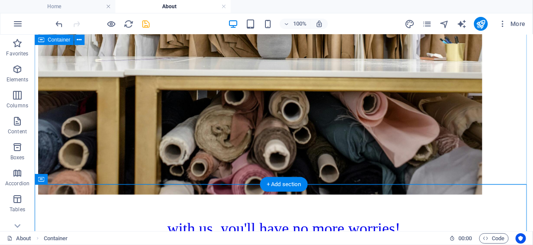
scroll to position [477, 0]
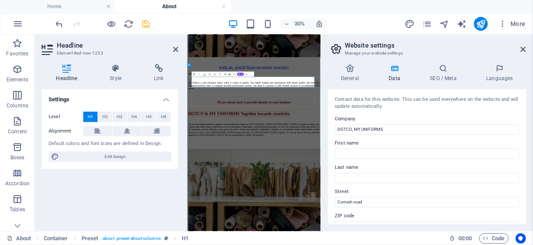
scroll to position [0, 2]
drag, startPoint x: 524, startPoint y: 48, endPoint x: 425, endPoint y: 18, distance: 103.7
click at [524, 48] on icon at bounding box center [523, 49] width 5 height 7
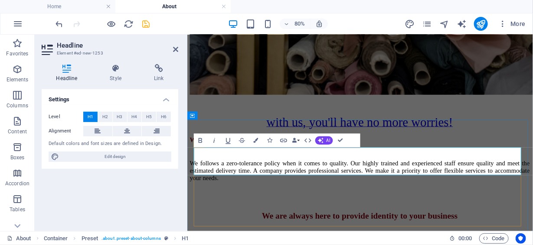
drag, startPoint x: 416, startPoint y: 182, endPoint x: 444, endPoint y: 199, distance: 32.7
click at [258, 141] on icon "button" at bounding box center [256, 140] width 5 height 5
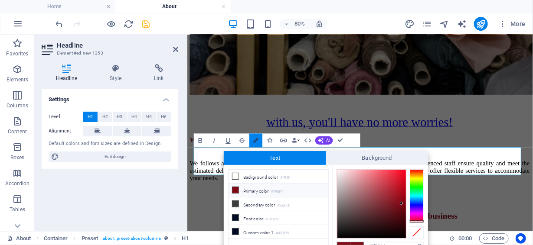
scroll to position [5, 0]
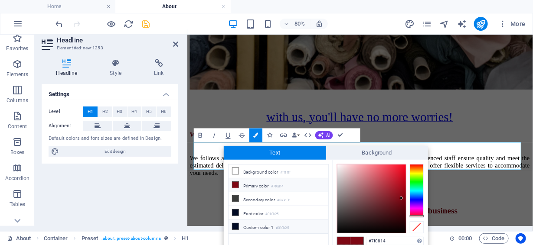
click at [269, 223] on li "Custom color 1 #010b25" at bounding box center [279, 227] width 100 height 14
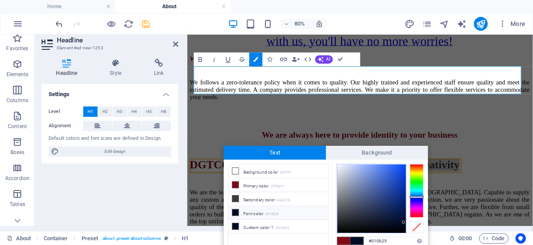
scroll to position [535, 0]
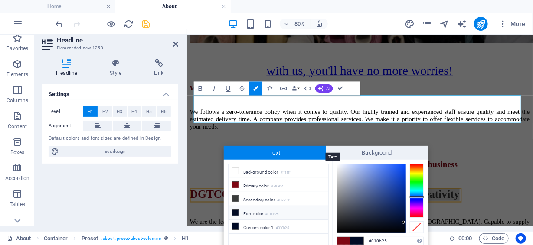
click at [308, 149] on span "Text" at bounding box center [275, 153] width 102 height 14
click at [493, 228] on h1 "​ DGTCO & MY UNIFORMS Together towards creativity" at bounding box center [402, 236] width 425 height 16
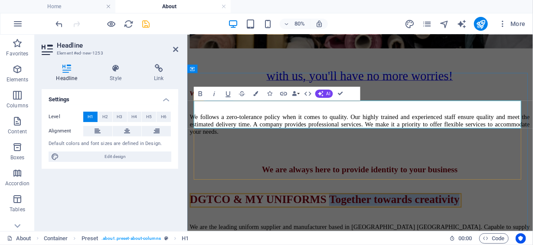
drag, startPoint x: 417, startPoint y: 125, endPoint x: 448, endPoint y: 143, distance: 35.9
click at [448, 233] on h1 "​ DGTCO & MY UNIFORMS Together towards creativity" at bounding box center [402, 241] width 425 height 16
click at [257, 92] on icon "button" at bounding box center [256, 94] width 5 height 5
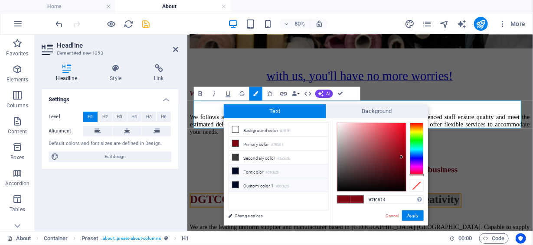
click at [269, 180] on li "Custom color 1 #010b25" at bounding box center [279, 186] width 100 height 14
type input "#010b25"
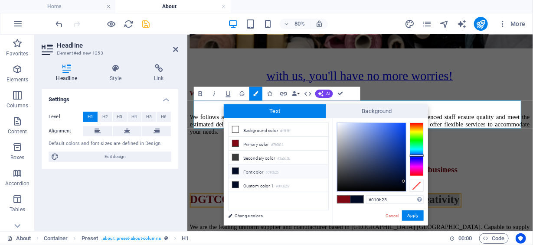
click at [423, 214] on div "#010b25 Supported formats #0852ed rgb(8, 82, 237) rgba(8, 82, 237, 90%) hsv(221…" at bounding box center [380, 234] width 96 height 233
click at [416, 215] on button "Apply" at bounding box center [413, 216] width 22 height 10
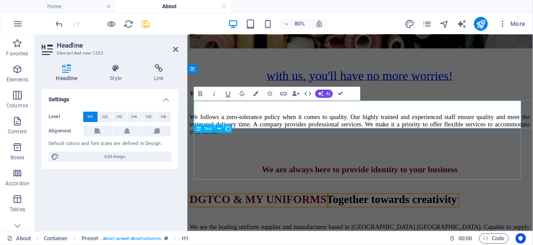
drag, startPoint x: 496, startPoint y: 164, endPoint x: 587, endPoint y: 137, distance: 94.8
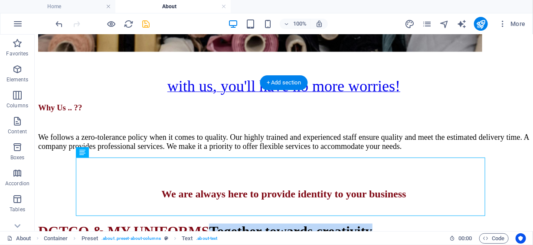
drag, startPoint x: 295, startPoint y: 124, endPoint x: 466, endPoint y: 202, distance: 187.9
click at [320, 224] on span "Together towards creativity" at bounding box center [290, 232] width 163 height 16
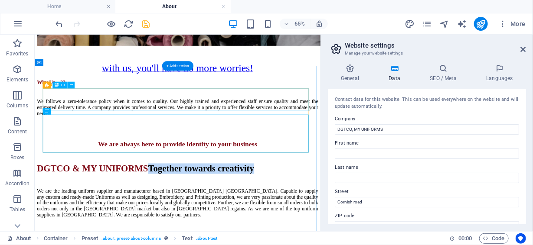
click at [283, 233] on span "Together towards creativity" at bounding box center [290, 241] width 163 height 16
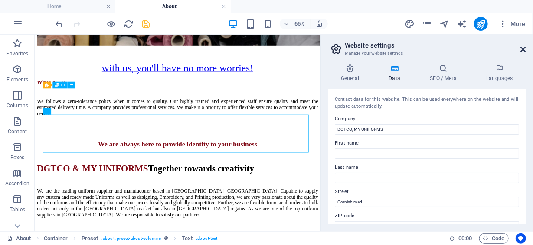
click at [524, 49] on icon at bounding box center [523, 49] width 5 height 7
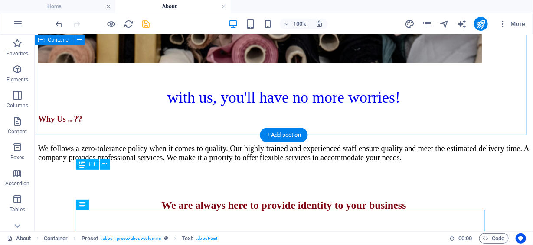
scroll to position [579, 0]
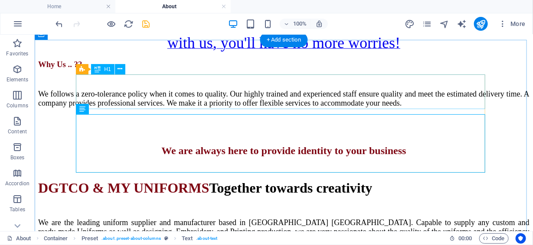
click at [434, 180] on div "DGTCO & MY UNIFORMS Together towards creativity" at bounding box center [283, 188] width 491 height 16
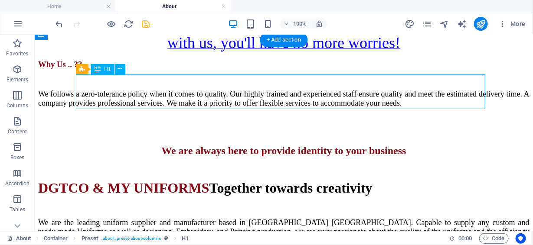
click at [434, 180] on div "DGTCO & MY UNIFORMS Together towards creativity" at bounding box center [283, 188] width 491 height 16
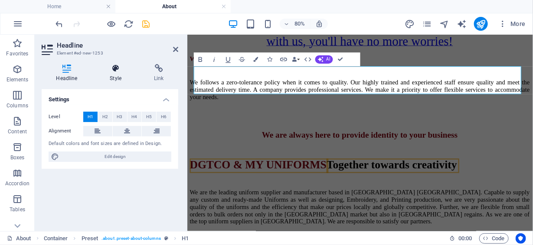
click at [120, 74] on h4 "Style" at bounding box center [117, 73] width 44 height 18
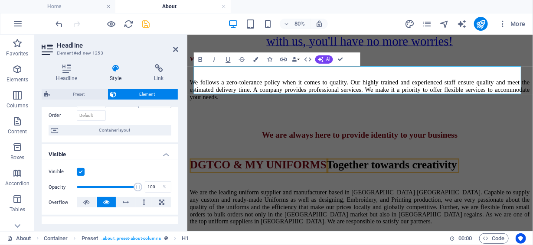
scroll to position [43, 0]
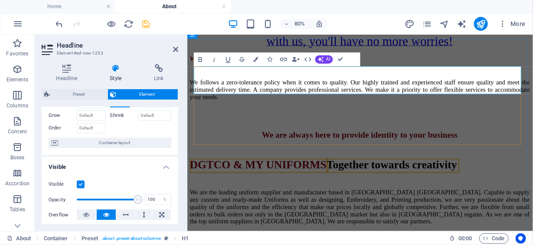
click at [425, 190] on span "Together towards creativity" at bounding box center [442, 198] width 163 height 16
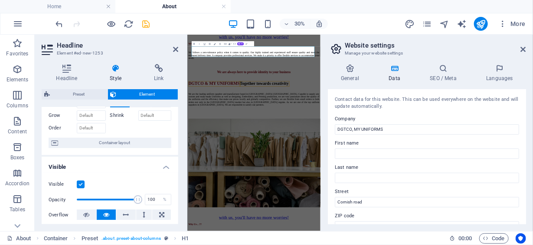
click at [527, 48] on aside "Website settings Manage your website settings General Data SEO / Meta Languages…" at bounding box center [427, 133] width 213 height 197
click at [524, 47] on icon at bounding box center [523, 49] width 5 height 7
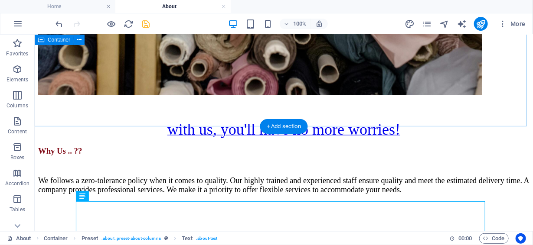
scroll to position [535, 0]
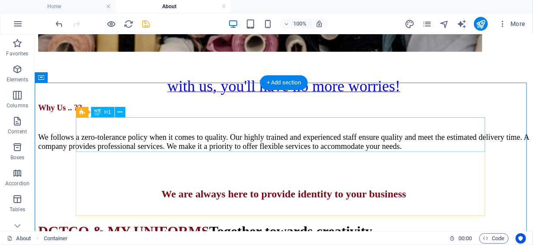
click at [372, 224] on span "Together towards creativity" at bounding box center [290, 232] width 163 height 16
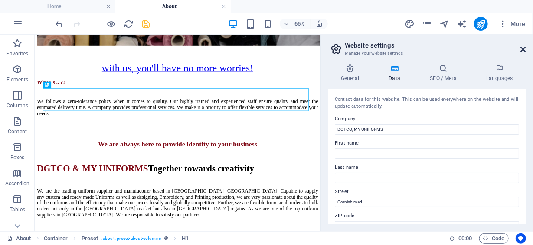
click at [525, 49] on icon at bounding box center [523, 49] width 5 height 7
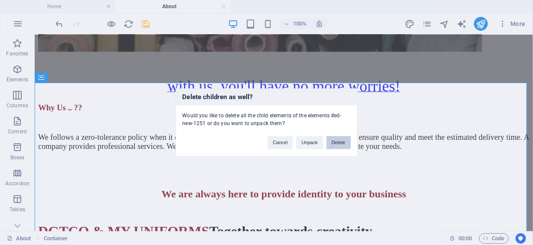
click at [342, 141] on button "Delete" at bounding box center [339, 143] width 24 height 13
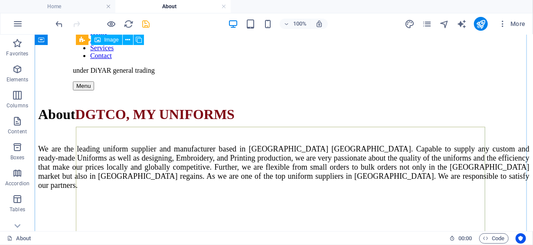
scroll to position [58, 0]
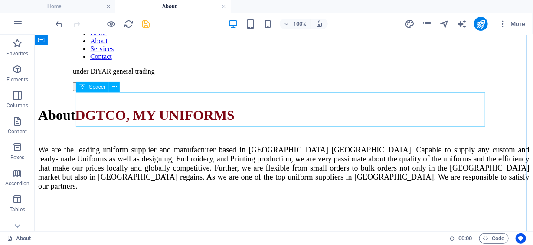
click at [325, 198] on div at bounding box center [283, 215] width 491 height 35
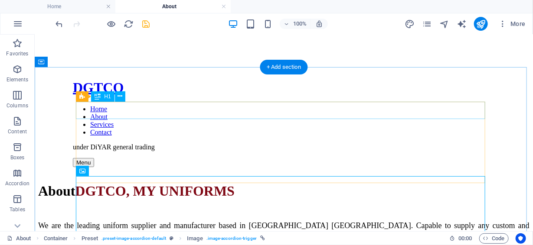
scroll to position [0, 0]
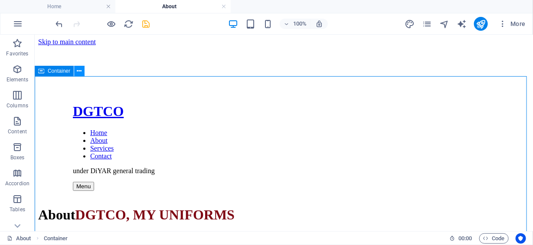
click at [78, 73] on icon at bounding box center [79, 71] width 5 height 9
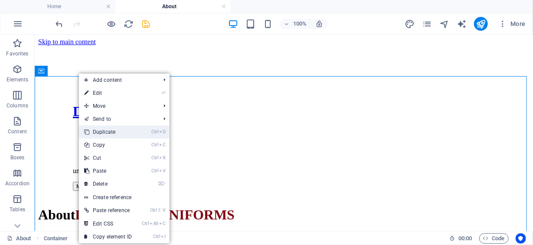
click at [110, 129] on link "Ctrl D Duplicate" at bounding box center [108, 132] width 58 height 13
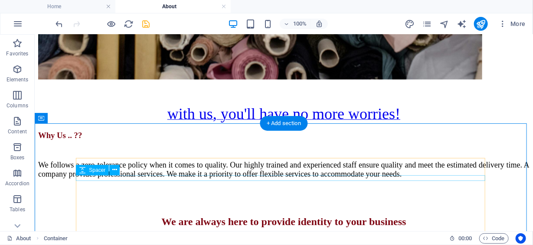
scroll to position [520, 0]
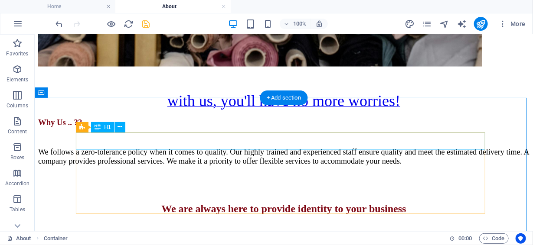
click at [203, 239] on div "About DGTCO, MY UNIFORMS" at bounding box center [283, 247] width 491 height 16
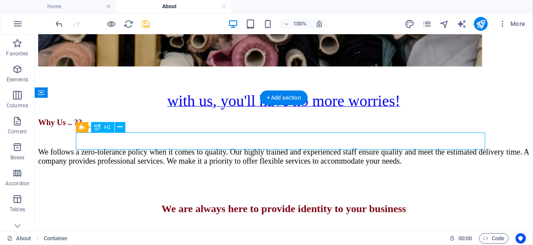
click at [203, 239] on div "About DGTCO, MY UNIFORMS" at bounding box center [283, 247] width 491 height 16
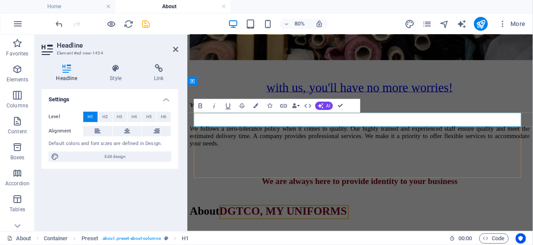
drag, startPoint x: 459, startPoint y: 143, endPoint x: 506, endPoint y: 143, distance: 46.4
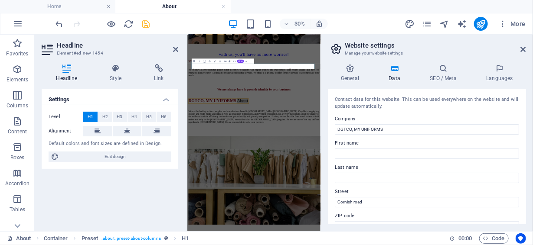
click at [215, 61] on icon "button" at bounding box center [215, 62] width 2 height 2
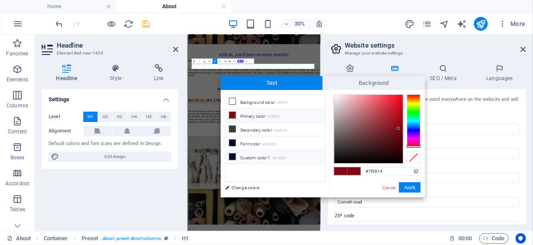
click at [257, 150] on li "Custom color 1 #010b25" at bounding box center [276, 157] width 100 height 14
type input "#010b25"
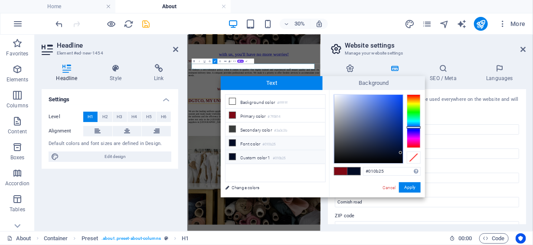
click at [257, 156] on li "Custom color 1 #010b25" at bounding box center [276, 157] width 100 height 14
click at [402, 186] on button "Apply" at bounding box center [410, 188] width 22 height 10
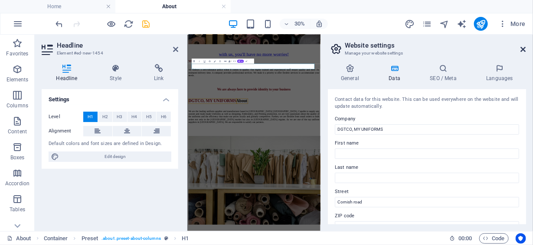
drag, startPoint x: 523, startPoint y: 49, endPoint x: 410, endPoint y: 26, distance: 115.5
click at [523, 49] on icon at bounding box center [523, 49] width 5 height 7
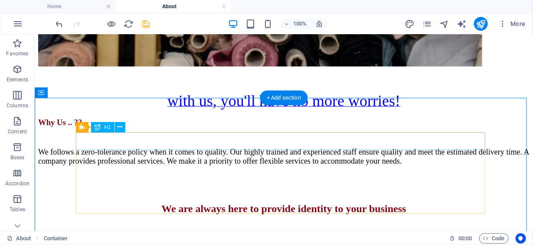
click at [234, 239] on span "About" at bounding box center [215, 247] width 37 height 16
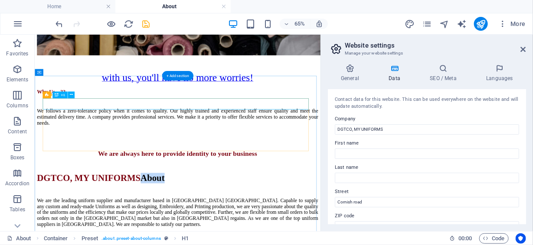
drag, startPoint x: 310, startPoint y: 141, endPoint x: 357, endPoint y: 149, distance: 48.3
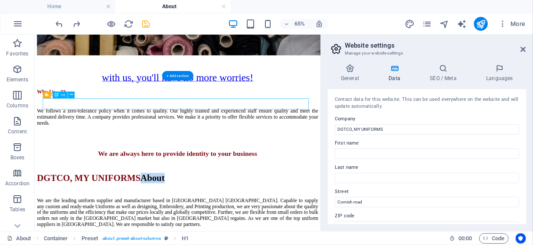
drag, startPoint x: 311, startPoint y: 137, endPoint x: 355, endPoint y: 144, distance: 44.3
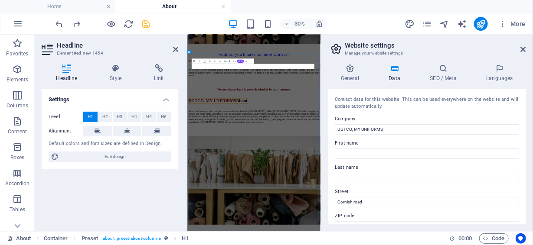
drag, startPoint x: 524, startPoint y: 51, endPoint x: 421, endPoint y: 20, distance: 107.4
click at [524, 50] on icon at bounding box center [523, 49] width 5 height 7
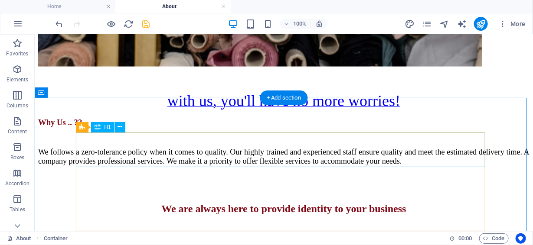
click at [197, 239] on span "DGTCO, MY UNIFORMS" at bounding box center [118, 247] width 160 height 16
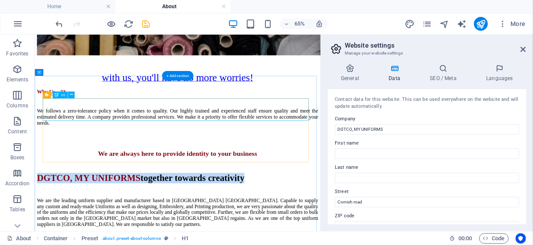
drag, startPoint x: 94, startPoint y: 140, endPoint x: 294, endPoint y: 159, distance: 200.9
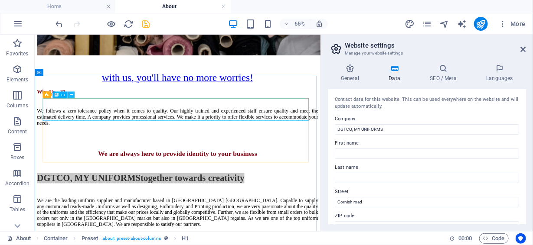
click at [72, 95] on icon at bounding box center [70, 95] width 3 height 6
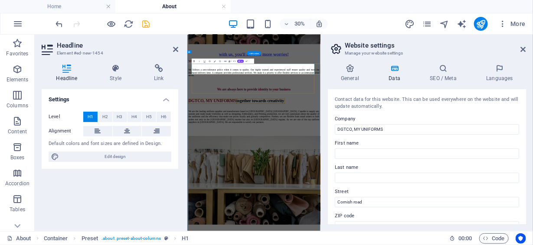
drag, startPoint x: 128, startPoint y: 155, endPoint x: 183, endPoint y: 147, distance: 56.1
click at [129, 155] on span "Edit design" at bounding box center [115, 157] width 107 height 10
select select "px"
select select "300"
select select "px"
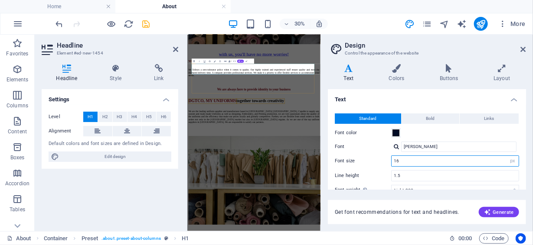
click at [408, 161] on input "16" at bounding box center [455, 161] width 127 height 10
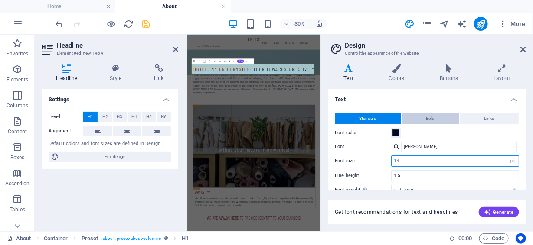
type input "14"
click at [440, 121] on button "Bold" at bounding box center [431, 119] width 58 height 10
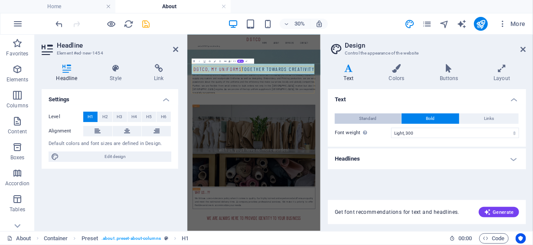
click at [391, 117] on button "Standard" at bounding box center [368, 119] width 66 height 10
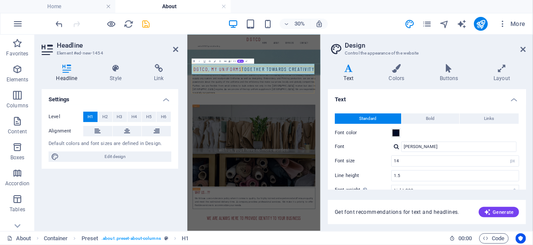
click at [349, 69] on icon at bounding box center [349, 68] width 42 height 9
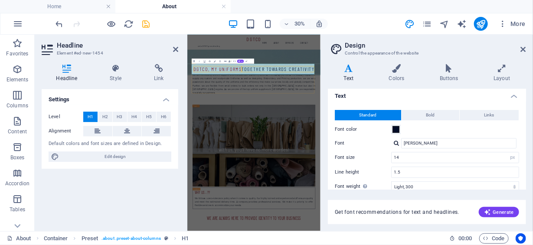
scroll to position [0, 0]
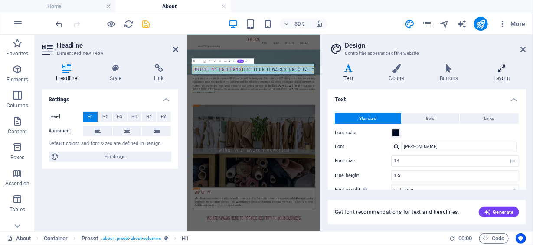
drag, startPoint x: 514, startPoint y: 97, endPoint x: 524, endPoint y: 69, distance: 29.8
click at [514, 96] on h4 "Text" at bounding box center [427, 97] width 198 height 16
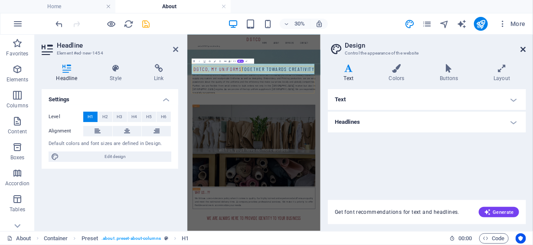
click at [526, 47] on icon at bounding box center [523, 49] width 5 height 7
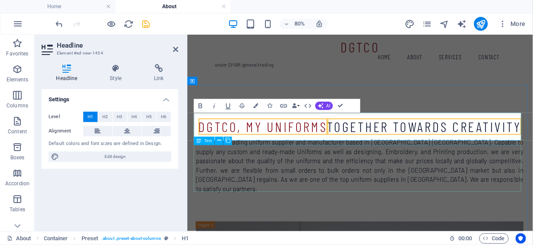
click at [460, 182] on div "We are the leading uniform supplier and manufacturer based in [GEOGRAPHIC_DATA]…" at bounding box center [402, 199] width 409 height 70
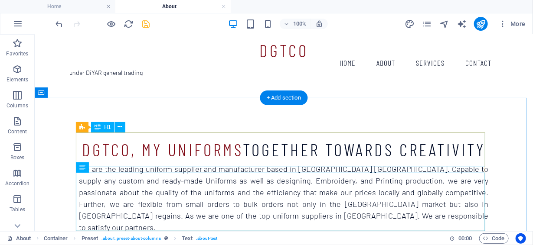
click at [431, 158] on div "DGTCO, MY UNIFORMS together towards creativity" at bounding box center [283, 149] width 409 height 17
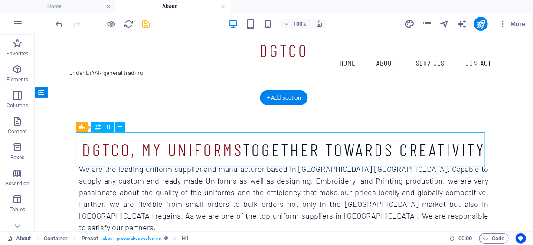
click at [431, 158] on div "DGTCO, MY UNIFORMS together towards creativity" at bounding box center [283, 149] width 409 height 17
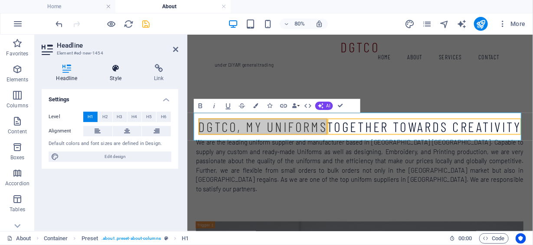
click at [118, 71] on icon at bounding box center [115, 68] width 41 height 9
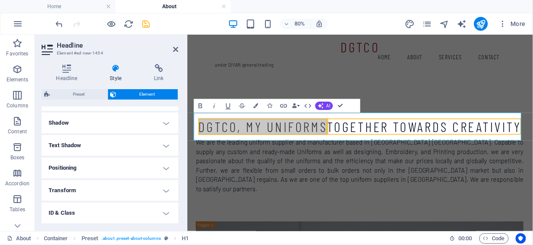
scroll to position [162, 0]
click at [130, 185] on h4 "Text Shadow" at bounding box center [110, 188] width 137 height 21
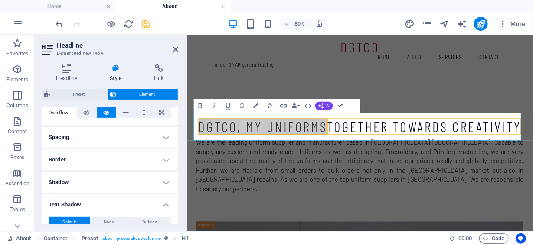
scroll to position [118, 0]
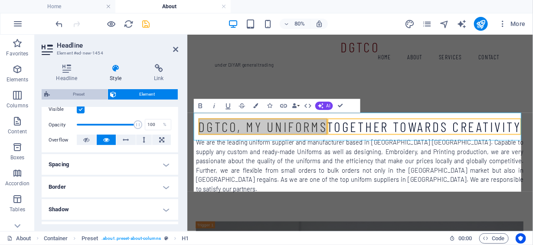
click at [92, 93] on span "Preset" at bounding box center [78, 94] width 52 height 10
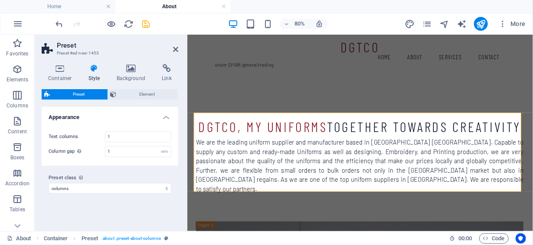
click at [95, 74] on h4 "Style" at bounding box center [96, 73] width 28 height 18
click at [174, 51] on icon at bounding box center [175, 49] width 5 height 7
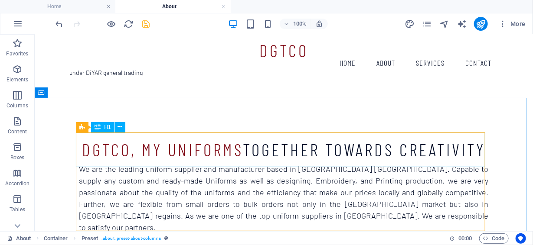
click at [102, 128] on div "H1" at bounding box center [102, 127] width 23 height 10
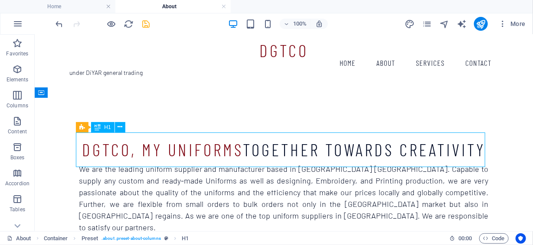
click at [103, 128] on div "H1" at bounding box center [102, 127] width 23 height 10
click at [113, 129] on div "H1" at bounding box center [102, 127] width 23 height 10
click at [108, 129] on span "H1" at bounding box center [107, 127] width 7 height 5
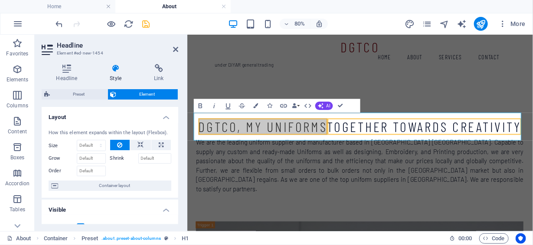
click at [113, 68] on icon at bounding box center [115, 68] width 41 height 9
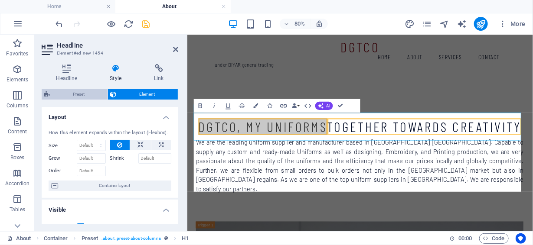
click at [88, 92] on span "Preset" at bounding box center [78, 94] width 52 height 10
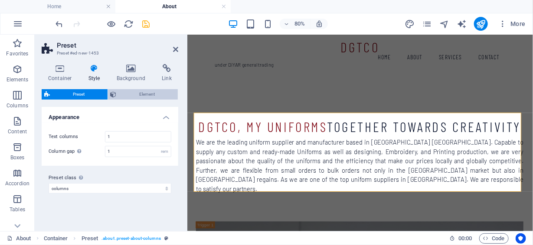
click at [142, 95] on span "Element" at bounding box center [147, 94] width 56 height 10
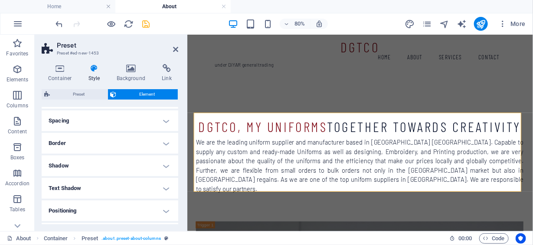
scroll to position [0, 0]
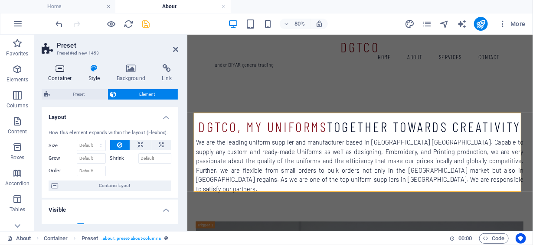
click at [63, 75] on h4 "Container" at bounding box center [62, 73] width 40 height 18
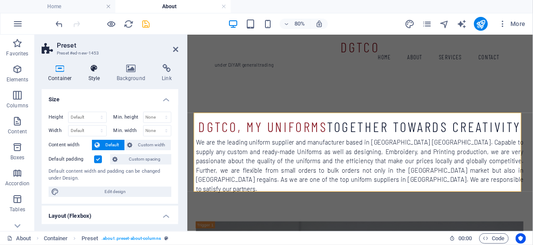
click at [94, 73] on h4 "Style" at bounding box center [96, 73] width 28 height 18
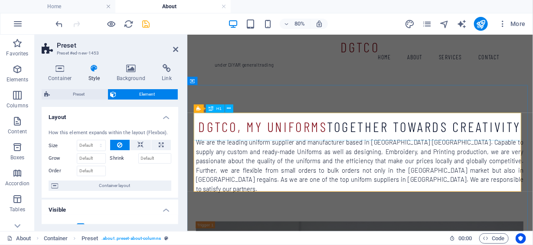
click at [270, 139] on span "DGTCO, MY UNIFORMS" at bounding box center [281, 149] width 161 height 21
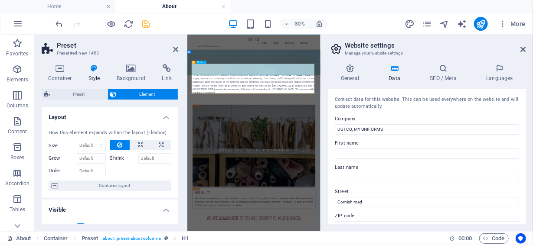
click at [255, 141] on span "DGTCO, MY UNIFORMS" at bounding box center [287, 149] width 161 height 21
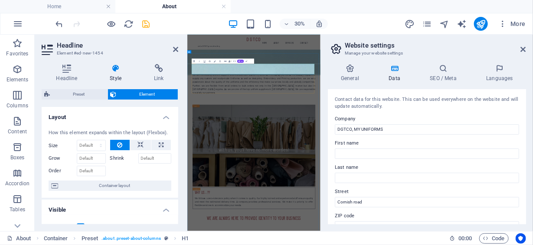
click at [255, 141] on div "DGTCO, MY UNIFORMS together towards creativity We are the leading uniform suppl…" at bounding box center [408, 187] width 409 height 93
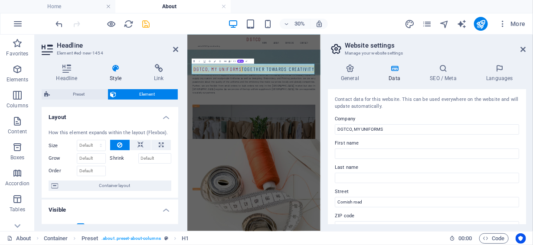
click at [114, 78] on h4 "Style" at bounding box center [117, 73] width 44 height 18
click at [521, 49] on icon at bounding box center [523, 49] width 5 height 7
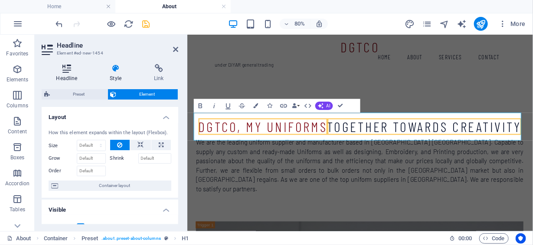
click at [66, 65] on icon at bounding box center [67, 68] width 50 height 9
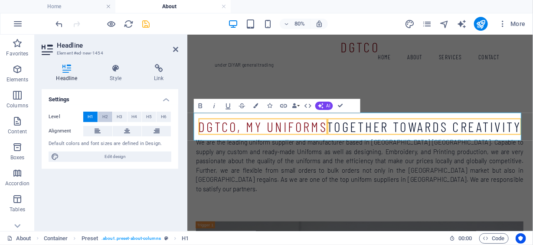
click at [105, 115] on span "H2" at bounding box center [105, 117] width 6 height 10
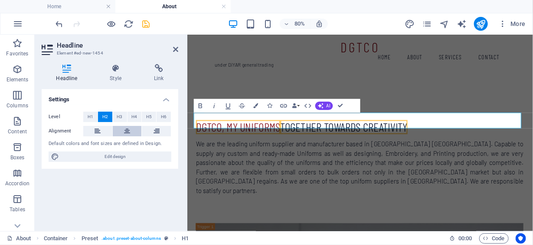
click at [129, 131] on icon at bounding box center [127, 131] width 6 height 10
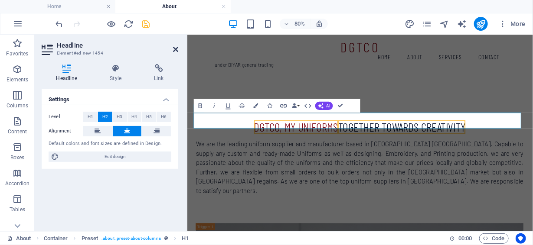
click at [175, 49] on icon at bounding box center [175, 49] width 5 height 7
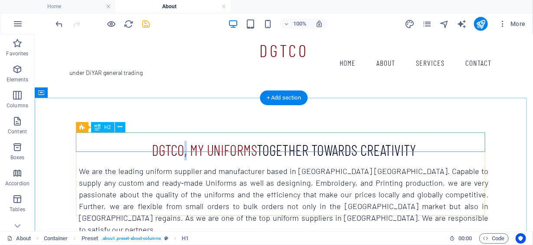
click at [183, 144] on span "DGTCO, MY UNIFORMS" at bounding box center [203, 150] width 105 height 18
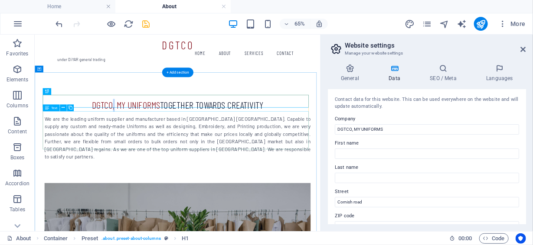
scroll to position [525, 0]
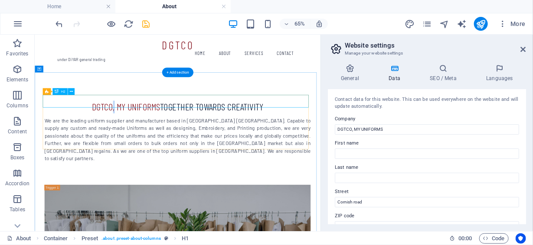
click at [150, 139] on span "DGTCO, MY UNIFORMS" at bounding box center [174, 146] width 105 height 18
click at [154, 138] on span "DGTCO, MY UNIFORMS" at bounding box center [174, 146] width 105 height 18
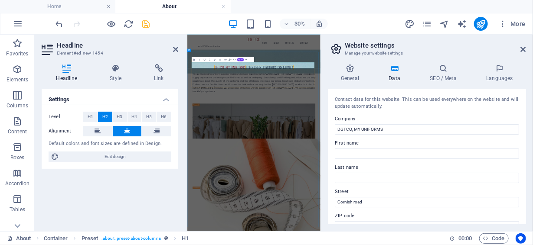
click at [304, 138] on span "DGTCO, MY UNIFORMS" at bounding box center [329, 146] width 105 height 18
click at [305, 137] on span "DGTCO, MY UNIFORMS" at bounding box center [329, 146] width 105 height 18
click at [314, 137] on span "DGTCO, MY UNIFORMS" at bounding box center [329, 146] width 105 height 18
click at [308, 137] on span "DGTCO, MY UNIFORMS" at bounding box center [329, 146] width 105 height 18
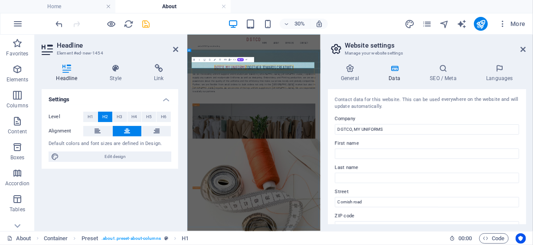
click at [308, 137] on span "DGTCO, MY UNIFORMS" at bounding box center [329, 146] width 105 height 18
click at [523, 49] on icon at bounding box center [523, 49] width 5 height 7
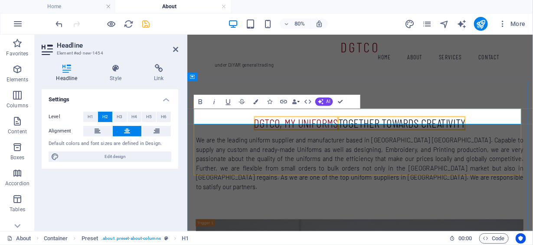
click at [299, 138] on span "DGTCO, MY UNIFORMS" at bounding box center [323, 146] width 105 height 18
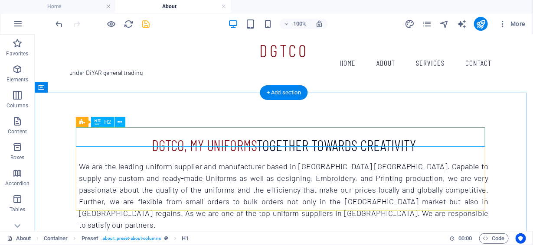
click at [185, 137] on span "DGTCO, MY UNIFORMS" at bounding box center [203, 146] width 105 height 18
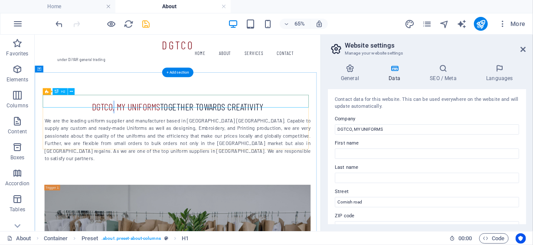
click at [152, 140] on span "DGTCO, MY UNIFORMS" at bounding box center [174, 146] width 105 height 18
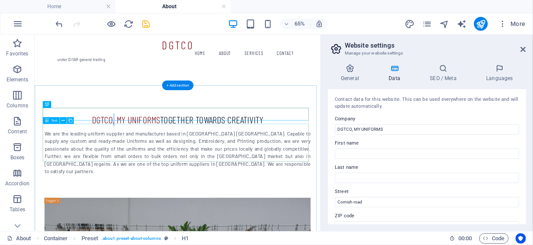
scroll to position [487, 0]
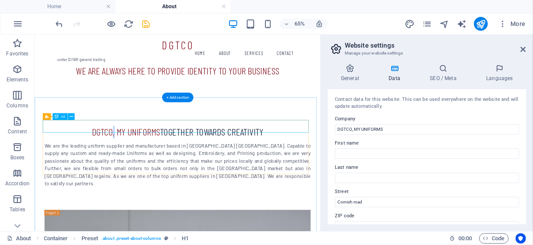
click at [154, 176] on span "DGTCO, MY UNIFORMS" at bounding box center [174, 184] width 105 height 18
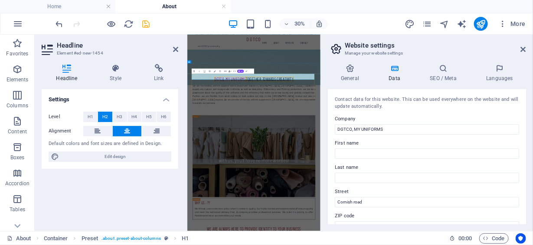
click at [314, 177] on span "DGTCO, MY UNIFORMS" at bounding box center [329, 184] width 105 height 18
click at [306, 177] on span "DGTCO, MY UNIFORMS" at bounding box center [329, 184] width 105 height 18
click at [297, 176] on span "DGTCO, MY UNIFORMS" at bounding box center [329, 184] width 105 height 18
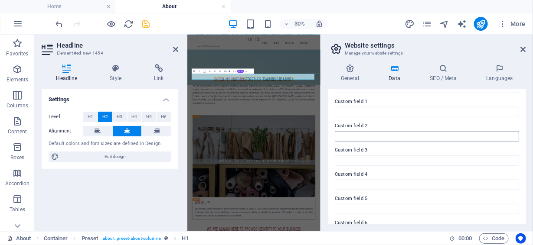
scroll to position [281, 0]
drag, startPoint x: 392, startPoint y: 75, endPoint x: 367, endPoint y: 75, distance: 24.3
click at [391, 75] on h4 "Data" at bounding box center [396, 73] width 41 height 18
click at [354, 75] on h4 "General" at bounding box center [352, 73] width 48 height 18
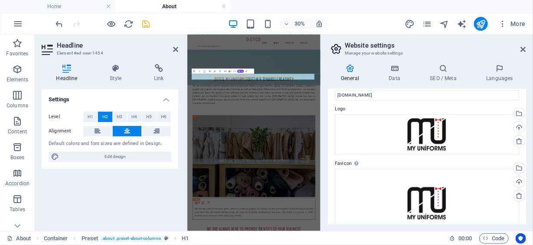
scroll to position [0, 0]
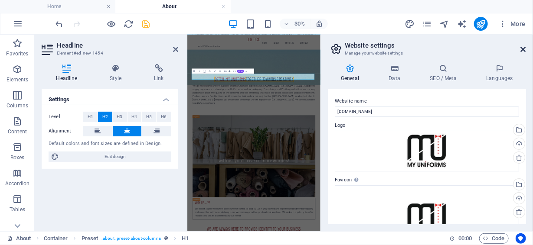
click at [521, 51] on icon at bounding box center [523, 49] width 5 height 7
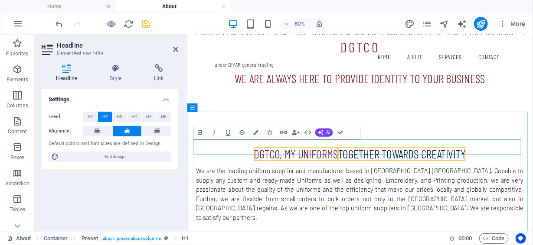
click at [301, 177] on span "DGTCO, MY UNIFORMS" at bounding box center [323, 184] width 105 height 18
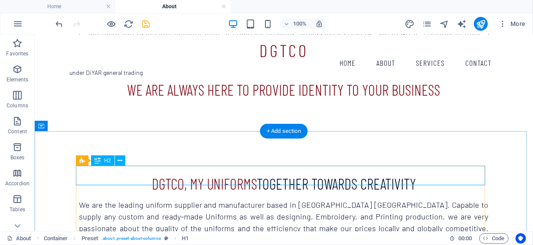
click at [179, 177] on span "DGTCO, MY UNIFORMS" at bounding box center [203, 184] width 105 height 18
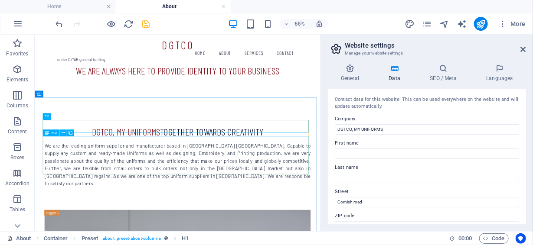
click at [49, 133] on div "Text" at bounding box center [51, 133] width 17 height 7
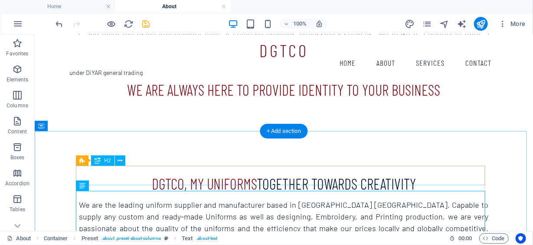
click at [164, 175] on span "DGTCO, MY UNIFORMS" at bounding box center [203, 184] width 105 height 18
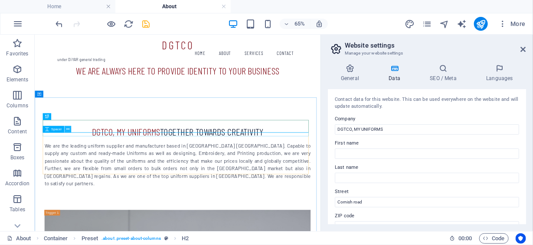
click at [69, 128] on icon at bounding box center [67, 130] width 3 height 6
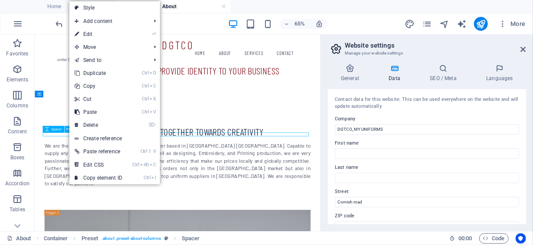
click at [65, 128] on button at bounding box center [67, 129] width 7 height 7
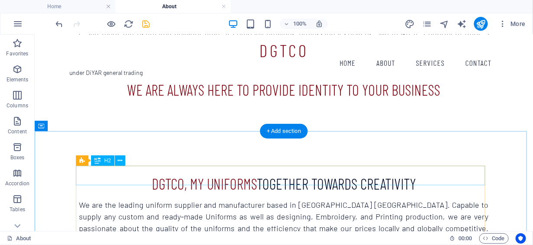
click at [294, 182] on span "together towards creativity" at bounding box center [335, 184] width 159 height 18
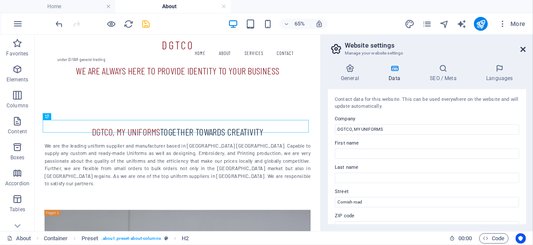
click at [522, 48] on icon at bounding box center [523, 49] width 5 height 7
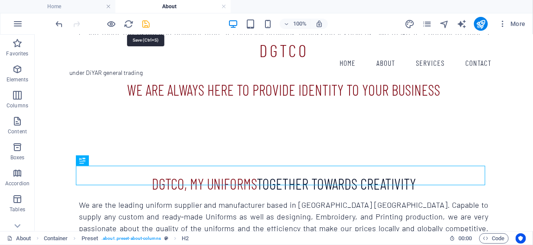
click at [146, 21] on icon "save" at bounding box center [146, 24] width 10 height 10
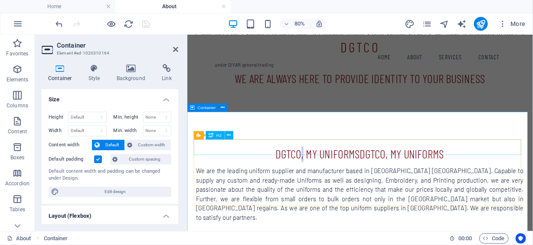
click at [330, 176] on span "DGTCO, MY UNIFORMS" at bounding box center [350, 184] width 105 height 18
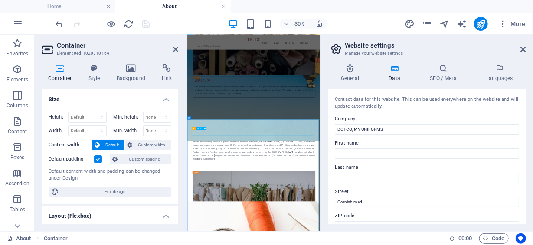
scroll to position [299, 0]
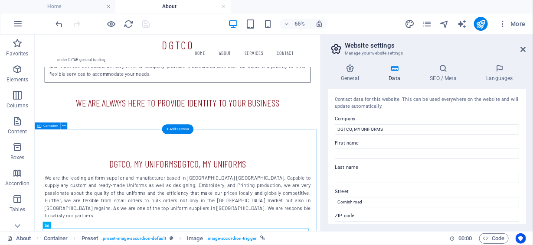
scroll to position [481, 0]
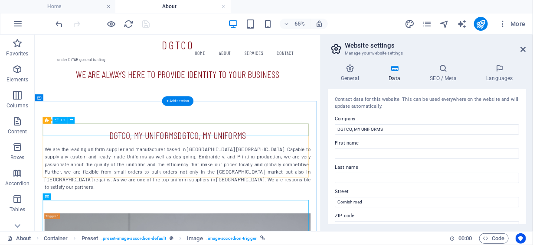
click at [373, 187] on div "DGTCO, MY UNIFORMS DGTCO, MY UNIFORMS" at bounding box center [253, 190] width 409 height 20
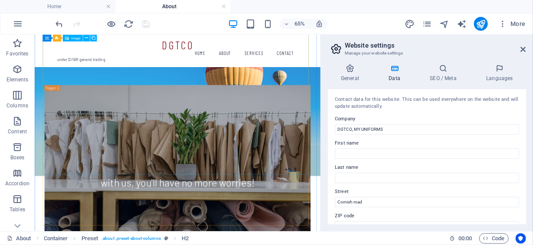
scroll to position [0, 0]
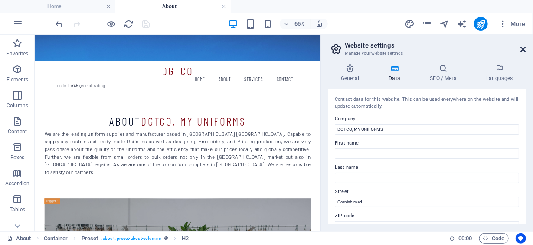
click at [525, 49] on icon at bounding box center [523, 49] width 5 height 7
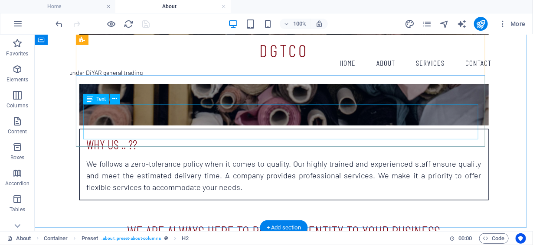
scroll to position [390, 0]
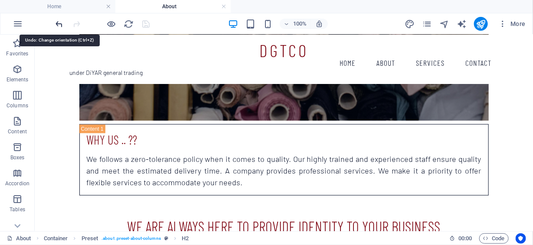
click at [60, 25] on icon "undo" at bounding box center [60, 24] width 10 height 10
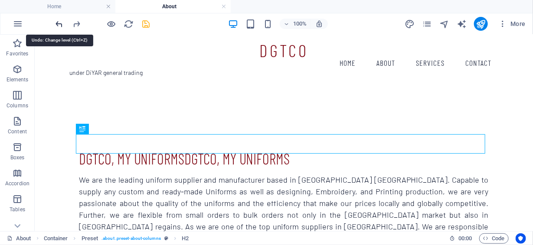
scroll to position [530, 0]
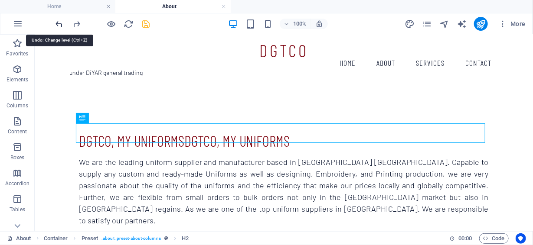
click at [59, 22] on icon "undo" at bounding box center [60, 24] width 10 height 10
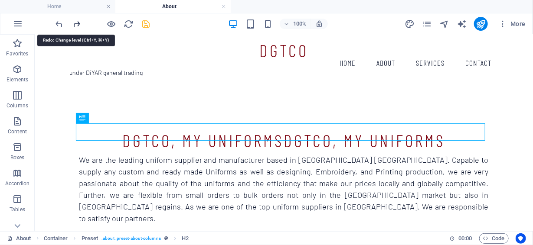
click at [75, 22] on icon "redo" at bounding box center [77, 24] width 10 height 10
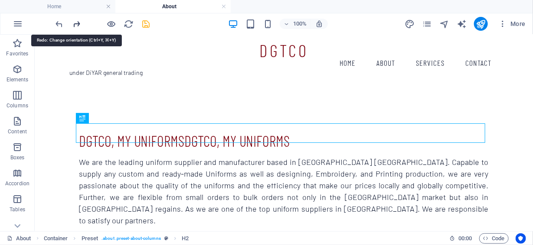
click at [75, 22] on icon "redo" at bounding box center [77, 24] width 10 height 10
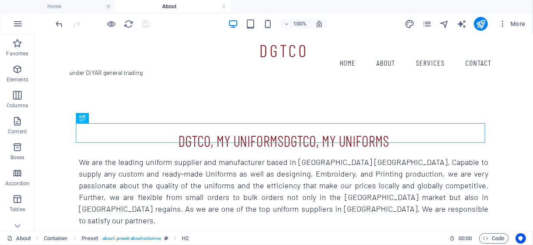
click at [75, 22] on div at bounding box center [102, 24] width 97 height 14
click at [62, 23] on icon "undo" at bounding box center [60, 24] width 10 height 10
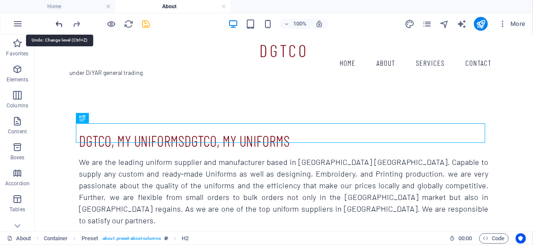
click at [62, 23] on icon "undo" at bounding box center [60, 24] width 10 height 10
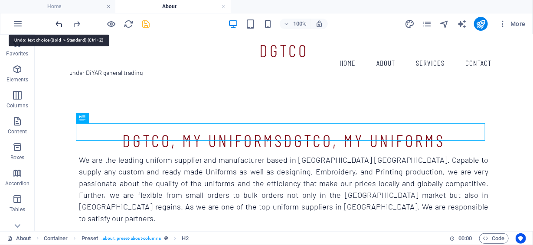
click at [62, 23] on icon "undo" at bounding box center [60, 24] width 10 height 10
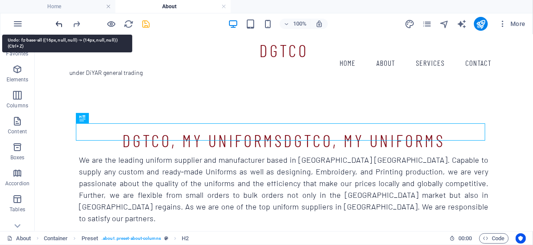
click at [62, 23] on icon "undo" at bounding box center [60, 24] width 10 height 10
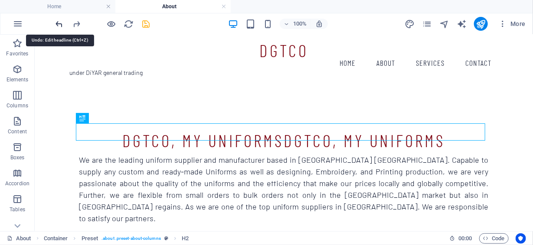
click at [62, 23] on icon "undo" at bounding box center [60, 24] width 10 height 10
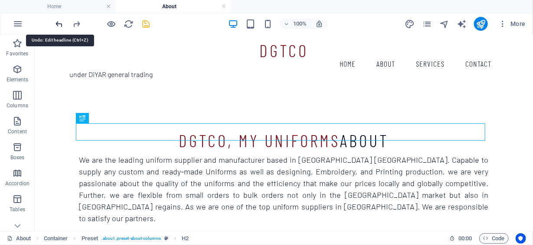
click at [60, 23] on icon "undo" at bounding box center [60, 24] width 10 height 10
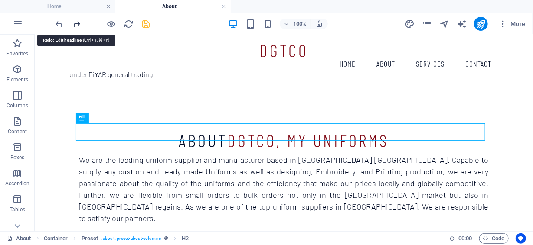
click at [77, 23] on icon "redo" at bounding box center [77, 24] width 10 height 10
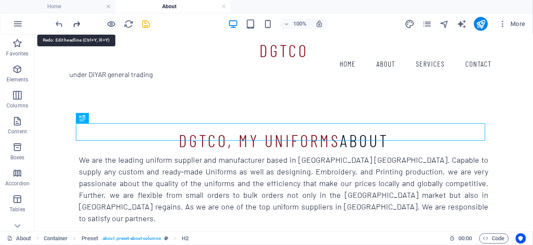
click at [77, 23] on icon "redo" at bounding box center [77, 24] width 10 height 10
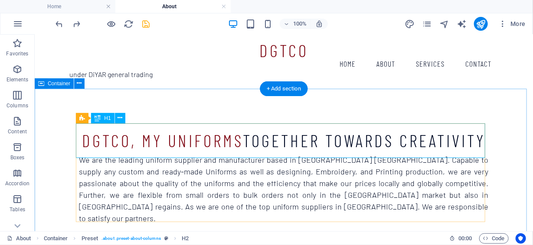
click at [169, 136] on span "DGTCO, MY UNIFORMS" at bounding box center [162, 140] width 161 height 21
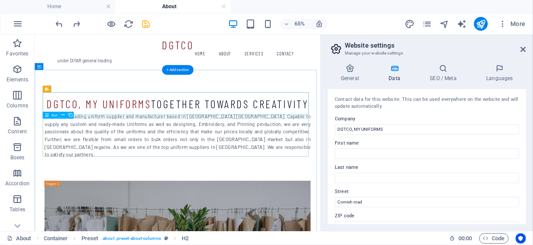
click at [242, 191] on div "We are the leading uniform supplier and manufacturer based in [GEOGRAPHIC_DATA]…" at bounding box center [253, 189] width 409 height 70
click at [140, 134] on span "DGTCO, MY UNIFORMS" at bounding box center [132, 140] width 161 height 21
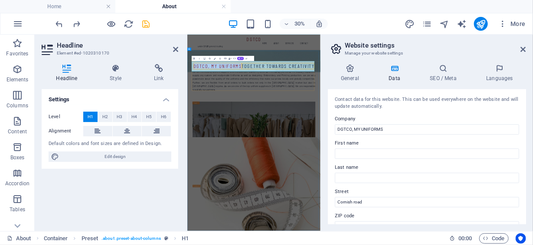
click at [301, 134] on span "DGTCO, MY UNIFORMS" at bounding box center [287, 140] width 161 height 21
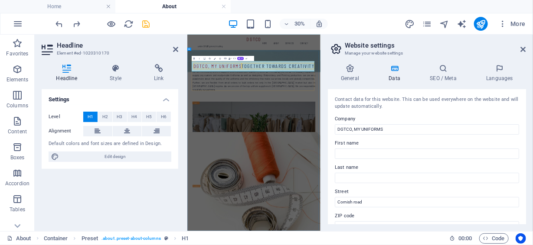
click at [318, 135] on span "DGTCO, MY UNIFORMS" at bounding box center [287, 140] width 161 height 21
click at [301, 131] on span "DGTCO, MY UNIFORMS" at bounding box center [287, 140] width 161 height 21
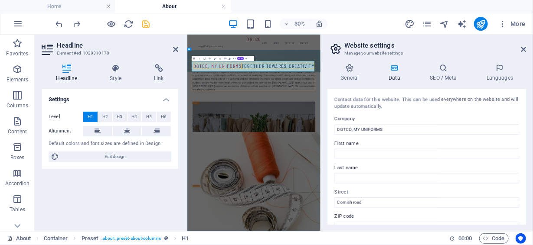
click at [301, 131] on span "DGTCO, MY UNIFORMS" at bounding box center [287, 140] width 161 height 21
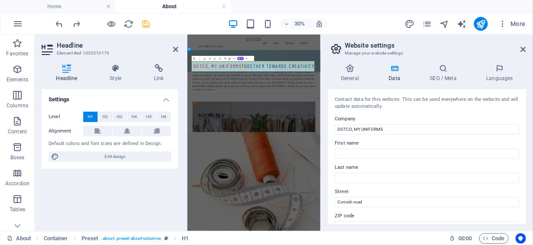
click at [301, 131] on span "DGTCO, MY UNIFORMS" at bounding box center [287, 140] width 161 height 21
click at [524, 49] on icon at bounding box center [523, 49] width 5 height 7
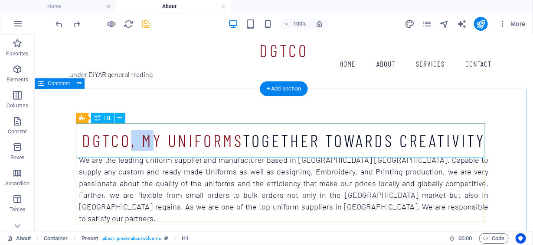
drag, startPoint x: 187, startPoint y: 136, endPoint x: 170, endPoint y: 136, distance: 16.9
click at [170, 136] on span "DGTCO, MY UNIFORMS" at bounding box center [162, 140] width 161 height 21
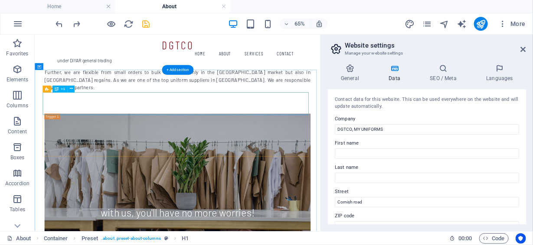
drag, startPoint x: 152, startPoint y: 144, endPoint x: 148, endPoint y: 136, distance: 9.3
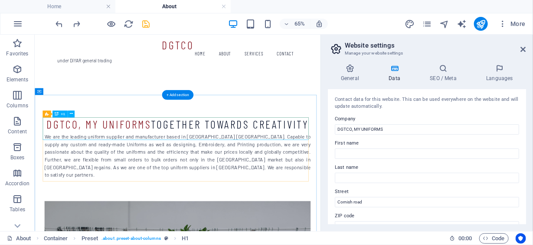
scroll to position [491, 0]
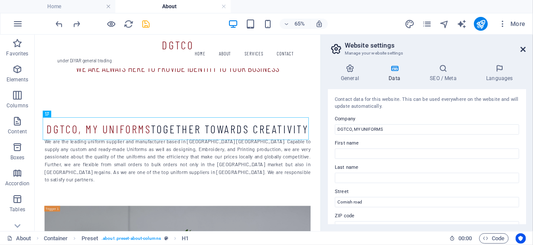
click at [523, 49] on icon at bounding box center [523, 49] width 5 height 7
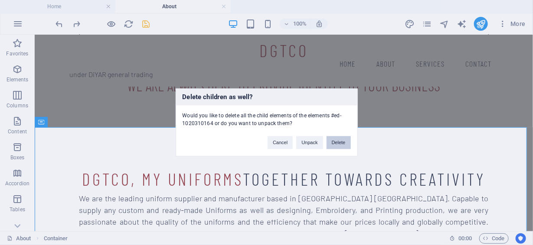
click at [337, 141] on button "Delete" at bounding box center [339, 143] width 24 height 13
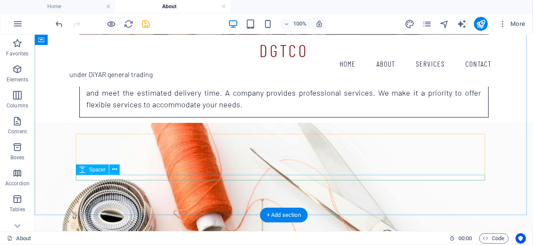
scroll to position [434, 0]
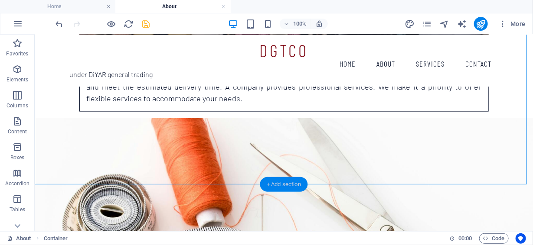
click at [294, 184] on div "+ Add section" at bounding box center [284, 184] width 48 height 15
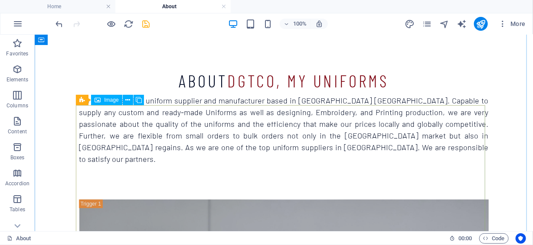
scroll to position [0, 0]
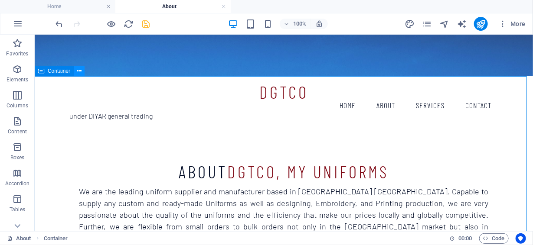
click at [82, 72] on button at bounding box center [79, 71] width 10 height 10
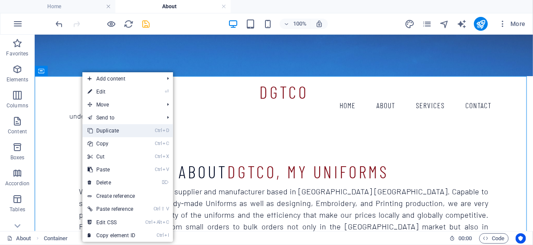
click at [125, 132] on link "Ctrl D Duplicate" at bounding box center [111, 130] width 58 height 13
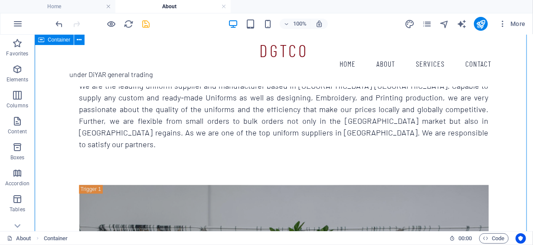
scroll to position [560, 0]
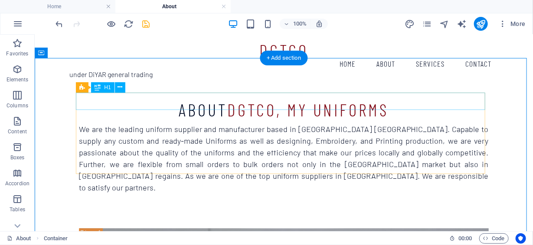
click at [465, 101] on div "About DGTCO, MY UNIFORMS" at bounding box center [283, 109] width 409 height 17
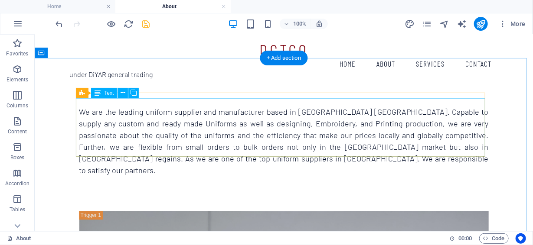
click at [477, 147] on div "We are the leading uniform supplier and manufacturer based in [GEOGRAPHIC_DATA]…" at bounding box center [283, 141] width 409 height 70
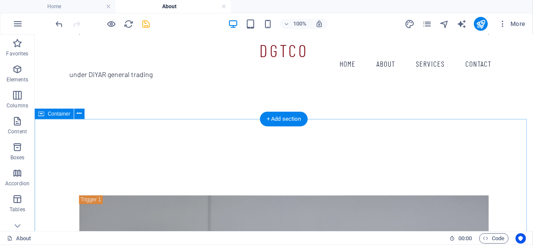
scroll to position [517, 0]
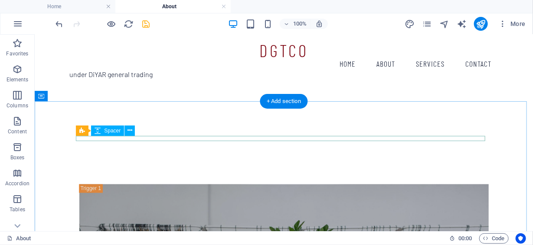
click at [424, 144] on div at bounding box center [283, 147] width 409 height 6
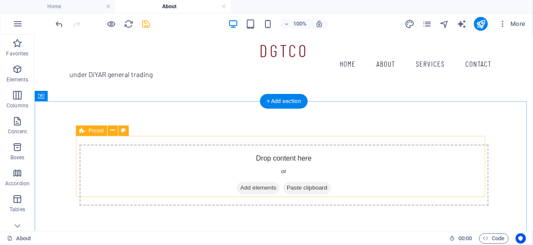
click at [419, 149] on div "Drop content here or Add elements Paste clipboard" at bounding box center [283, 175] width 409 height 62
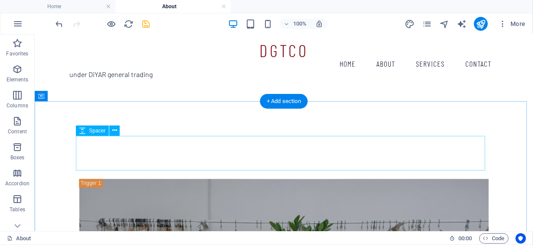
click at [428, 156] on div at bounding box center [283, 161] width 409 height 35
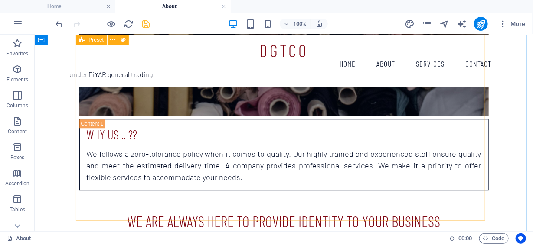
scroll to position [820, 0]
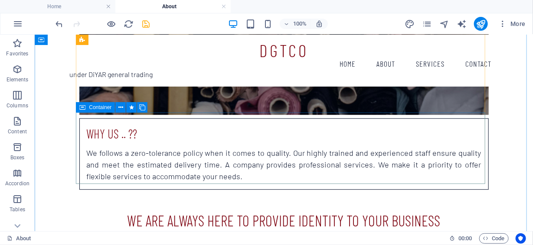
click at [482, 121] on div "Why Us .. ?? We follows a zero-tolerance policy when it comes to quality. Our h…" at bounding box center [283, 154] width 409 height 72
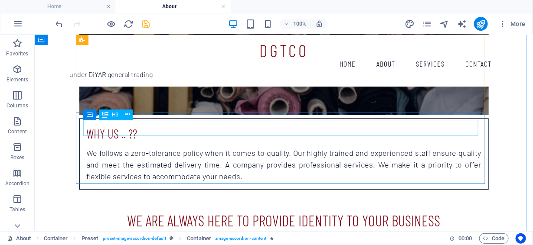
click at [474, 125] on div "Why Us .. ??" at bounding box center [283, 133] width 395 height 16
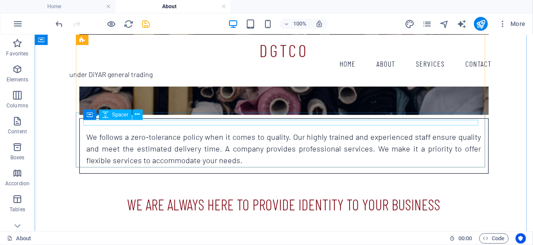
click at [477, 125] on div at bounding box center [283, 128] width 395 height 6
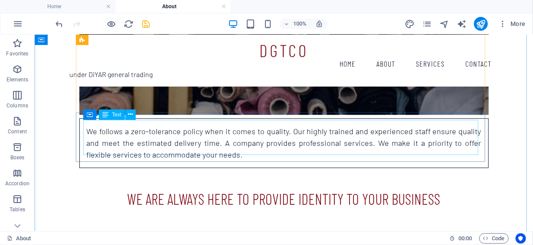
click at [465, 134] on div "We follows a zero-tolerance policy when it comes to quality. Our highly trained…" at bounding box center [283, 142] width 395 height 35
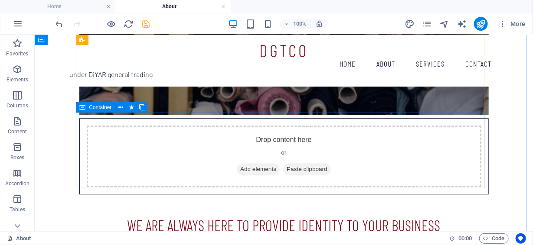
click at [473, 126] on div "Drop content here or Add elements Paste clipboard" at bounding box center [283, 156] width 395 height 62
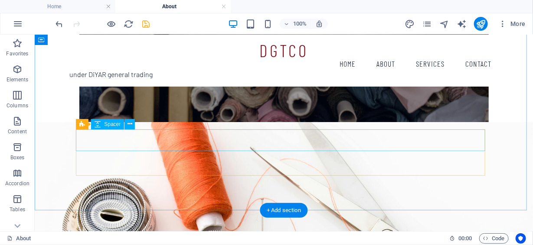
scroll to position [777, 0]
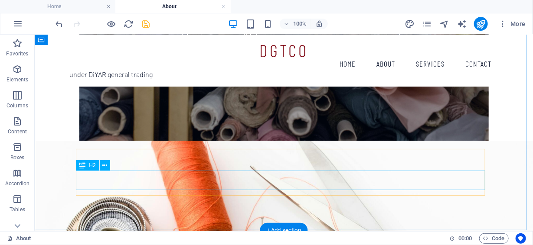
click at [452, 180] on div "We are always here to provide identity to your business" at bounding box center [283, 189] width 409 height 20
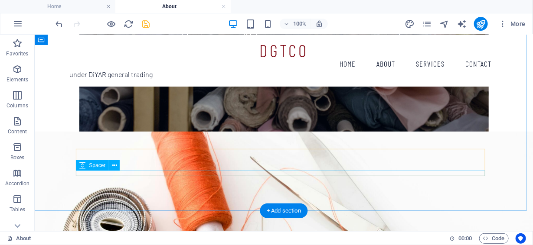
click at [432, 179] on div at bounding box center [283, 182] width 409 height 6
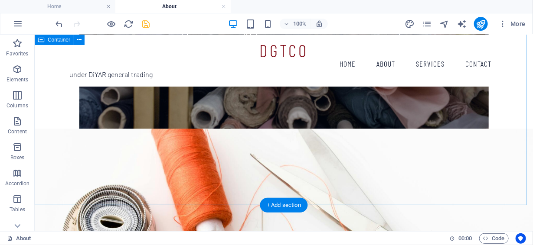
click at [432, 172] on div "with us, you'll have no more worries!" at bounding box center [283, 32] width 498 height 364
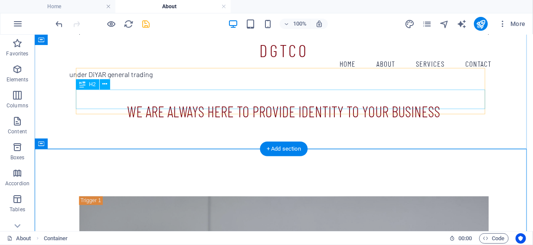
scroll to position [430, 0]
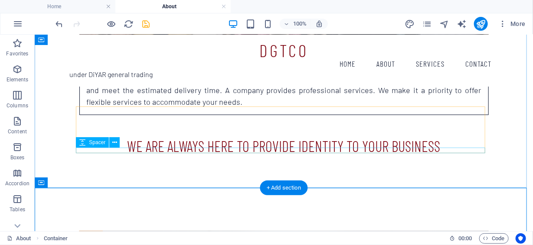
click at [414, 156] on div at bounding box center [283, 159] width 409 height 6
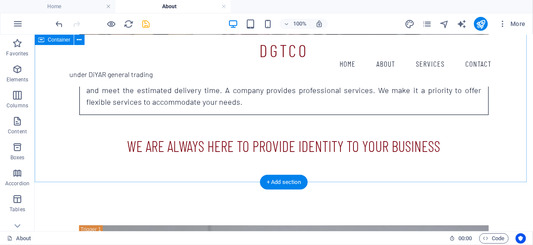
drag, startPoint x: 372, startPoint y: 182, endPoint x: 376, endPoint y: 173, distance: 10.3
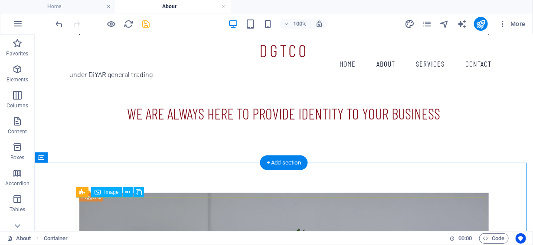
scroll to position [473, 0]
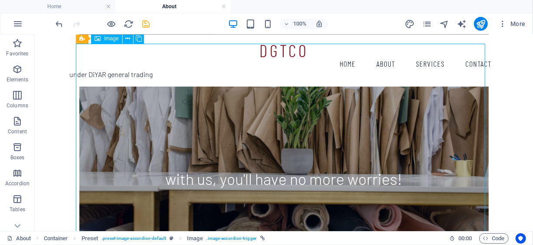
scroll to position [647, 0]
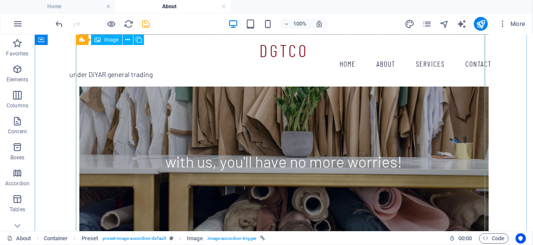
click at [193, 180] on figure "with us, you'll have no more worries!" at bounding box center [283, 145] width 409 height 273
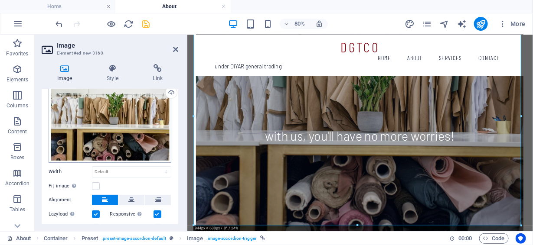
scroll to position [81, 0]
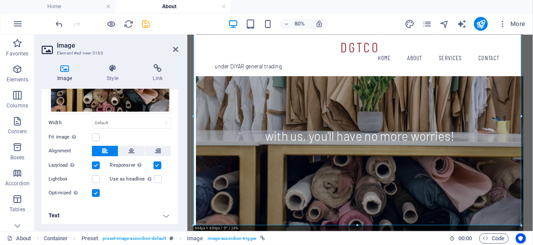
click at [165, 213] on h4 "Text" at bounding box center [110, 216] width 137 height 21
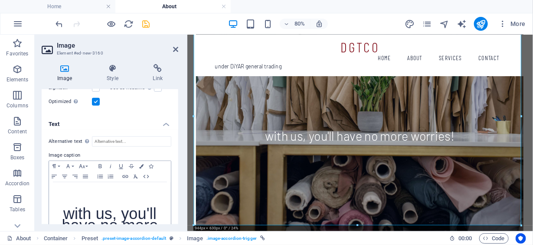
scroll to position [203, 0]
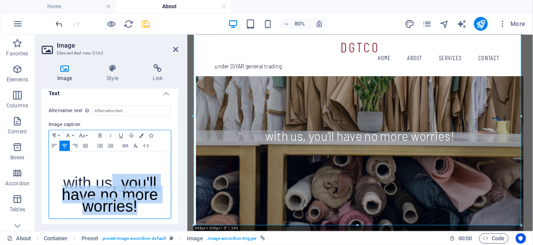
drag, startPoint x: 113, startPoint y: 183, endPoint x: 142, endPoint y: 206, distance: 36.9
click at [142, 206] on p "with us, you'll have no more worries!" at bounding box center [109, 197] width 113 height 35
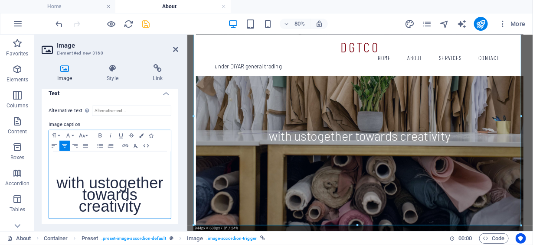
scroll to position [0, 1]
drag, startPoint x: 104, startPoint y: 181, endPoint x: 59, endPoint y: 177, distance: 44.9
click at [58, 177] on span "with ustogether towards creativity" at bounding box center [109, 194] width 107 height 41
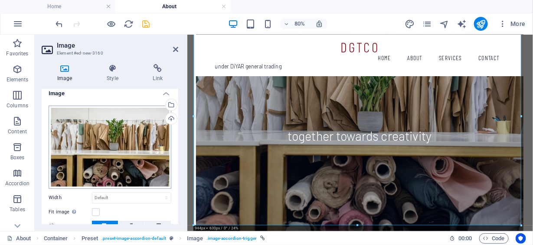
scroll to position [0, 0]
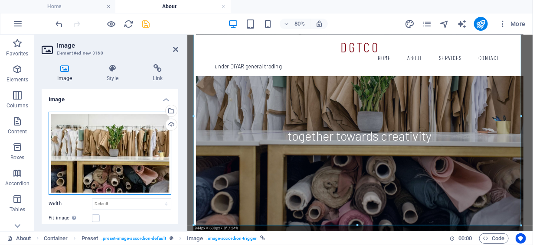
click at [131, 134] on div "Drag files here, click to choose files or select files from Files or our free s…" at bounding box center [110, 153] width 123 height 83
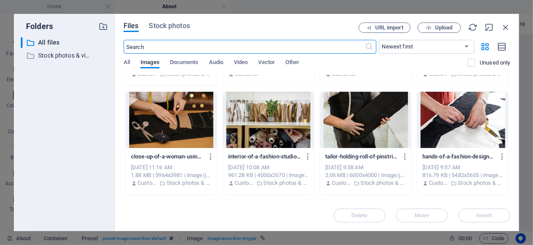
scroll to position [737, 0]
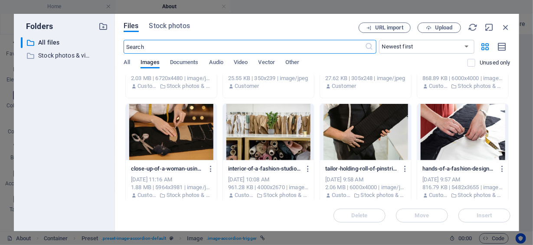
click at [189, 131] on div at bounding box center [171, 132] width 91 height 56
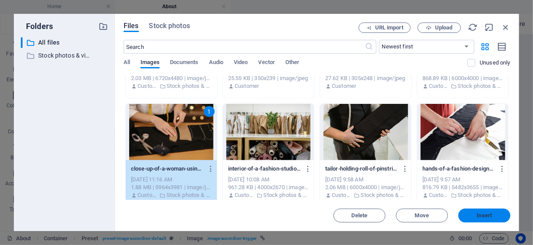
drag, startPoint x: 489, startPoint y: 216, endPoint x: 378, endPoint y: 226, distance: 111.5
click at [489, 216] on span "Insert" at bounding box center [484, 215] width 15 height 5
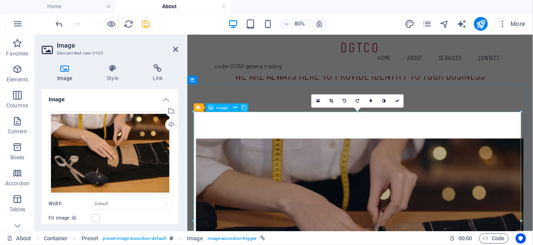
scroll to position [473, 0]
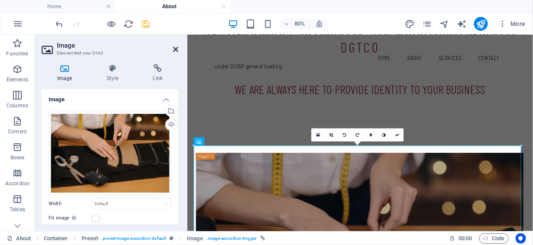
click at [176, 52] on icon at bounding box center [175, 49] width 5 height 7
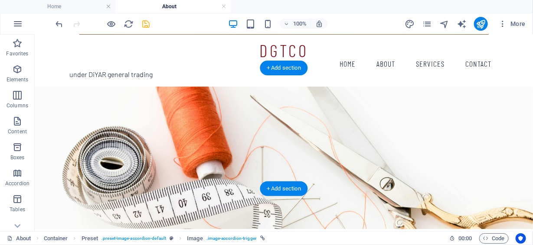
scroll to position [867, 0]
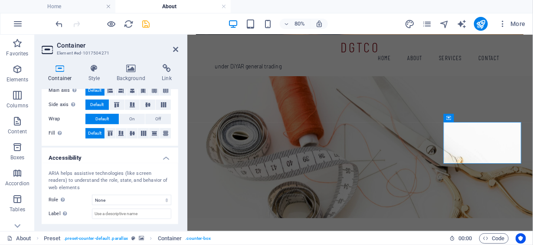
scroll to position [214, 0]
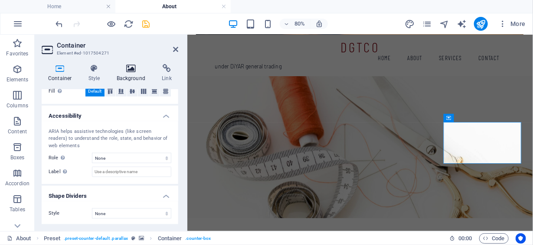
click at [128, 69] on icon at bounding box center [131, 68] width 42 height 9
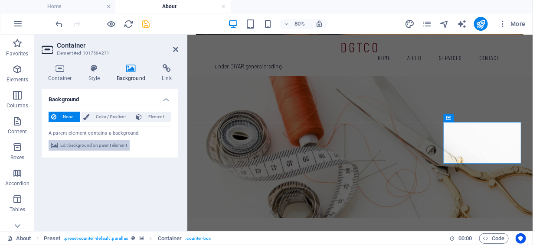
click at [115, 145] on span "Edit background on parent element" at bounding box center [93, 146] width 67 height 10
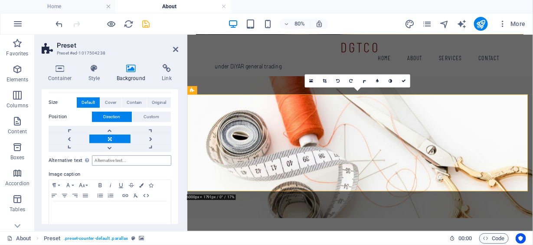
scroll to position [196, 0]
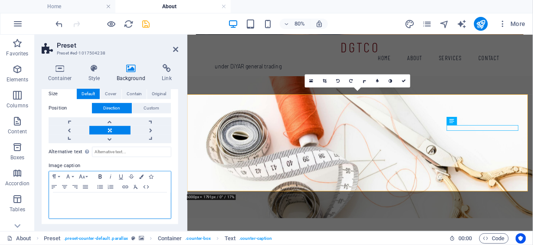
click at [101, 175] on icon "button" at bounding box center [99, 177] width 3 height 4
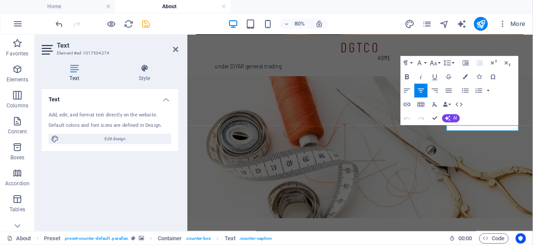
click at [406, 77] on icon "button" at bounding box center [408, 77] width 4 height 5
click at [408, 76] on icon "button" at bounding box center [408, 77] width 4 height 5
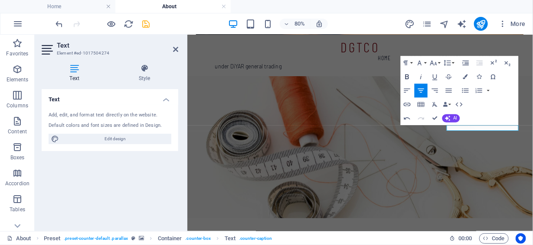
click at [405, 78] on icon "button" at bounding box center [407, 77] width 8 height 8
click at [426, 64] on button "Font Family" at bounding box center [421, 63] width 13 height 14
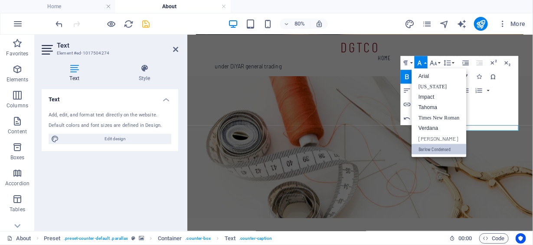
scroll to position [0, 0]
click at [429, 137] on link "[PERSON_NAME]" at bounding box center [439, 139] width 55 height 10
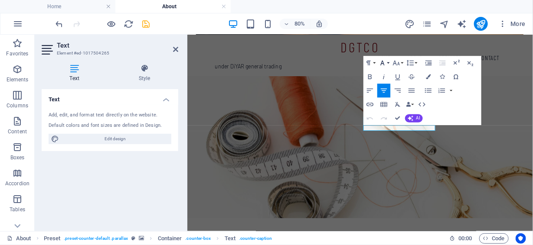
click at [389, 62] on button "Font Family" at bounding box center [383, 63] width 13 height 14
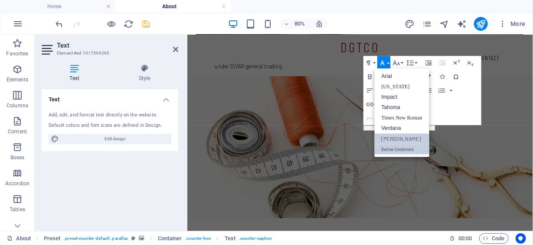
click at [408, 140] on link "[PERSON_NAME]" at bounding box center [402, 139] width 55 height 10
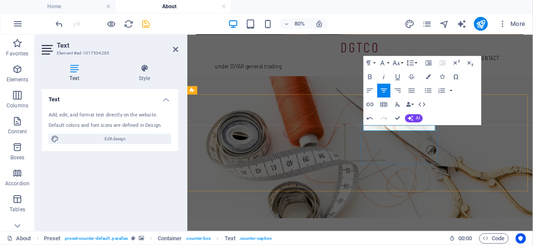
click at [386, 62] on icon "button" at bounding box center [383, 63] width 8 height 8
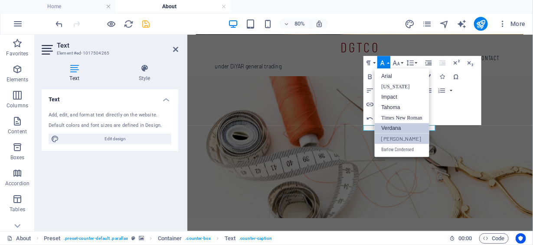
click at [393, 128] on link "Verdana" at bounding box center [402, 129] width 55 height 10
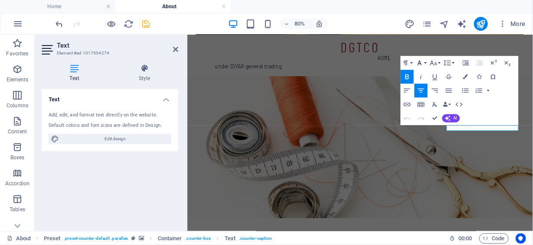
click at [422, 63] on icon "button" at bounding box center [419, 63] width 8 height 8
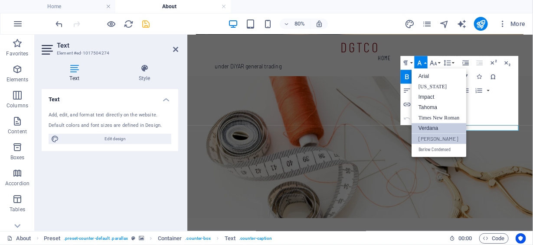
click at [441, 127] on link "Verdana" at bounding box center [439, 129] width 55 height 10
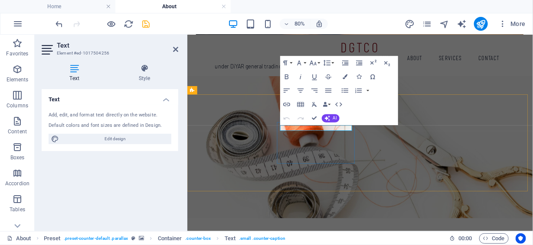
click at [305, 60] on button "Font Family" at bounding box center [300, 63] width 13 height 14
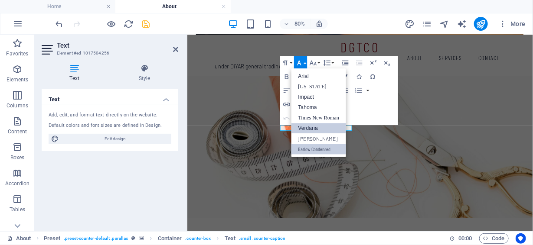
click at [323, 127] on link "Verdana" at bounding box center [318, 129] width 55 height 10
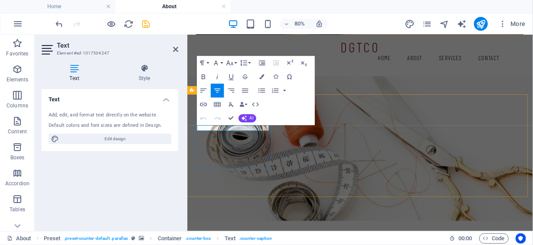
click at [221, 63] on button "Font Family" at bounding box center [217, 63] width 13 height 14
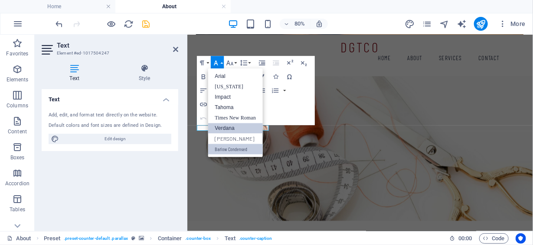
click at [239, 125] on link "Verdana" at bounding box center [235, 129] width 55 height 10
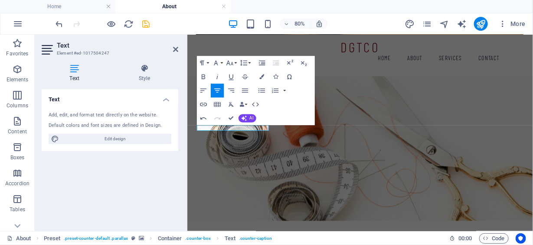
click at [485, 209] on figure at bounding box center [403, 173] width 432 height 187
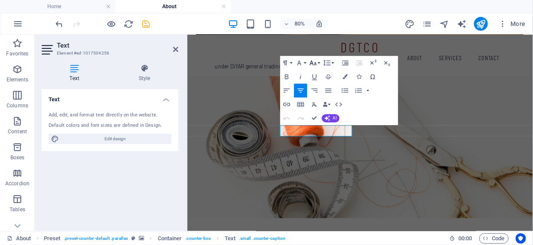
click at [320, 64] on button "Font Size" at bounding box center [314, 63] width 13 height 14
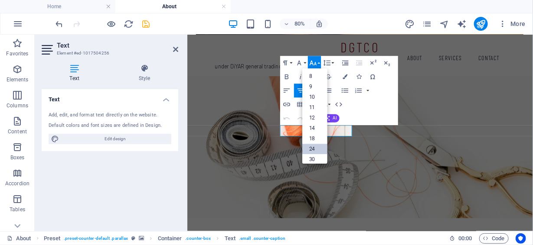
click at [317, 145] on link "24" at bounding box center [314, 149] width 25 height 10
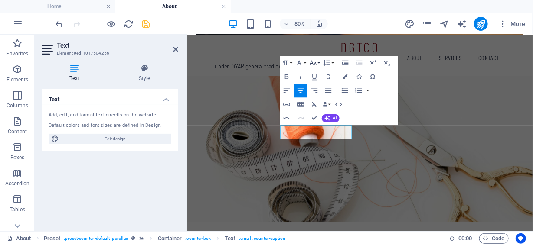
click at [317, 62] on icon "button" at bounding box center [313, 63] width 8 height 8
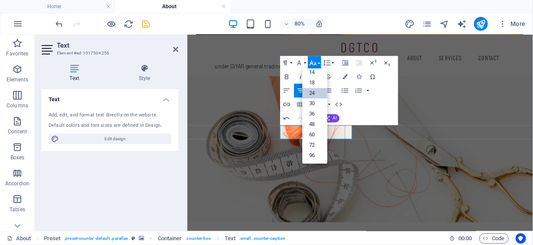
scroll to position [69, 0]
click at [310, 79] on link "18" at bounding box center [314, 84] width 25 height 10
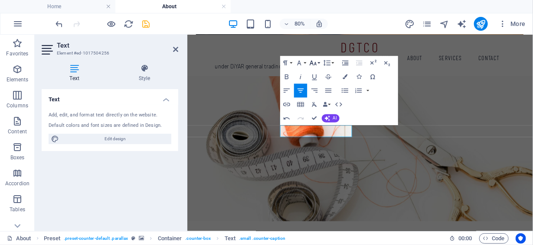
click at [317, 61] on button "Font Size" at bounding box center [314, 63] width 13 height 14
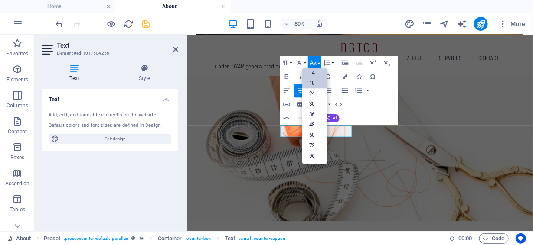
click at [317, 72] on link "14" at bounding box center [314, 73] width 25 height 10
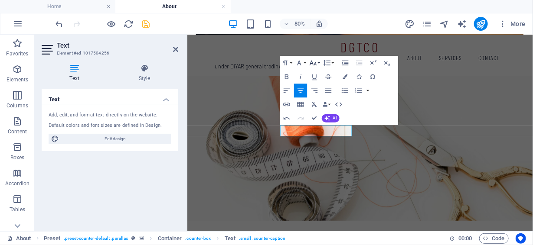
click at [316, 62] on icon "button" at bounding box center [313, 63] width 8 height 8
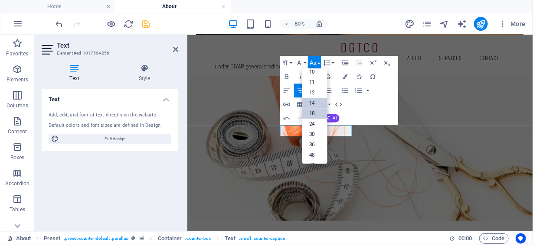
scroll to position [0, 0]
click at [318, 114] on link "12" at bounding box center [314, 118] width 25 height 10
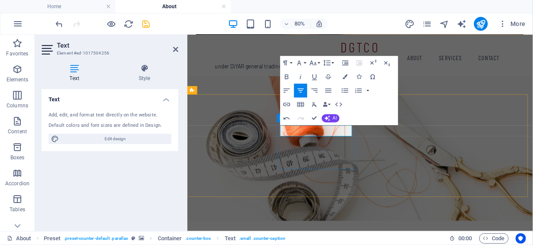
click at [317, 63] on button "Font Size" at bounding box center [314, 63] width 13 height 14
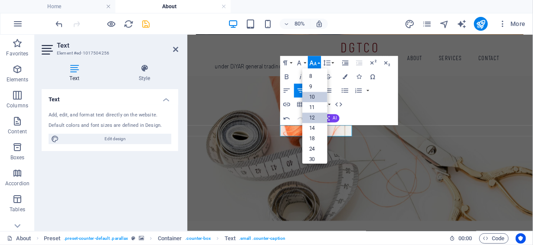
click at [317, 97] on link "10" at bounding box center [314, 97] width 25 height 10
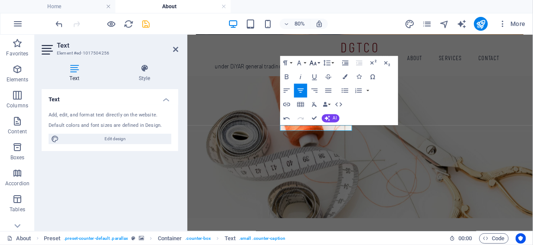
click at [317, 63] on button "Font Size" at bounding box center [314, 63] width 13 height 14
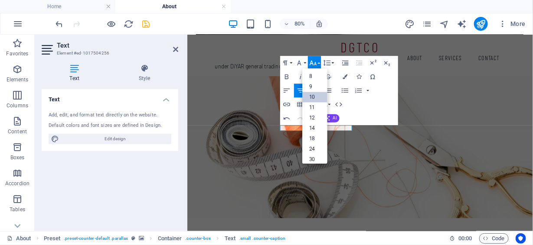
scroll to position [36, 0]
click at [318, 86] on link "12" at bounding box center [314, 89] width 25 height 10
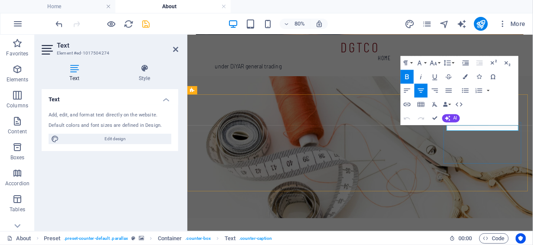
click at [434, 61] on icon "button" at bounding box center [433, 63] width 8 height 8
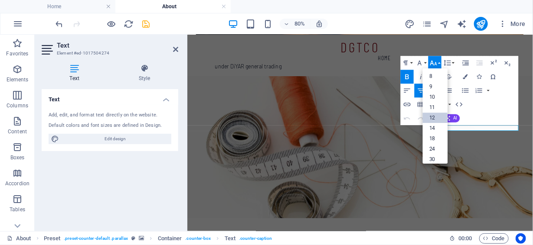
click at [435, 117] on link "12" at bounding box center [435, 118] width 25 height 10
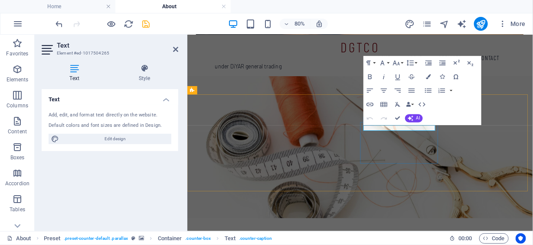
click at [400, 61] on icon "button" at bounding box center [397, 63] width 8 height 8
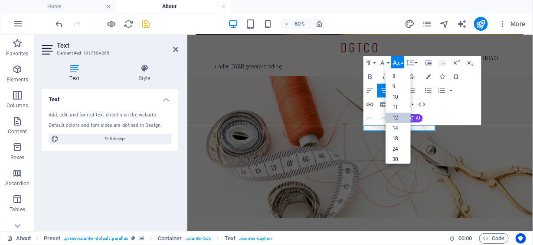
click at [394, 114] on link "12" at bounding box center [398, 118] width 25 height 10
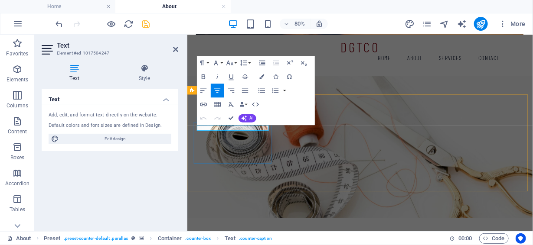
click at [232, 63] on icon "button" at bounding box center [229, 63] width 7 height 5
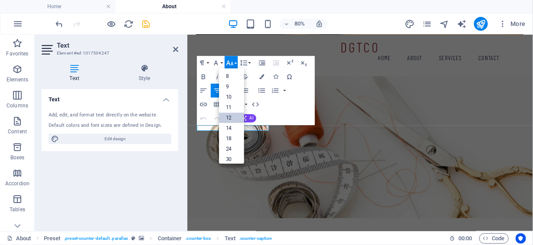
click at [236, 113] on link "12" at bounding box center [231, 118] width 25 height 10
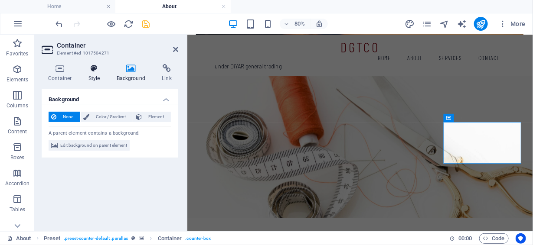
click at [96, 75] on h4 "Style" at bounding box center [96, 73] width 28 height 18
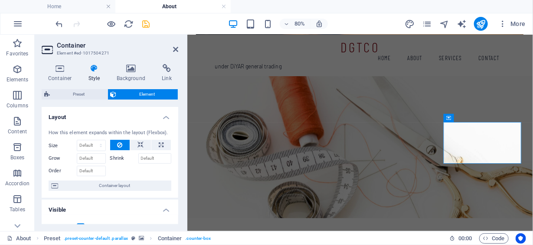
click at [140, 95] on span "Element" at bounding box center [147, 94] width 56 height 10
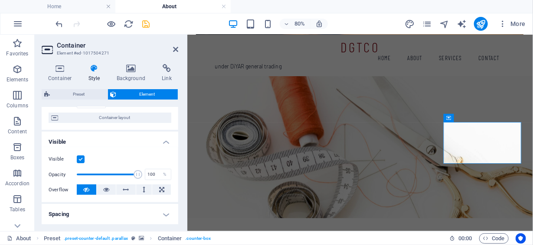
scroll to position [87, 0]
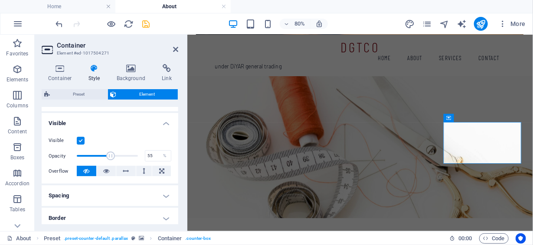
drag, startPoint x: 138, startPoint y: 156, endPoint x: 109, endPoint y: 154, distance: 28.7
click at [109, 154] on span at bounding box center [110, 156] width 9 height 9
drag, startPoint x: 109, startPoint y: 154, endPoint x: 92, endPoint y: 152, distance: 17.1
click at [92, 152] on span at bounding box center [92, 156] width 9 height 9
type input "100"
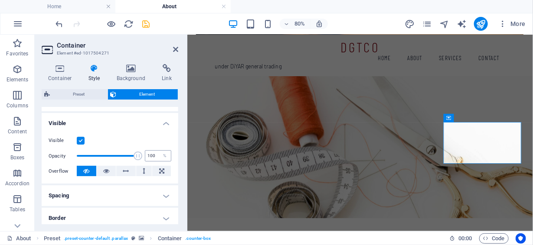
drag, startPoint x: 92, startPoint y: 152, endPoint x: 143, endPoint y: 156, distance: 50.9
click at [143, 156] on div "Opacity 100 %" at bounding box center [110, 156] width 123 height 13
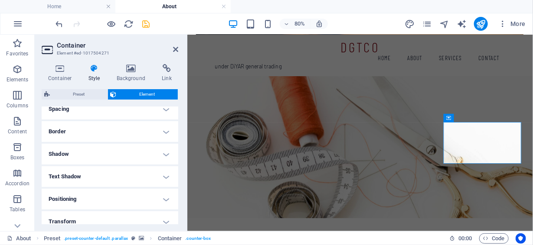
scroll to position [216, 0]
click at [112, 132] on h4 "Text Shadow" at bounding box center [110, 134] width 137 height 21
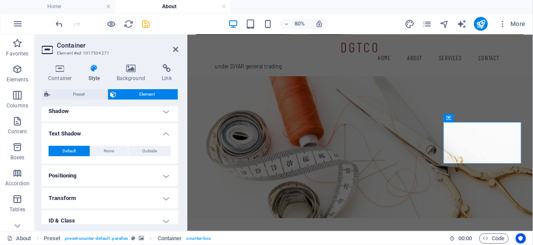
click at [111, 133] on h4 "Text Shadow" at bounding box center [110, 132] width 137 height 16
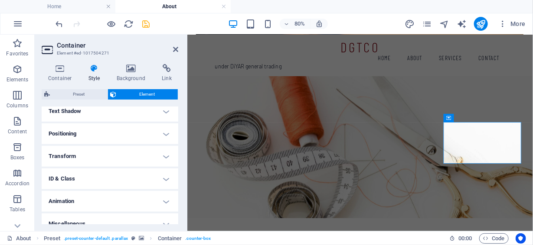
scroll to position [248, 0]
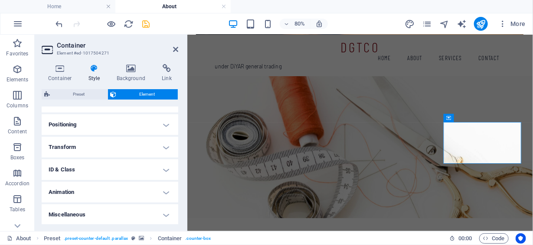
click at [105, 146] on h4 "Transform" at bounding box center [110, 147] width 137 height 21
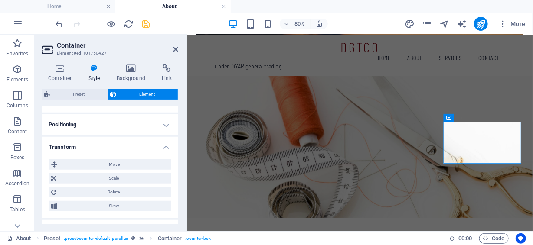
click at [105, 146] on h4 "Transform" at bounding box center [110, 145] width 137 height 16
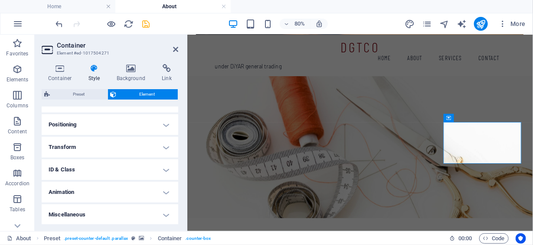
click at [106, 189] on h4 "Animation" at bounding box center [110, 192] width 137 height 21
click at [107, 189] on h4 "Animation" at bounding box center [110, 190] width 137 height 16
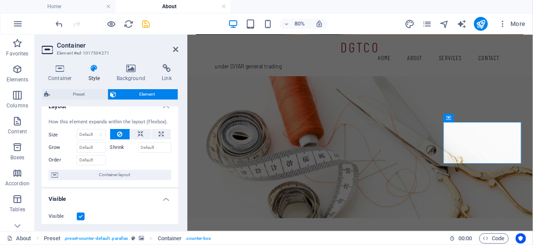
scroll to position [0, 0]
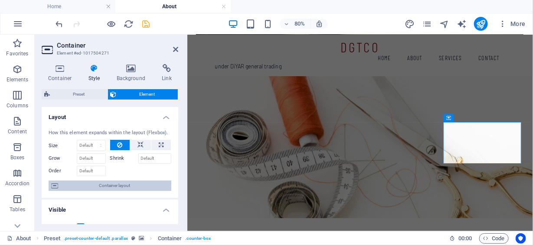
click at [138, 189] on span "Container layout" at bounding box center [115, 186] width 108 height 10
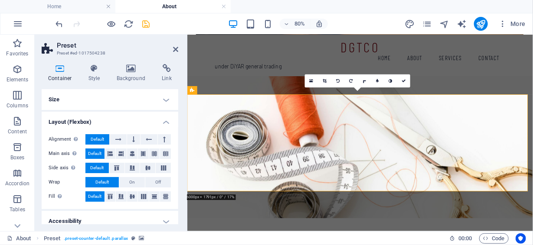
scroll to position [29, 0]
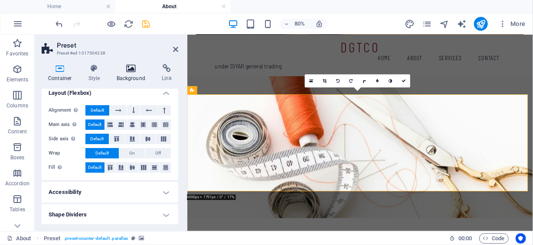
click at [137, 70] on icon at bounding box center [131, 68] width 42 height 9
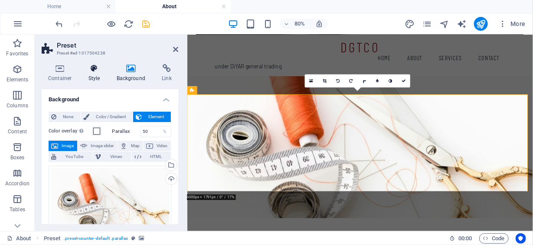
click at [97, 67] on icon at bounding box center [94, 68] width 25 height 9
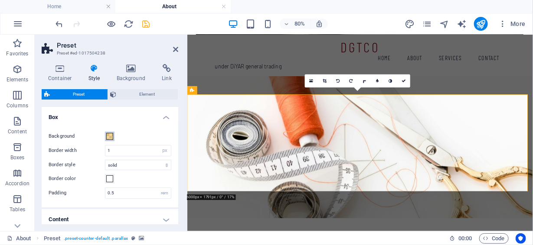
click at [109, 139] on span at bounding box center [109, 136] width 7 height 7
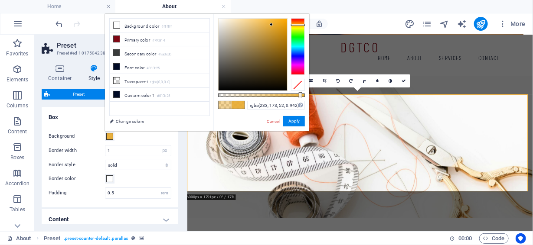
drag, startPoint x: 262, startPoint y: 95, endPoint x: 300, endPoint y: 95, distance: 37.3
click at [300, 95] on div at bounding box center [300, 95] width 3 height 6
drag, startPoint x: 300, startPoint y: 95, endPoint x: 281, endPoint y: 90, distance: 19.9
click at [291, 95] on div at bounding box center [292, 95] width 3 height 6
type input "rgba(141, 96, 7, 0.772)"
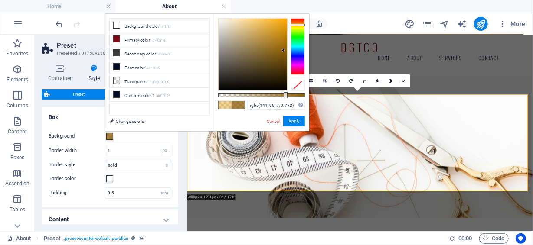
drag, startPoint x: 271, startPoint y: 24, endPoint x: 284, endPoint y: 51, distance: 29.3
click at [284, 51] on div at bounding box center [283, 50] width 3 height 3
click at [295, 119] on button "Apply" at bounding box center [294, 121] width 22 height 10
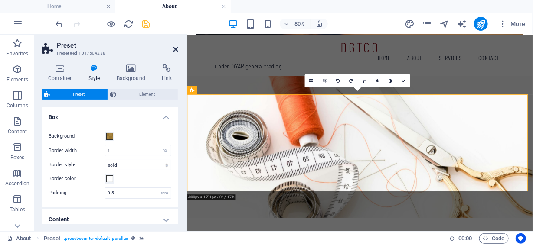
click at [174, 49] on icon at bounding box center [175, 49] width 5 height 7
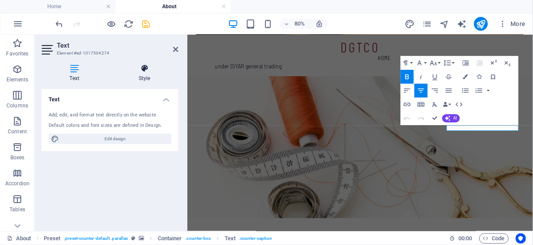
click at [148, 71] on icon at bounding box center [145, 68] width 68 height 9
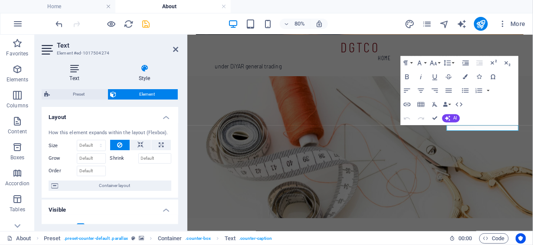
click at [77, 69] on icon at bounding box center [74, 68] width 65 height 9
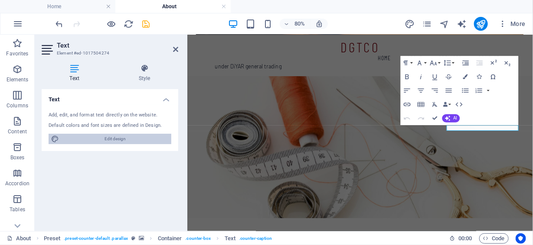
click at [131, 136] on span "Edit design" at bounding box center [115, 139] width 107 height 10
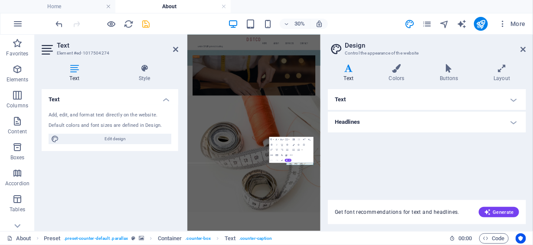
click at [349, 69] on icon at bounding box center [349, 68] width 42 height 9
click at [340, 98] on h4 "Text" at bounding box center [427, 99] width 198 height 21
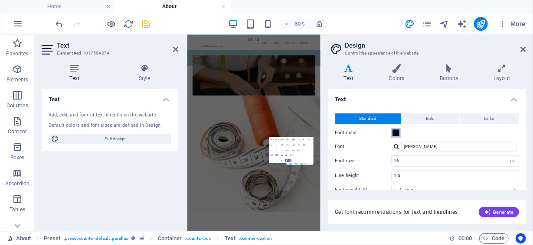
click at [396, 133] on span at bounding box center [396, 133] width 7 height 7
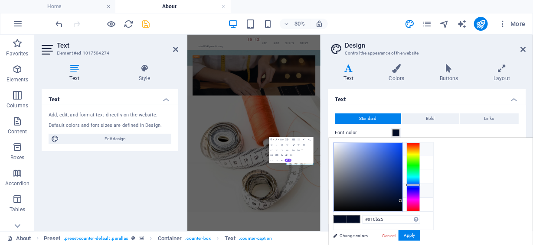
click at [373, 148] on li "Background color #ffffff" at bounding box center [384, 150] width 100 height 14
type input "#ffffff"
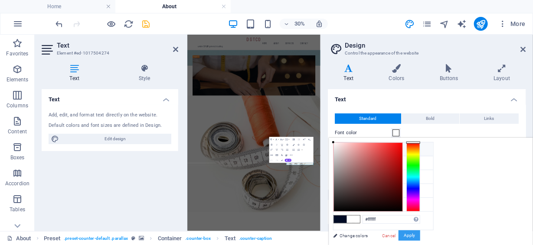
click at [420, 234] on button "Apply" at bounding box center [410, 236] width 22 height 10
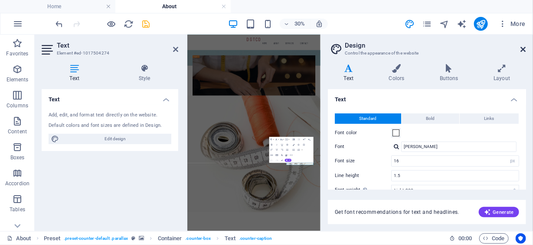
click at [525, 49] on icon at bounding box center [523, 49] width 5 height 7
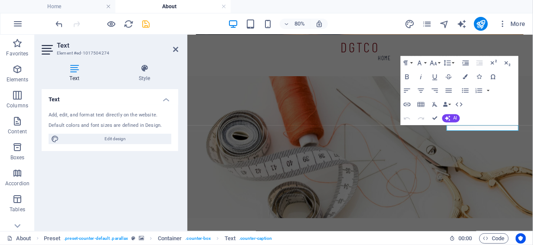
click at [533, 198] on figure at bounding box center [403, 172] width 432 height 184
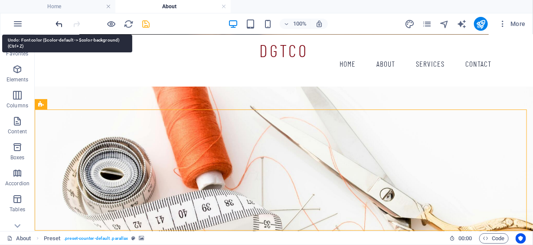
click at [61, 24] on icon "undo" at bounding box center [60, 24] width 10 height 10
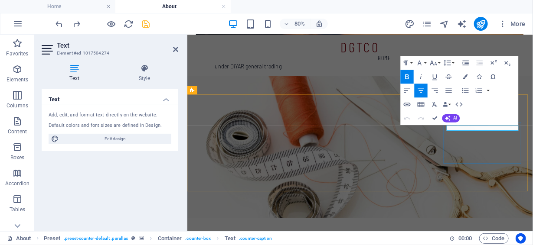
click at [141, 68] on icon at bounding box center [145, 68] width 68 height 9
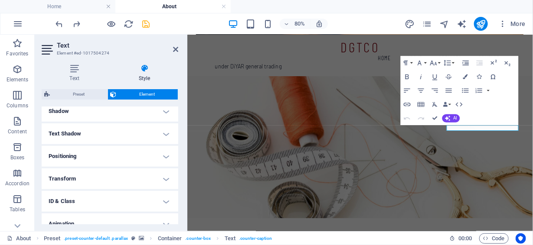
scroll to position [248, 0]
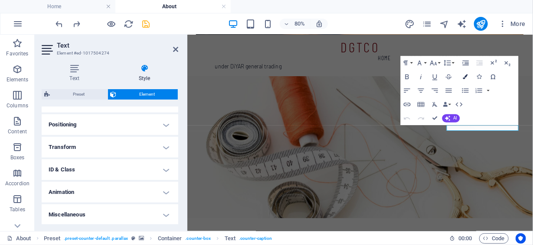
click at [466, 76] on icon "button" at bounding box center [465, 77] width 5 height 5
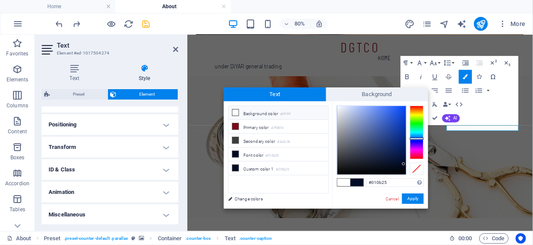
click at [233, 112] on icon at bounding box center [235, 113] width 6 height 6
type input "#ffffff"
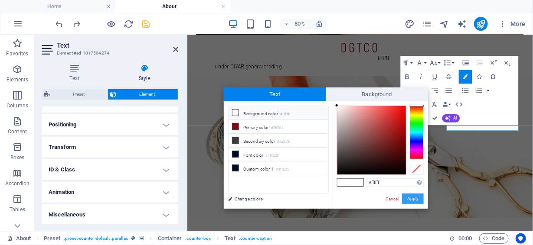
click at [408, 199] on button "Apply" at bounding box center [413, 199] width 22 height 10
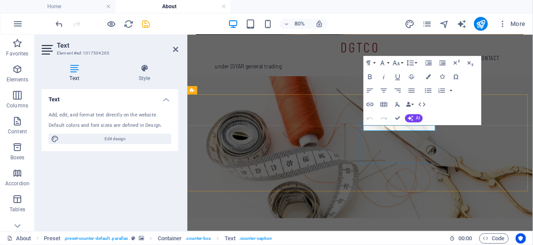
click at [424, 76] on button "Colors" at bounding box center [428, 77] width 13 height 14
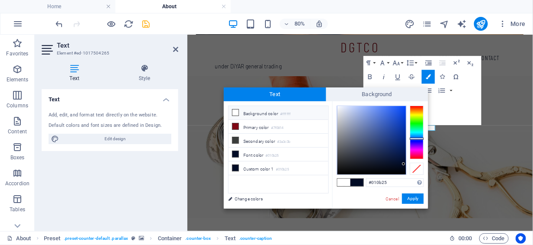
click at [238, 112] on span at bounding box center [235, 112] width 7 height 7
type input "#ffffff"
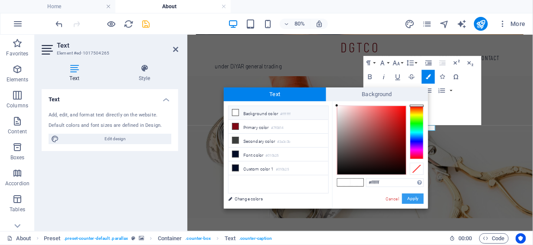
drag, startPoint x: 412, startPoint y: 200, endPoint x: 281, endPoint y: 206, distance: 131.6
click at [412, 200] on button "Apply" at bounding box center [413, 199] width 22 height 10
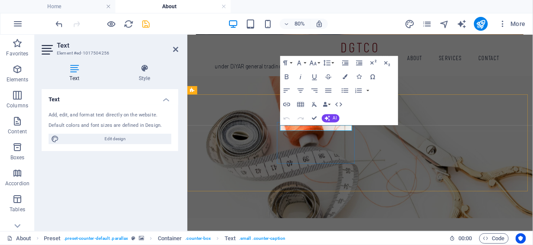
click at [342, 77] on button "Colors" at bounding box center [345, 77] width 13 height 14
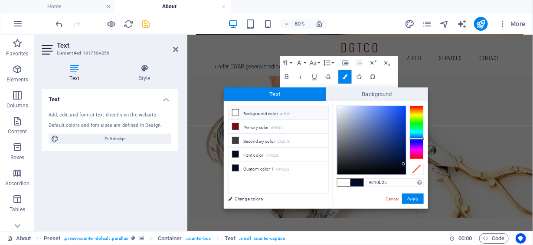
click at [239, 111] on li "Background color #ffffff" at bounding box center [279, 113] width 100 height 14
type input "#ffffff"
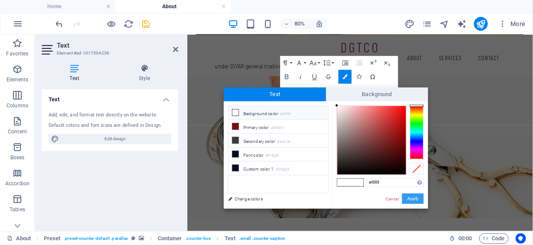
drag, startPoint x: 410, startPoint y: 197, endPoint x: 278, endPoint y: 203, distance: 132.0
click at [410, 197] on button "Apply" at bounding box center [413, 199] width 22 height 10
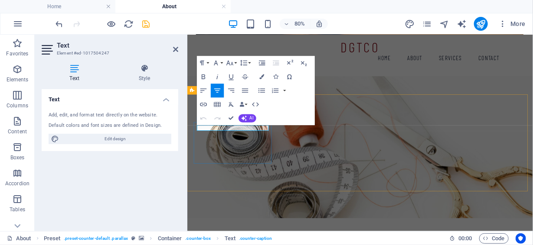
click at [262, 76] on icon "button" at bounding box center [261, 77] width 5 height 5
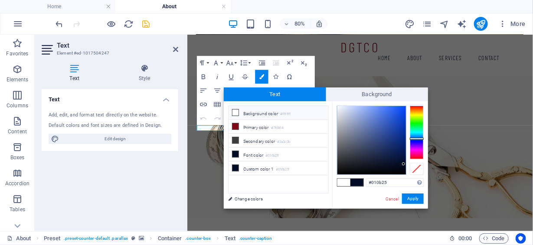
click at [261, 108] on li "Background color #ffffff" at bounding box center [279, 113] width 100 height 14
type input "#ffffff"
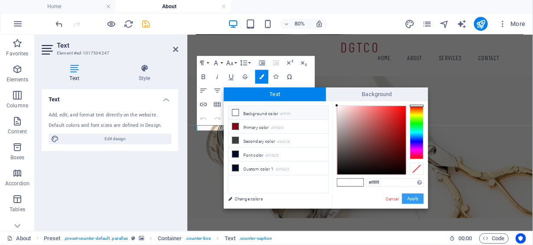
click at [409, 196] on button "Apply" at bounding box center [413, 199] width 22 height 10
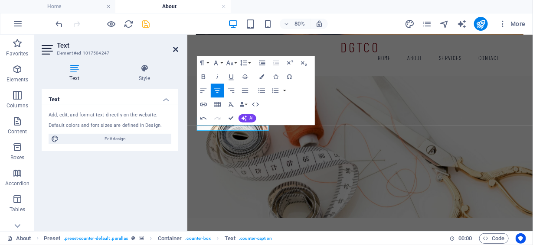
click at [175, 49] on icon at bounding box center [175, 49] width 5 height 7
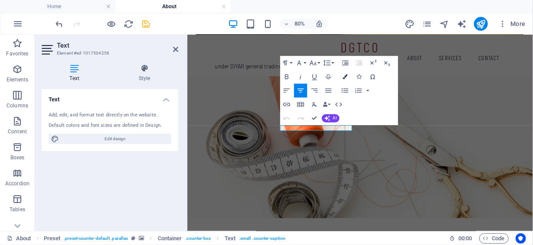
click at [346, 76] on icon "button" at bounding box center [345, 77] width 5 height 5
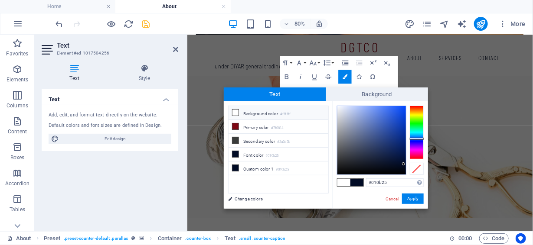
click at [259, 112] on li "Background color #ffffff" at bounding box center [279, 113] width 100 height 14
type input "#ffffff"
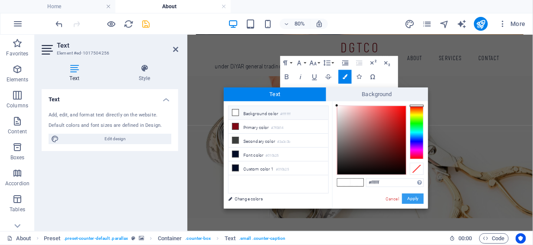
click at [414, 202] on button "Apply" at bounding box center [413, 199] width 22 height 10
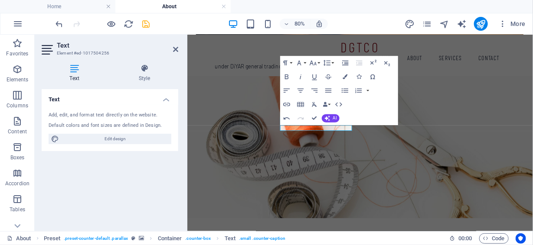
click at [527, 124] on figure at bounding box center [403, 172] width 432 height 184
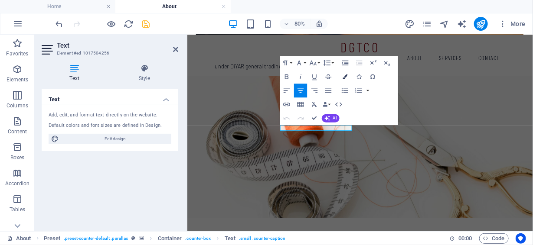
click at [348, 76] on button "Colors" at bounding box center [345, 77] width 13 height 14
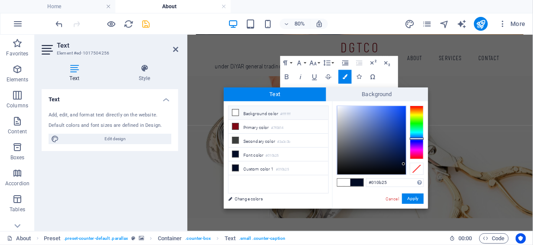
click at [236, 111] on icon at bounding box center [235, 113] width 6 height 6
type input "#ffffff"
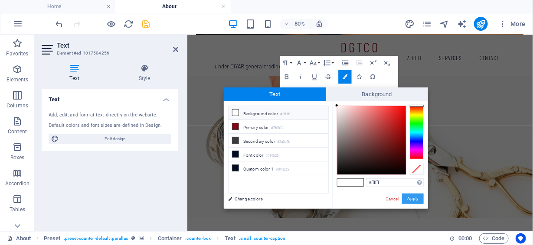
click at [410, 195] on button "Apply" at bounding box center [413, 199] width 22 height 10
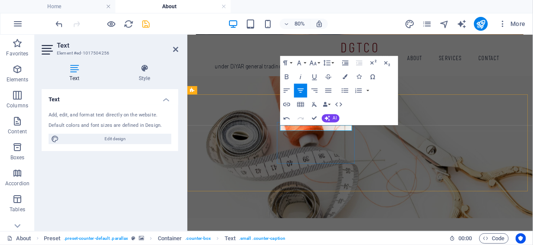
click at [343, 78] on icon "button" at bounding box center [345, 77] width 5 height 5
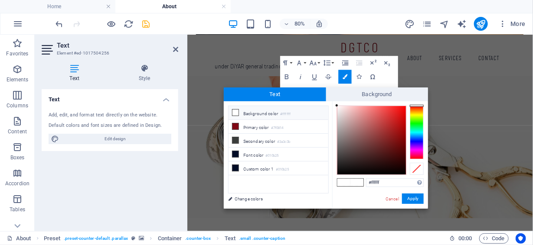
click at [236, 110] on icon at bounding box center [235, 113] width 6 height 6
click at [416, 195] on button "Apply" at bounding box center [413, 199] width 22 height 10
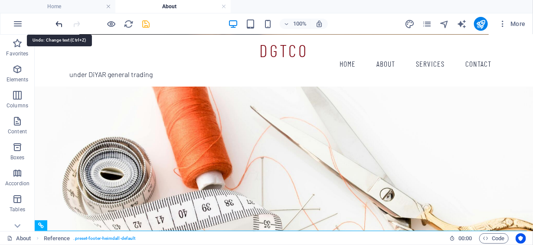
click at [59, 22] on icon "undo" at bounding box center [60, 24] width 10 height 10
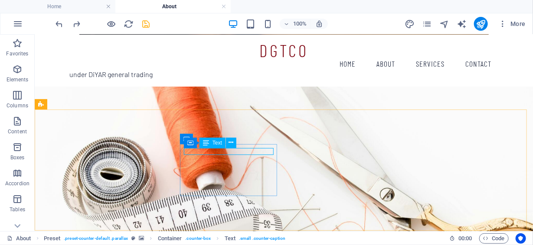
click at [209, 142] on icon at bounding box center [206, 143] width 6 height 10
click at [231, 144] on icon at bounding box center [231, 142] width 5 height 9
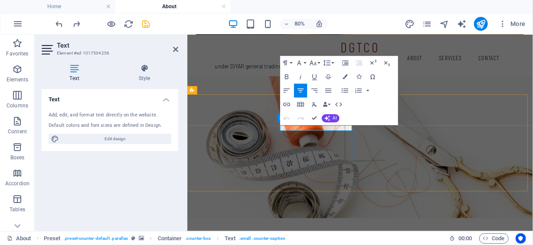
drag, startPoint x: 305, startPoint y: 150, endPoint x: 393, endPoint y: 153, distance: 87.6
click at [346, 75] on icon "button" at bounding box center [345, 77] width 5 height 5
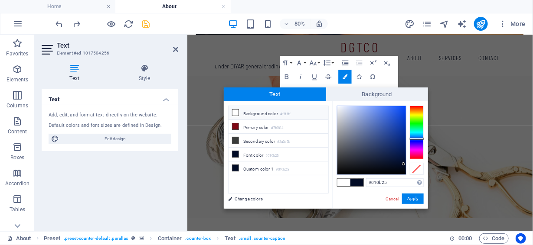
click at [345, 183] on span at bounding box center [343, 182] width 13 height 7
type input "#ffffff"
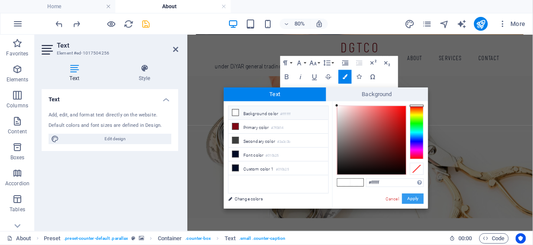
click at [411, 200] on button "Apply" at bounding box center [413, 199] width 22 height 10
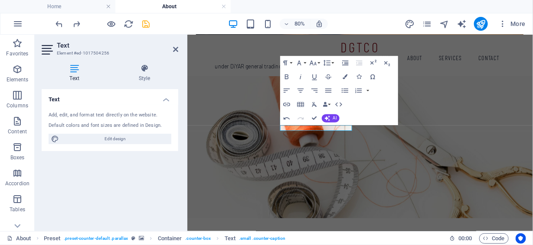
click at [518, 124] on figure at bounding box center [403, 172] width 432 height 184
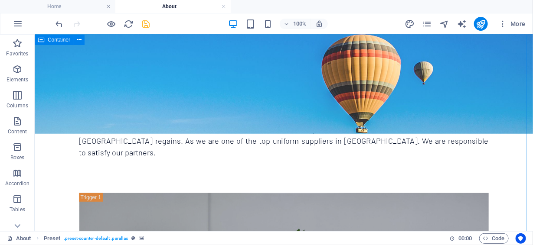
scroll to position [0, 0]
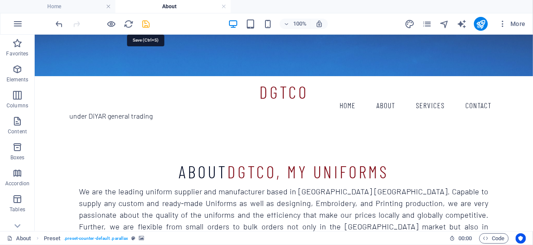
click at [144, 23] on icon "save" at bounding box center [146, 24] width 10 height 10
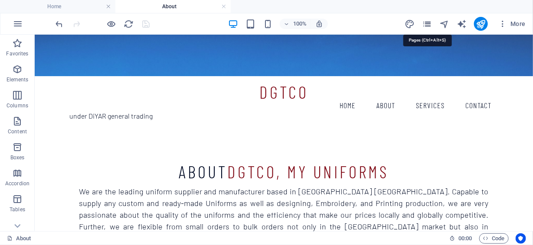
click at [426, 23] on icon "pages" at bounding box center [427, 24] width 10 height 10
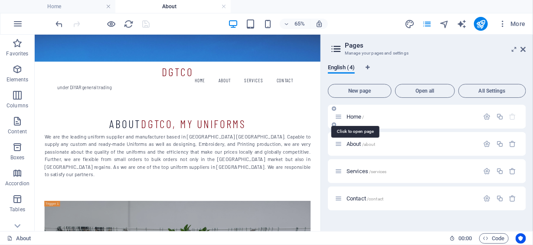
click at [354, 117] on span "Home /" at bounding box center [356, 117] width 18 height 7
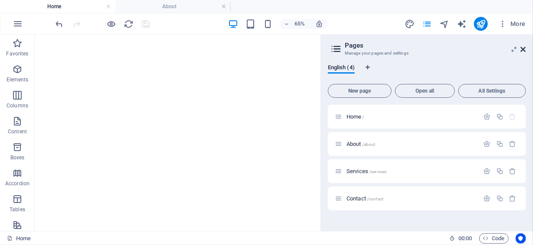
click at [523, 49] on icon at bounding box center [523, 49] width 5 height 7
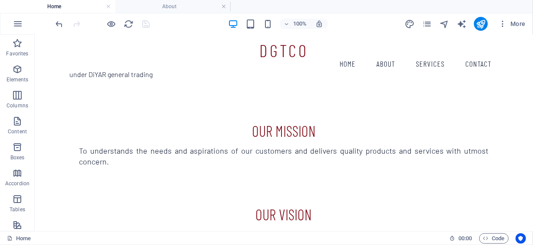
scroll to position [563, 0]
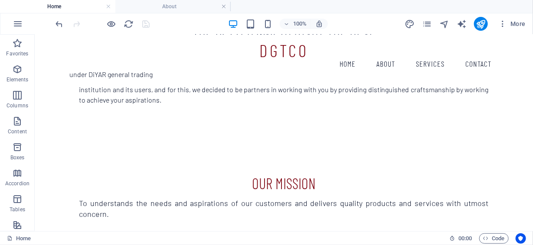
scroll to position [477, 0]
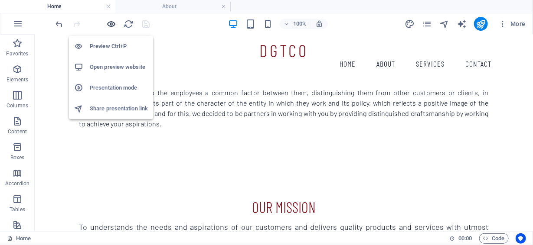
click at [114, 25] on icon "button" at bounding box center [112, 24] width 10 height 10
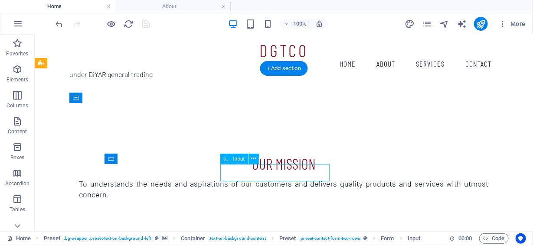
select select "characters"
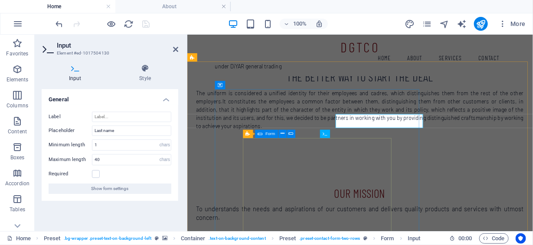
scroll to position [550, 0]
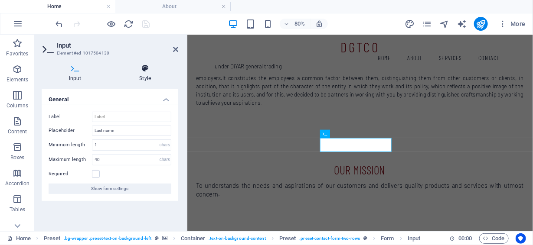
click at [146, 70] on icon at bounding box center [145, 68] width 66 height 9
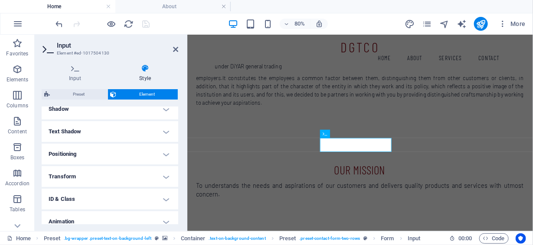
scroll to position [248, 0]
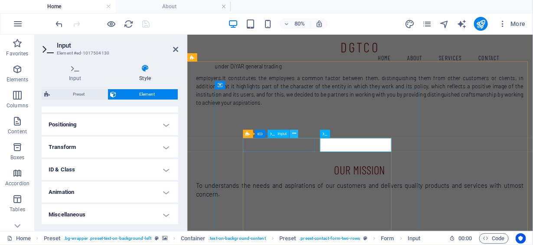
click at [294, 135] on icon at bounding box center [294, 134] width 4 height 7
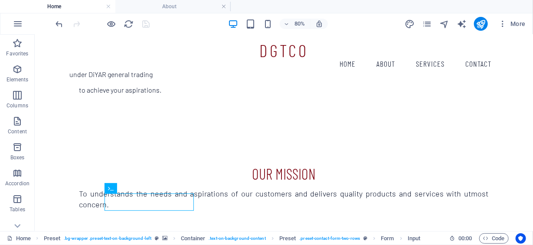
scroll to position [520, 0]
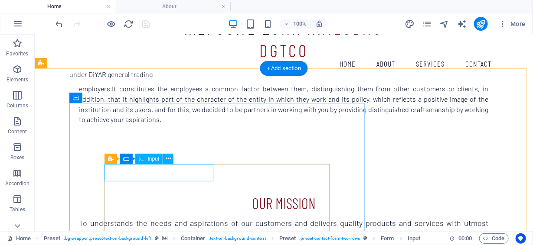
scroll to position [550, 0]
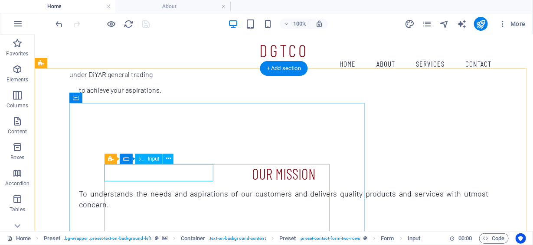
select select "characters"
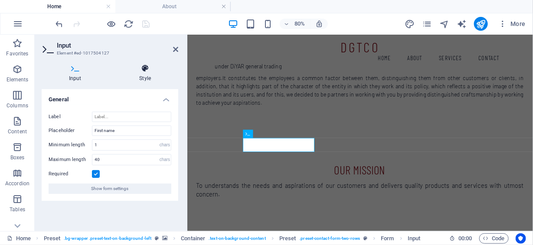
click at [143, 72] on icon at bounding box center [145, 68] width 66 height 9
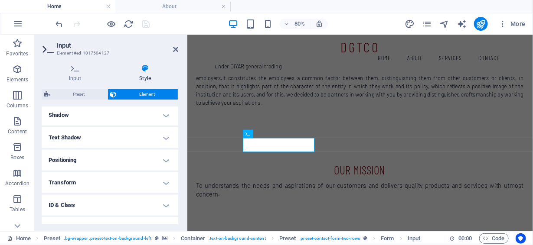
scroll to position [248, 0]
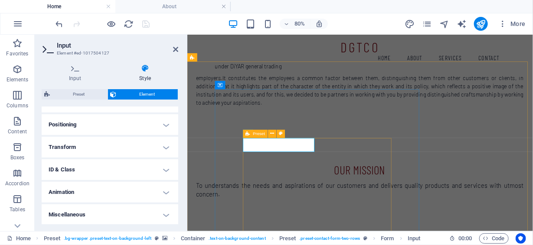
click at [251, 134] on div "Preset" at bounding box center [255, 134] width 25 height 8
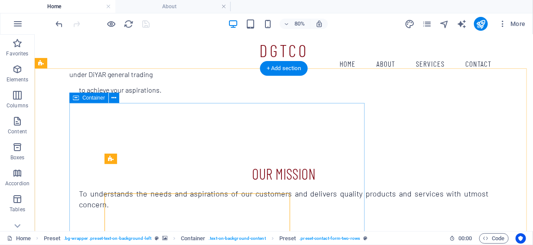
scroll to position [520, 0]
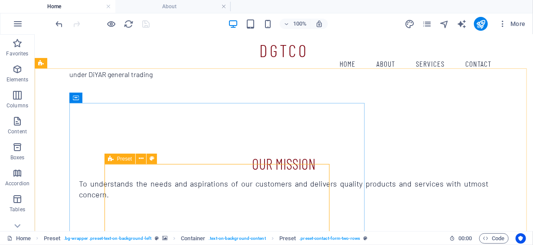
click at [112, 158] on icon at bounding box center [111, 159] width 6 height 10
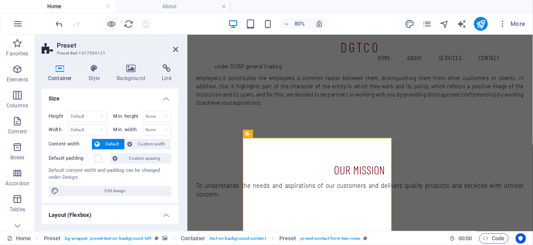
scroll to position [0, 0]
click at [94, 72] on icon at bounding box center [94, 68] width 25 height 9
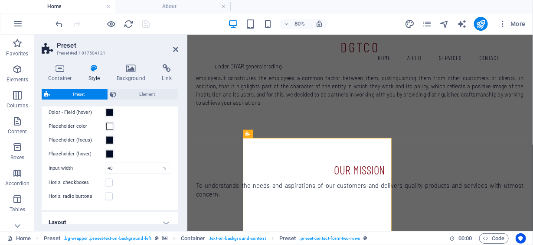
scroll to position [390, 0]
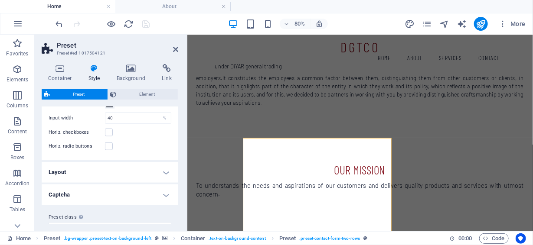
click at [177, 53] on header "Preset Preset #ed-1017504121" at bounding box center [110, 46] width 137 height 23
click at [175, 50] on icon at bounding box center [175, 49] width 5 height 7
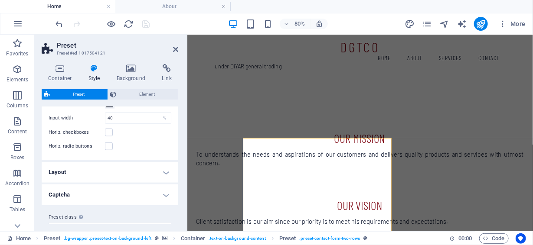
scroll to position [520, 0]
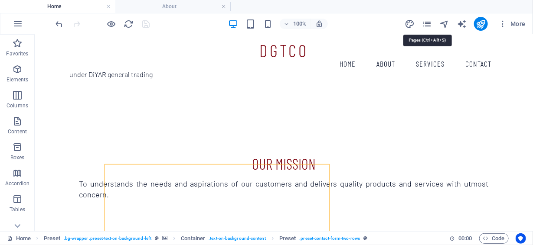
click at [431, 25] on icon "pages" at bounding box center [427, 24] width 10 height 10
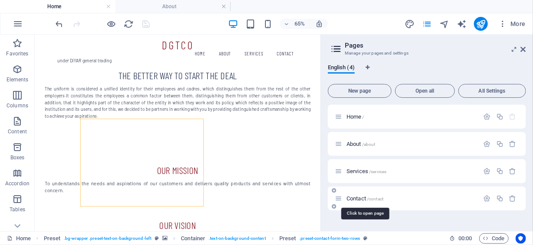
click at [358, 199] on span "Contact /contact" at bounding box center [365, 199] width 37 height 7
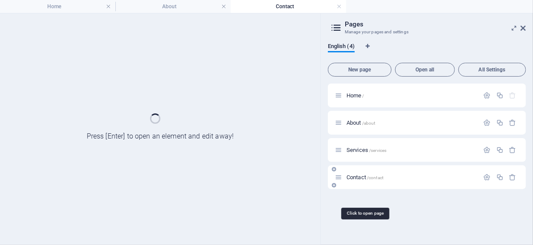
scroll to position [0, 0]
click at [358, 199] on div "Home / About /about Services /services Contact /contact" at bounding box center [427, 161] width 198 height 155
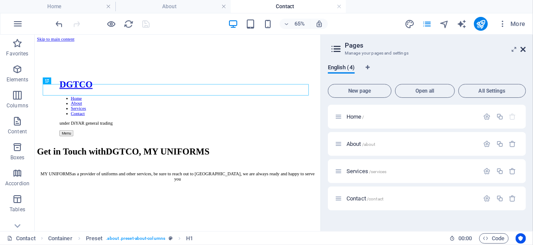
click at [524, 51] on icon at bounding box center [523, 49] width 5 height 7
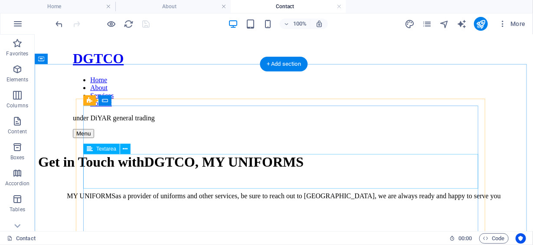
scroll to position [43, 0]
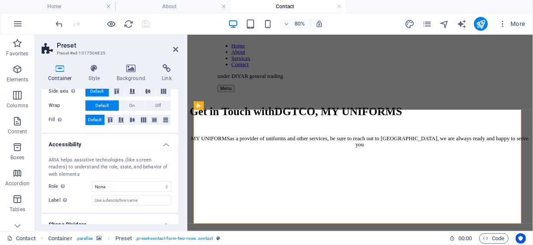
scroll to position [173, 0]
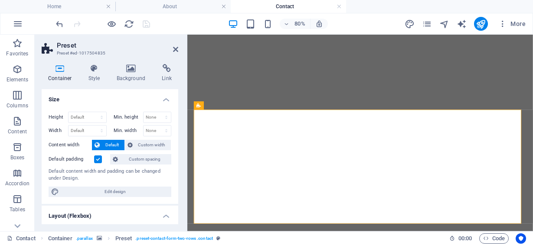
select select "px"
select select "rem"
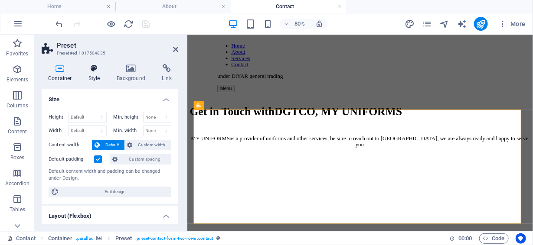
click at [93, 72] on icon at bounding box center [94, 68] width 25 height 9
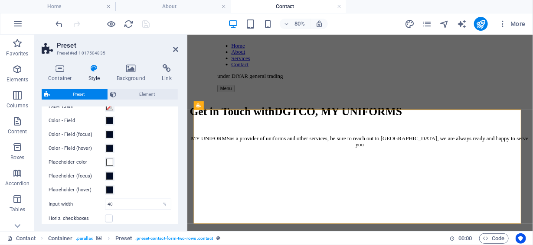
scroll to position [347, 0]
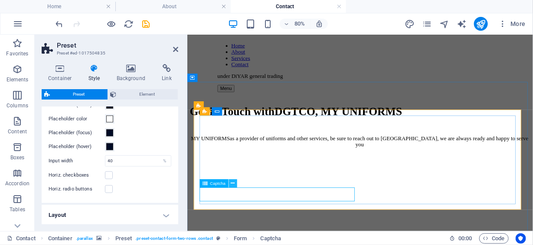
click at [236, 183] on button at bounding box center [233, 184] width 8 height 8
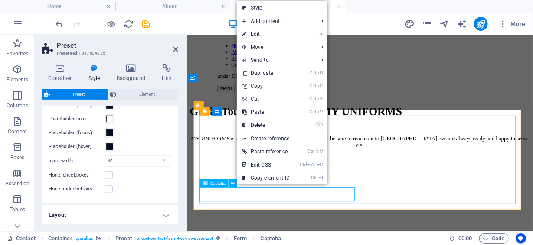
click at [222, 183] on span "Captcha" at bounding box center [218, 184] width 16 height 4
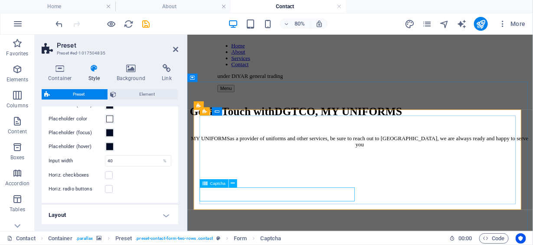
click at [222, 183] on span "Captcha" at bounding box center [218, 184] width 16 height 4
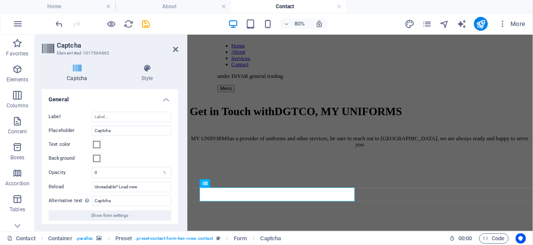
scroll to position [3, 0]
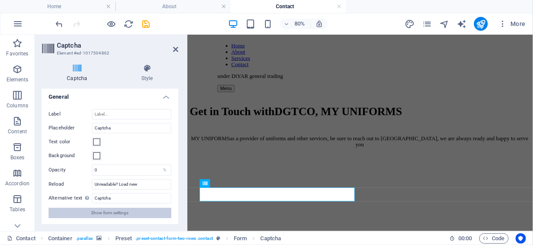
click at [132, 210] on button "Show form settings" at bounding box center [110, 213] width 123 height 10
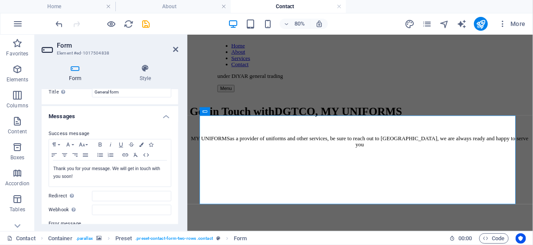
scroll to position [0, 0]
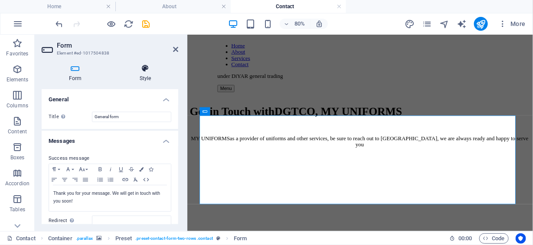
click at [144, 75] on h4 "Style" at bounding box center [145, 73] width 66 height 18
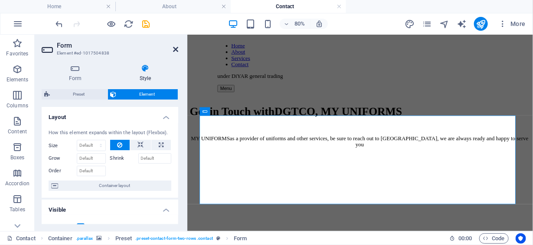
click at [175, 49] on icon at bounding box center [175, 49] width 5 height 7
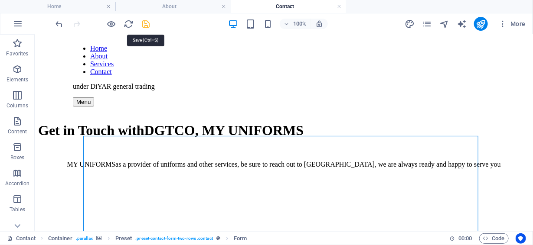
click at [150, 23] on icon "save" at bounding box center [146, 24] width 10 height 10
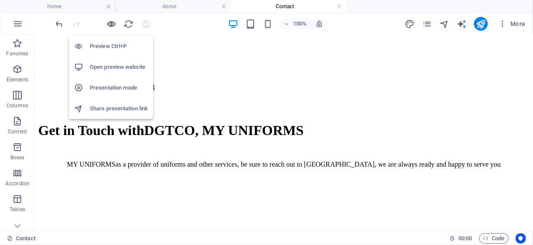
click at [110, 22] on icon "button" at bounding box center [112, 24] width 10 height 10
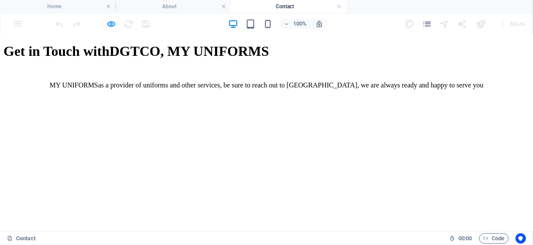
scroll to position [130, 0]
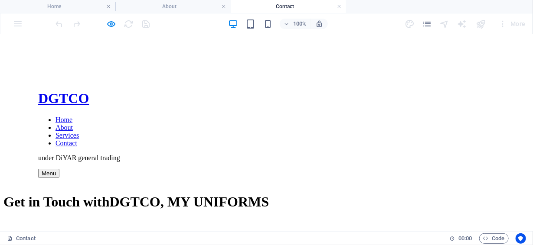
scroll to position [0, 0]
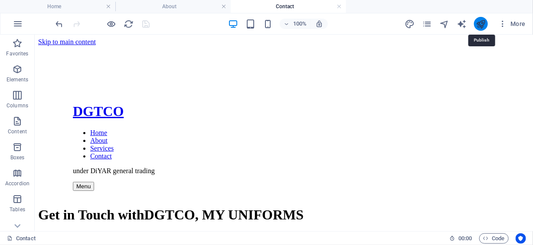
click at [477, 24] on icon "publish" at bounding box center [481, 24] width 10 height 10
